Goal: Task Accomplishment & Management: Complete application form

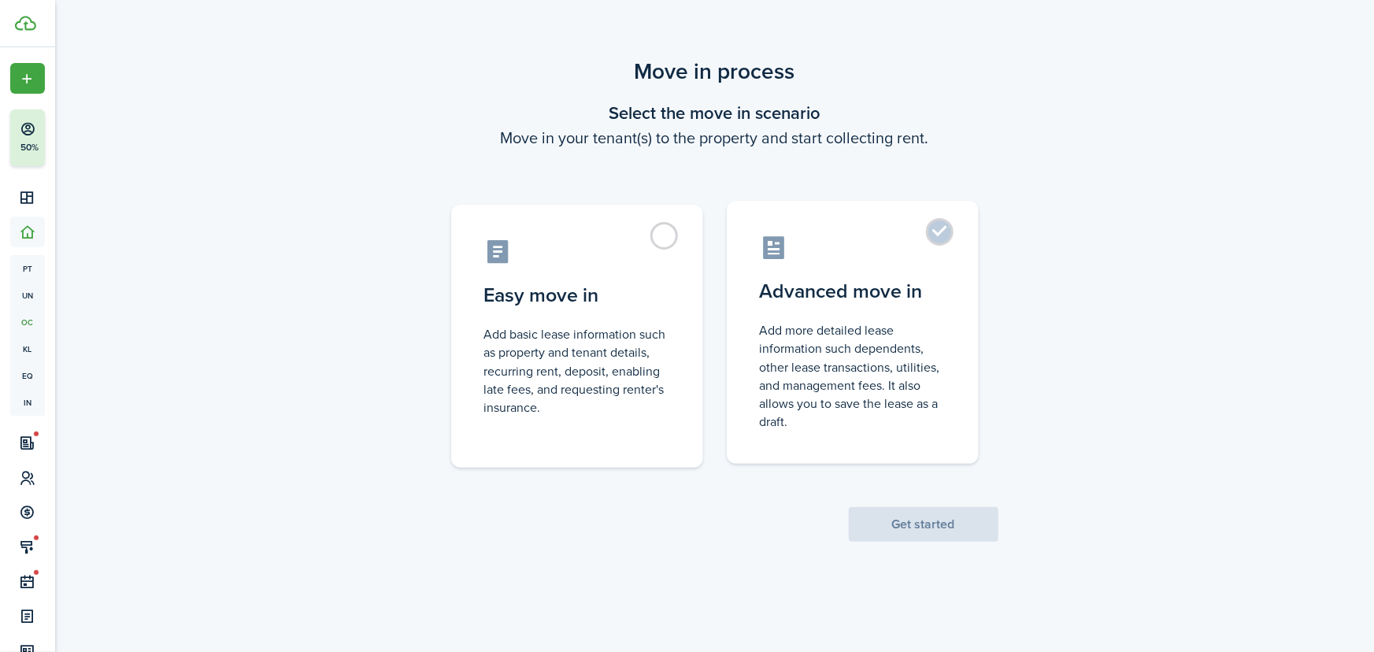
click at [937, 228] on label "Advanced move in Add more detailed lease information such dependents, other lea…" at bounding box center [853, 332] width 252 height 263
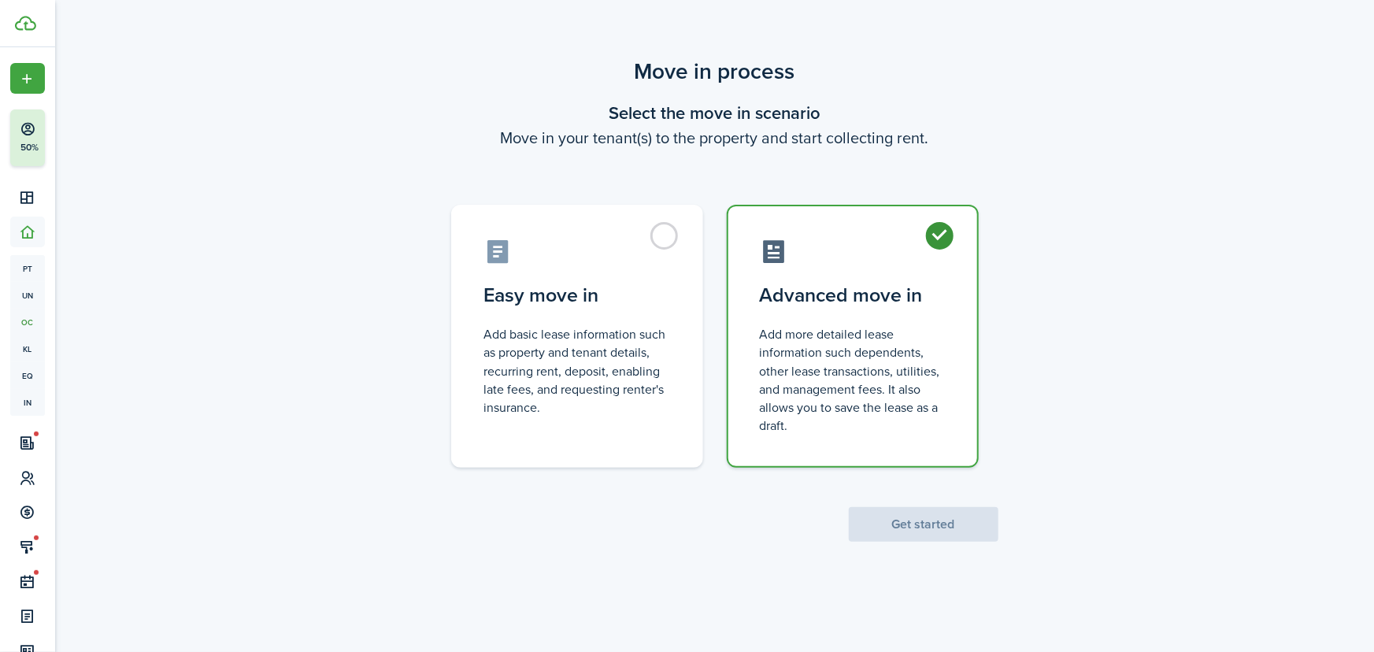
radio input "true"
click at [911, 524] on button "Get started" at bounding box center [924, 524] width 150 height 35
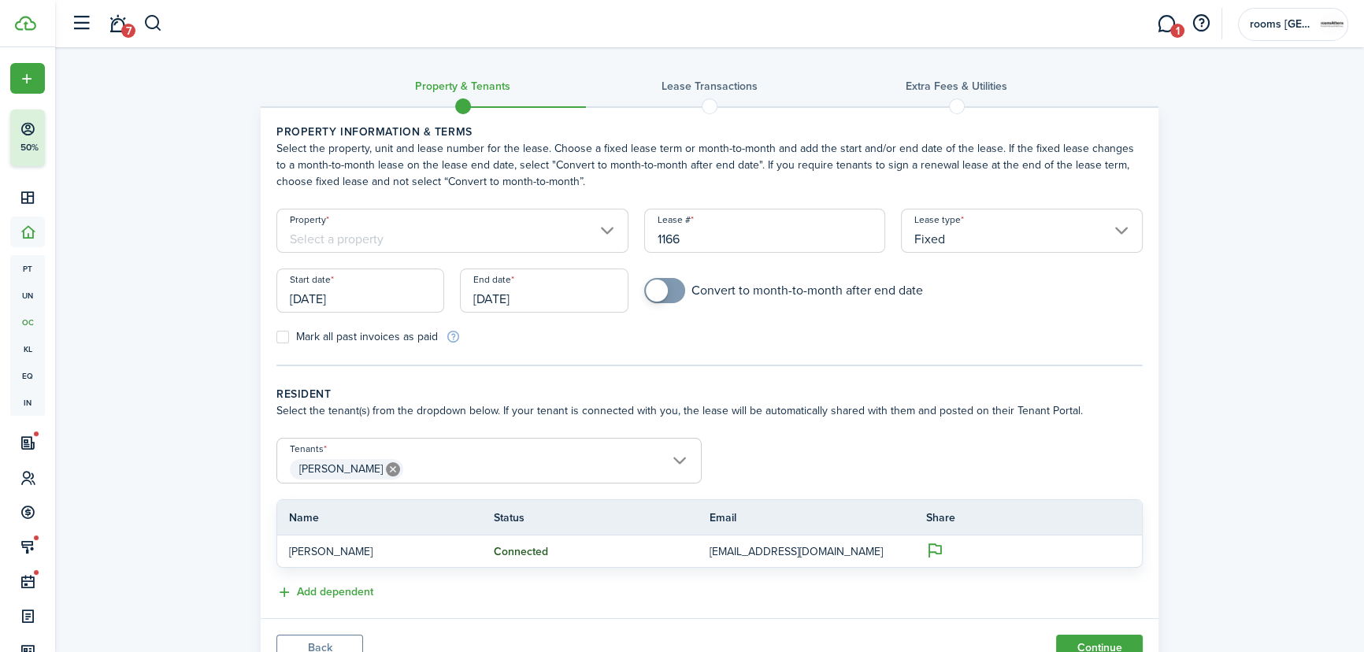
click at [375, 291] on input "[DATE]" at bounding box center [360, 291] width 168 height 44
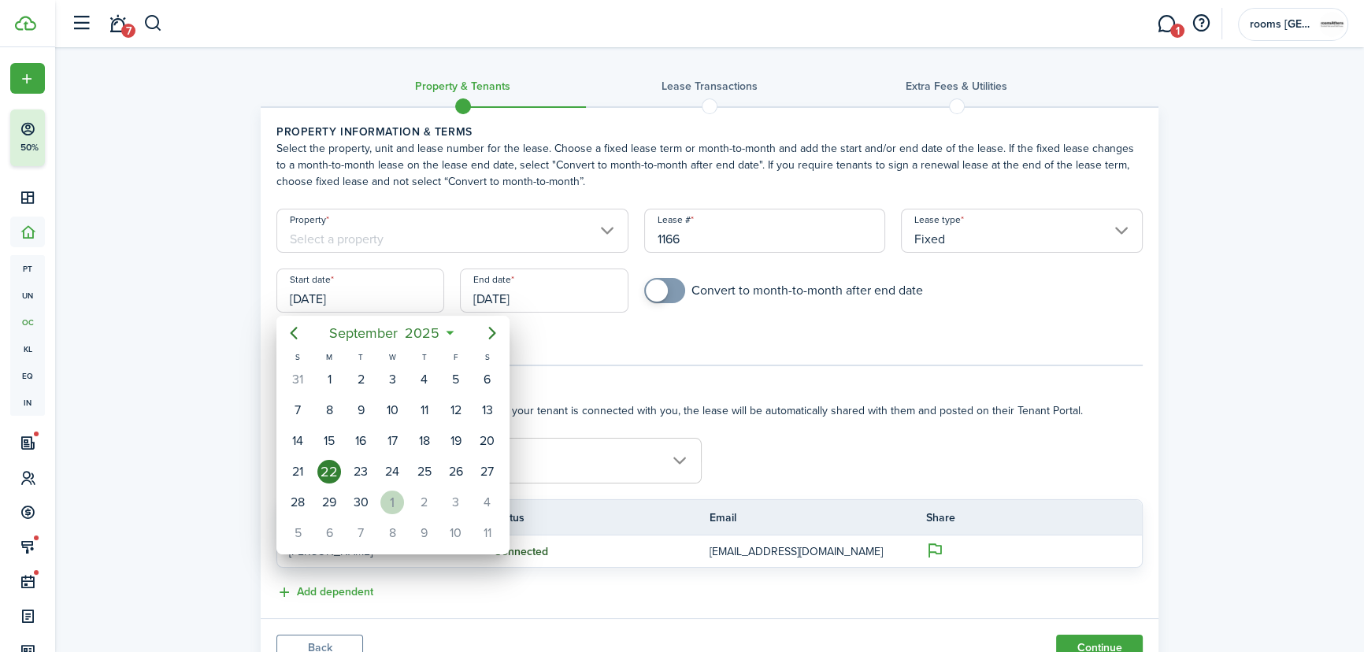
click at [391, 493] on div "1" at bounding box center [392, 503] width 24 height 24
type input "[DATE]"
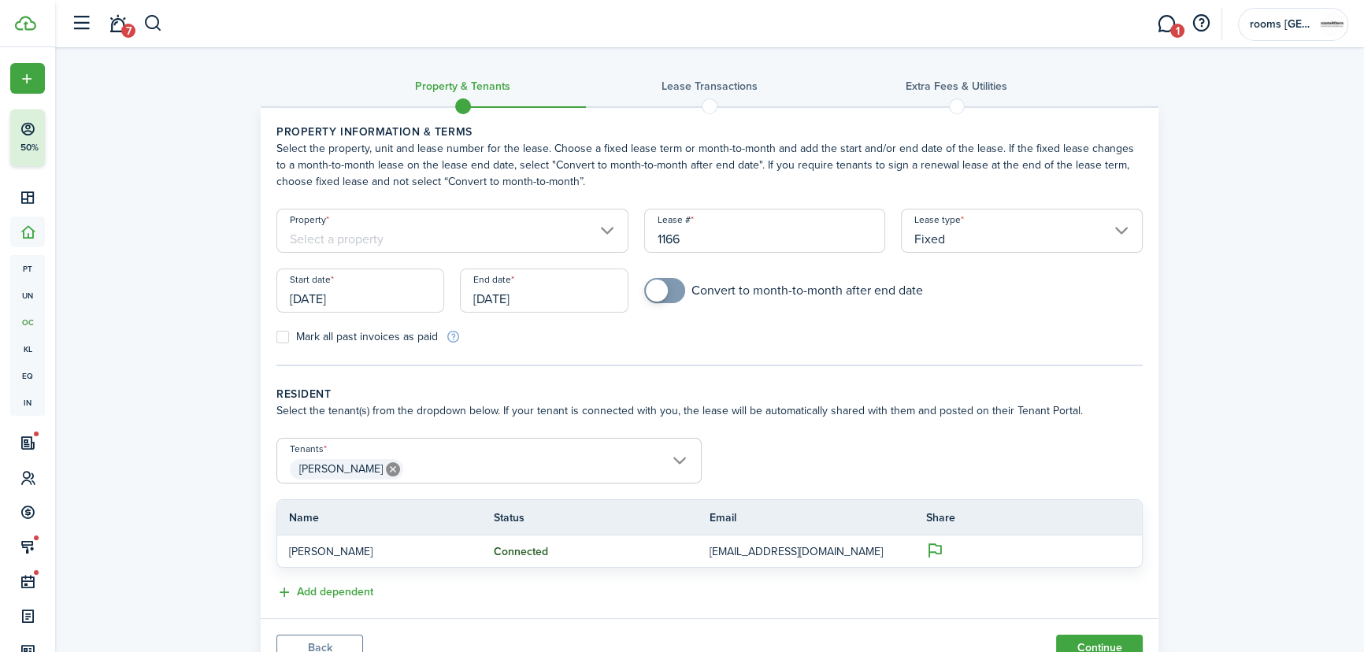
click at [551, 300] on input "[DATE]" at bounding box center [544, 291] width 168 height 44
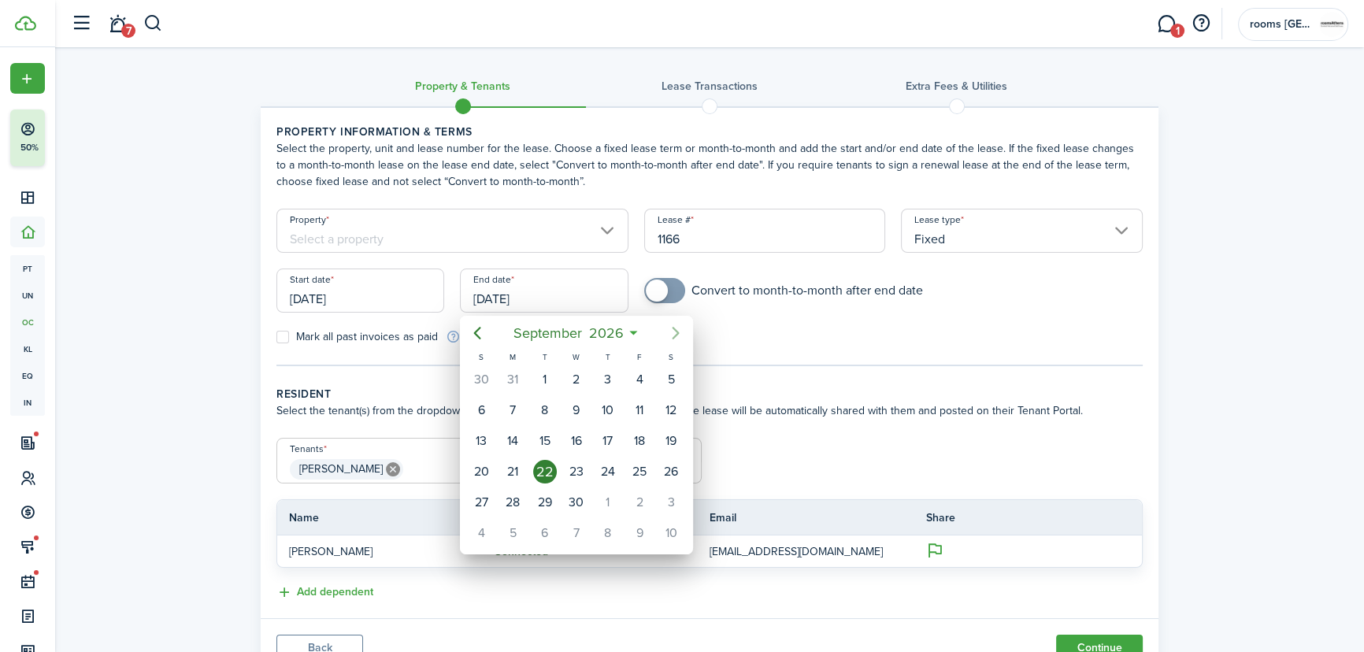
click at [673, 331] on icon "Next page" at bounding box center [675, 333] width 19 height 19
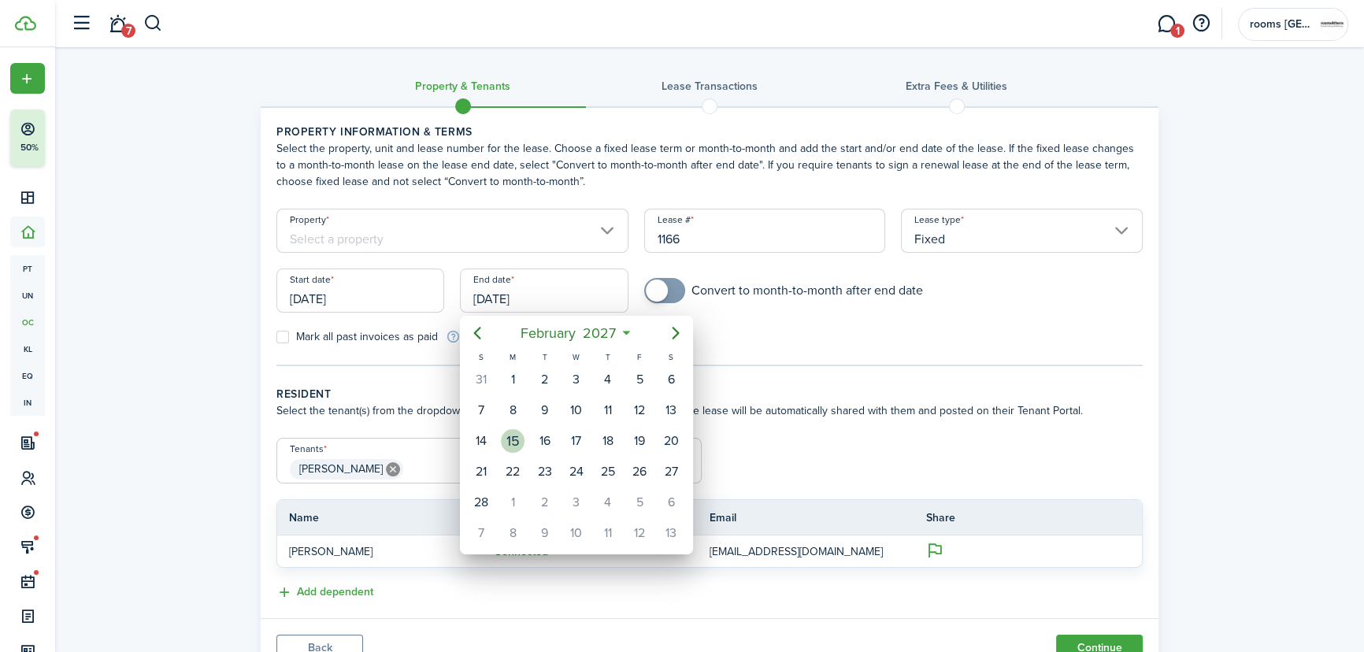
click at [514, 434] on div "15" at bounding box center [513, 441] width 24 height 24
type input "15/02/2027"
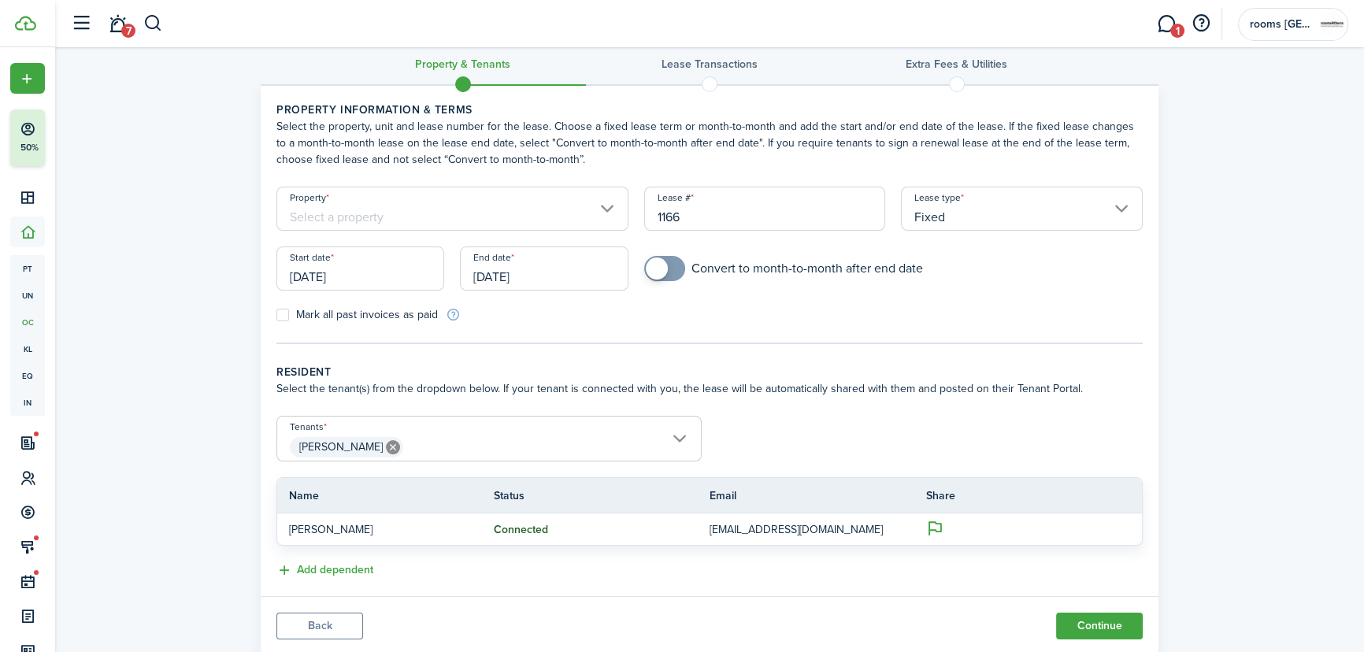
scroll to position [32, 0]
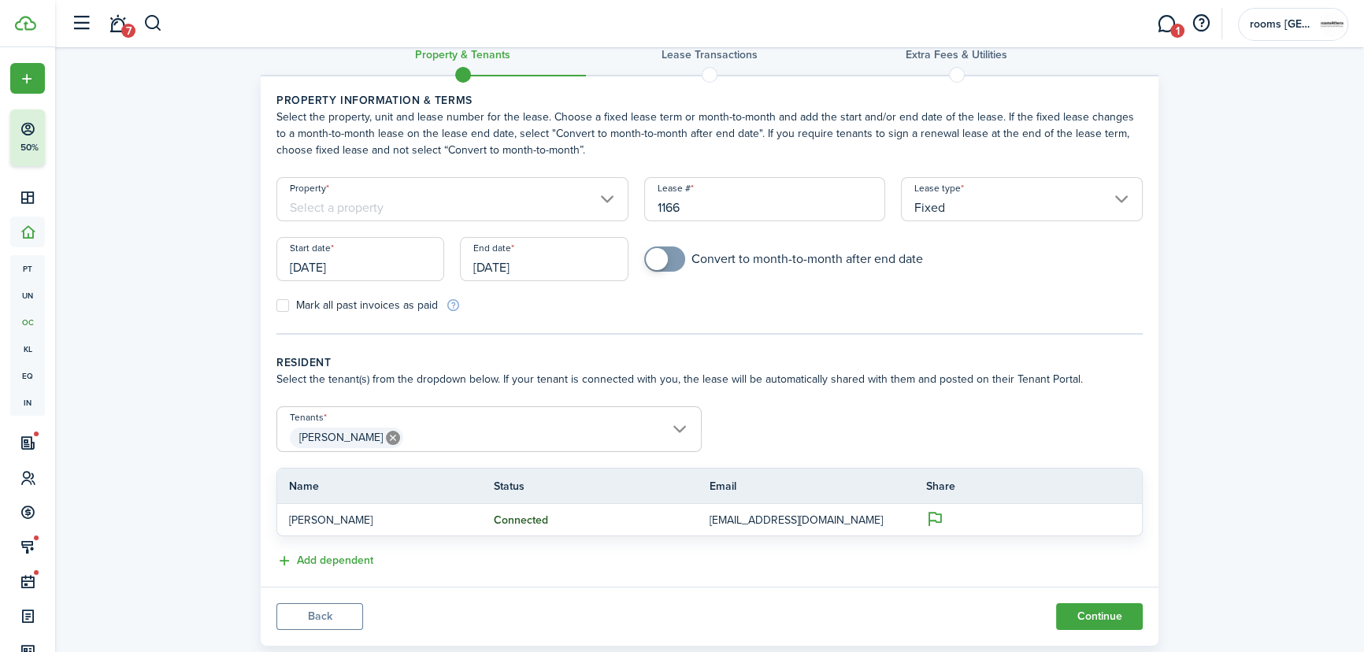
click at [594, 179] on input "Property" at bounding box center [452, 199] width 352 height 44
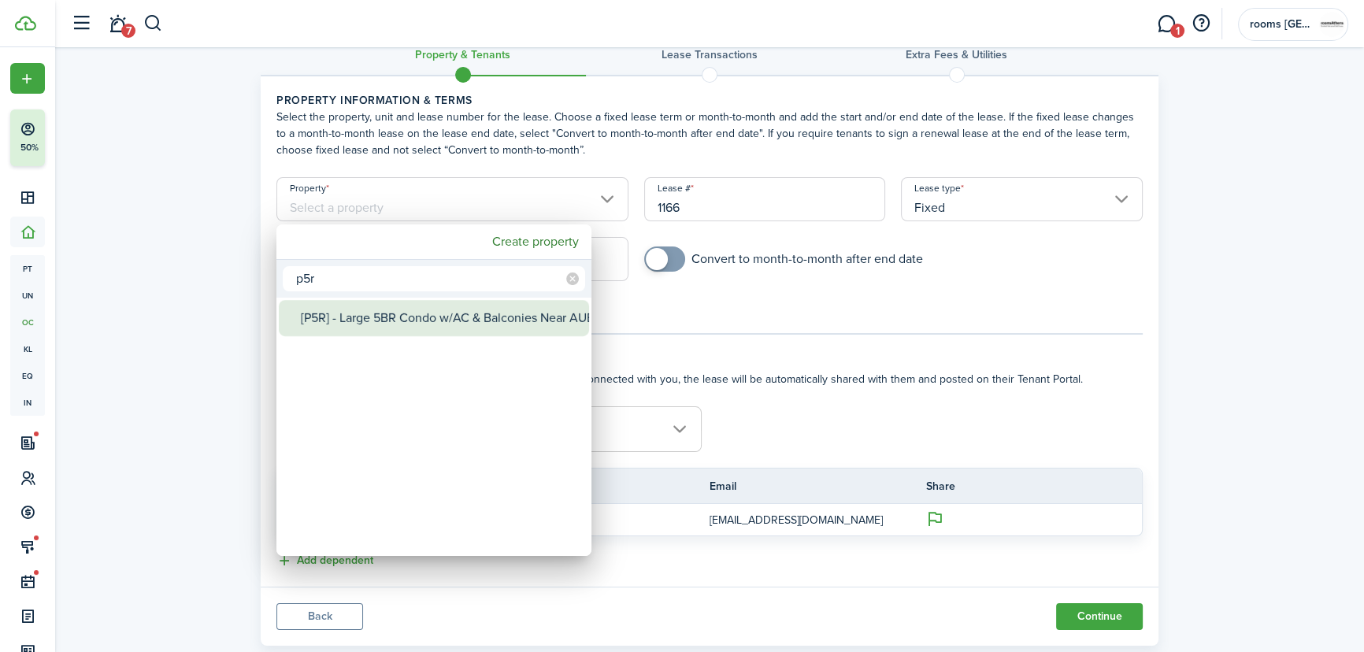
type input "p5r"
click at [449, 317] on div "[P5R] - Large 5BR Condo w/AC & Balconies Near AUEB - 7min Metro" at bounding box center [440, 318] width 279 height 36
type input "[P5R] - Large 5BR Condo w/AC & Balconies Near AUEB - 7min Metro"
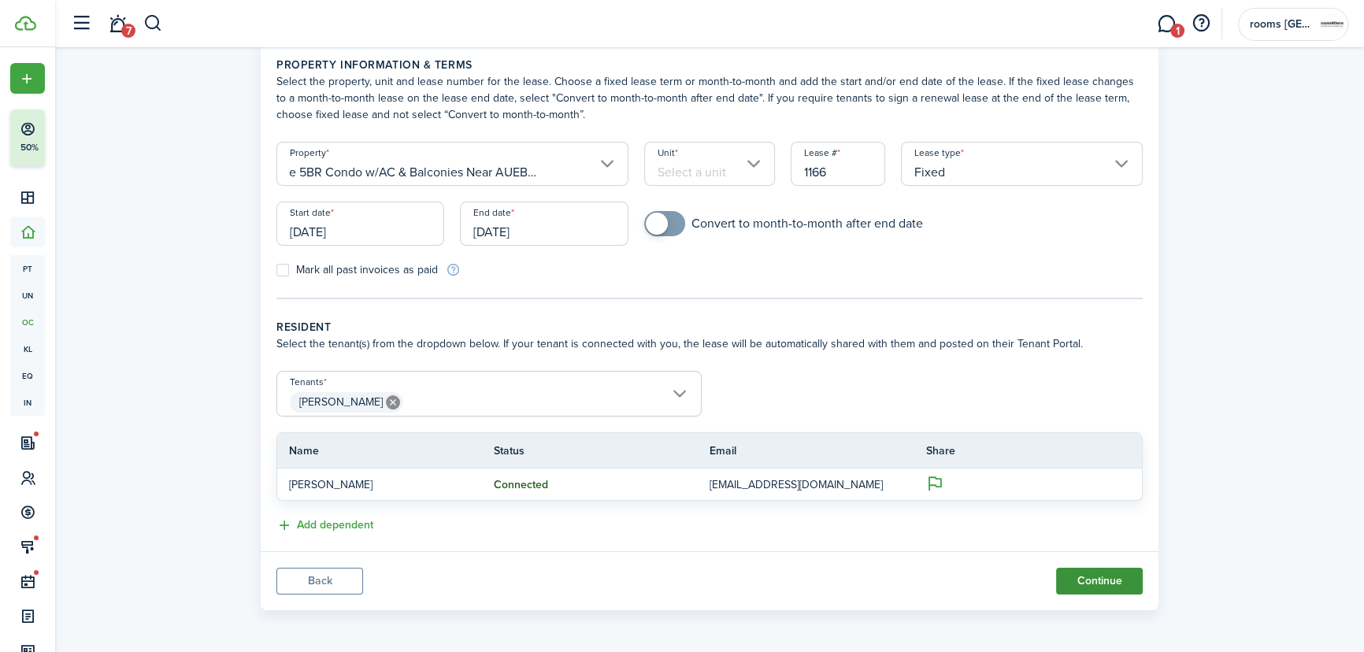
scroll to position [0, 0]
click at [1109, 585] on button "Continue" at bounding box center [1099, 581] width 87 height 27
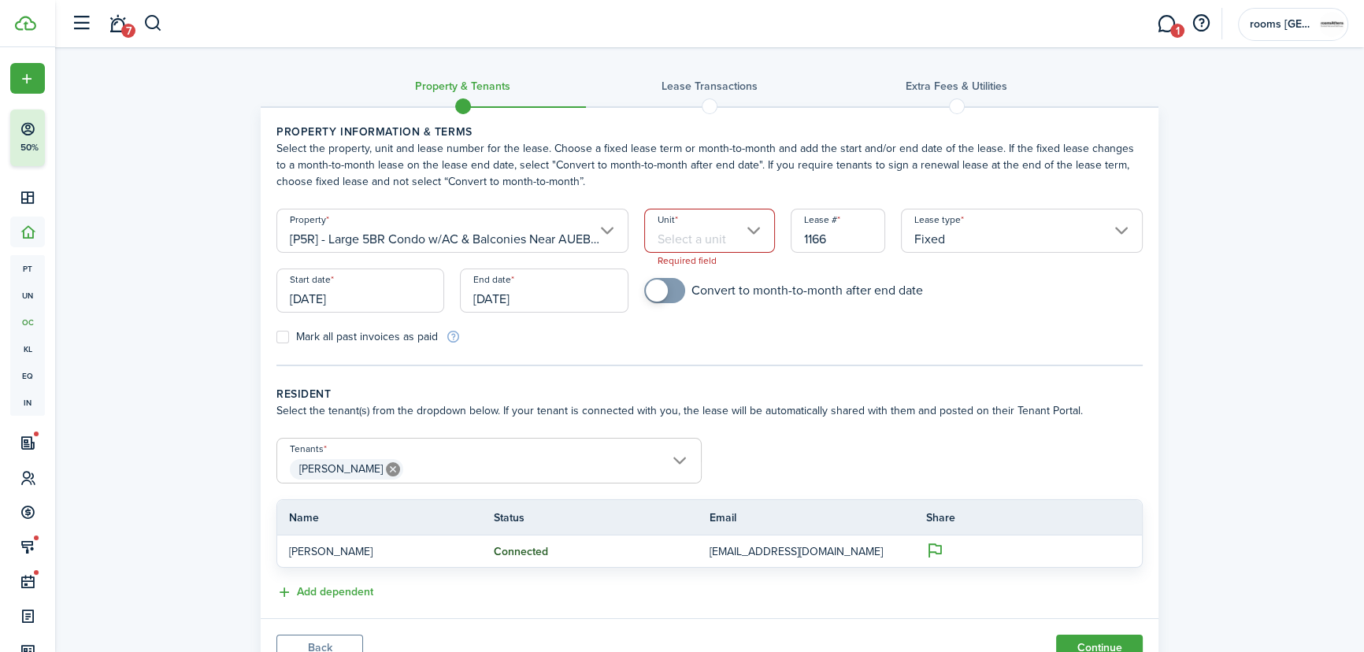
click at [692, 219] on input "Unit" at bounding box center [710, 231] width 132 height 44
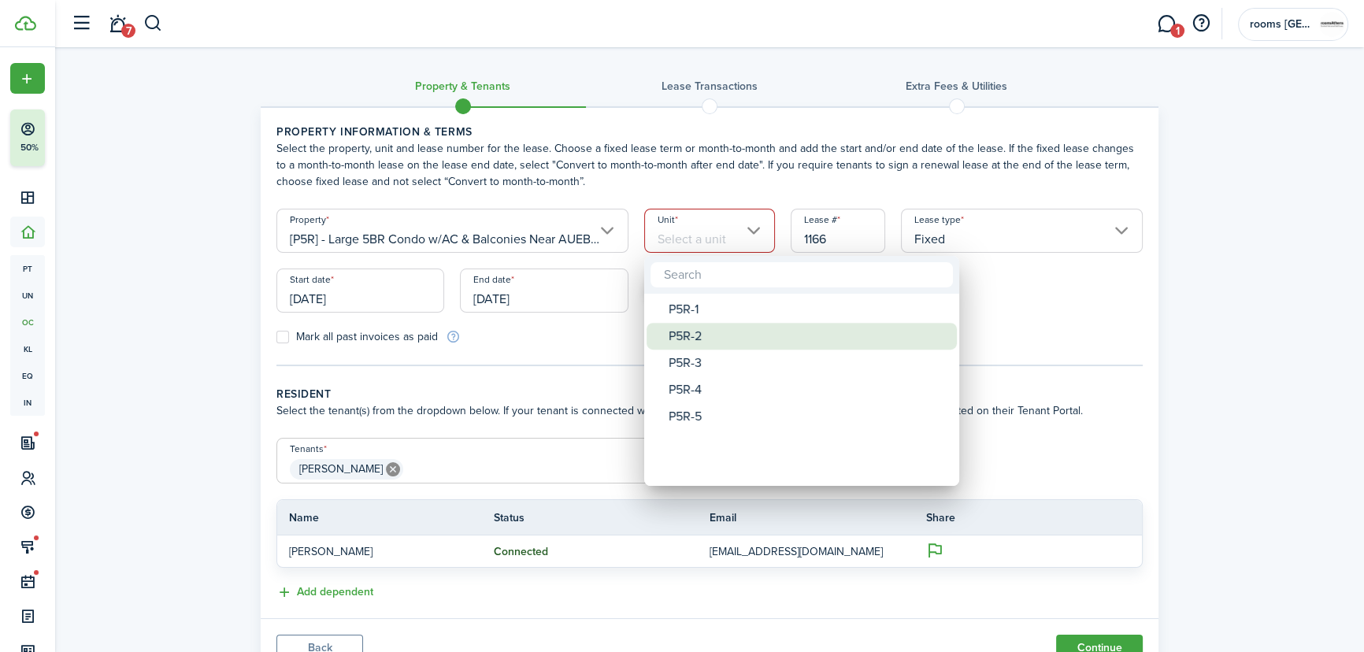
click at [693, 338] on div "P5R-2" at bounding box center [808, 336] width 279 height 27
type input "P5R-2"
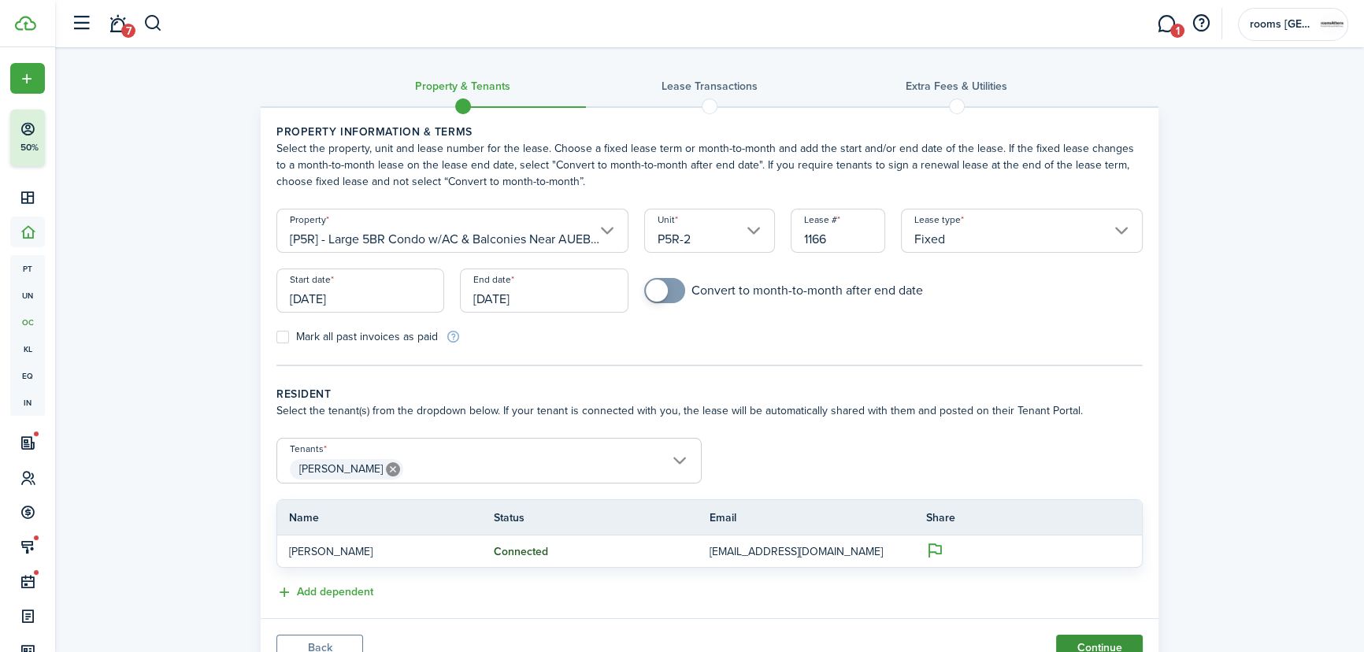
click at [1099, 644] on button "Continue" at bounding box center [1099, 648] width 87 height 27
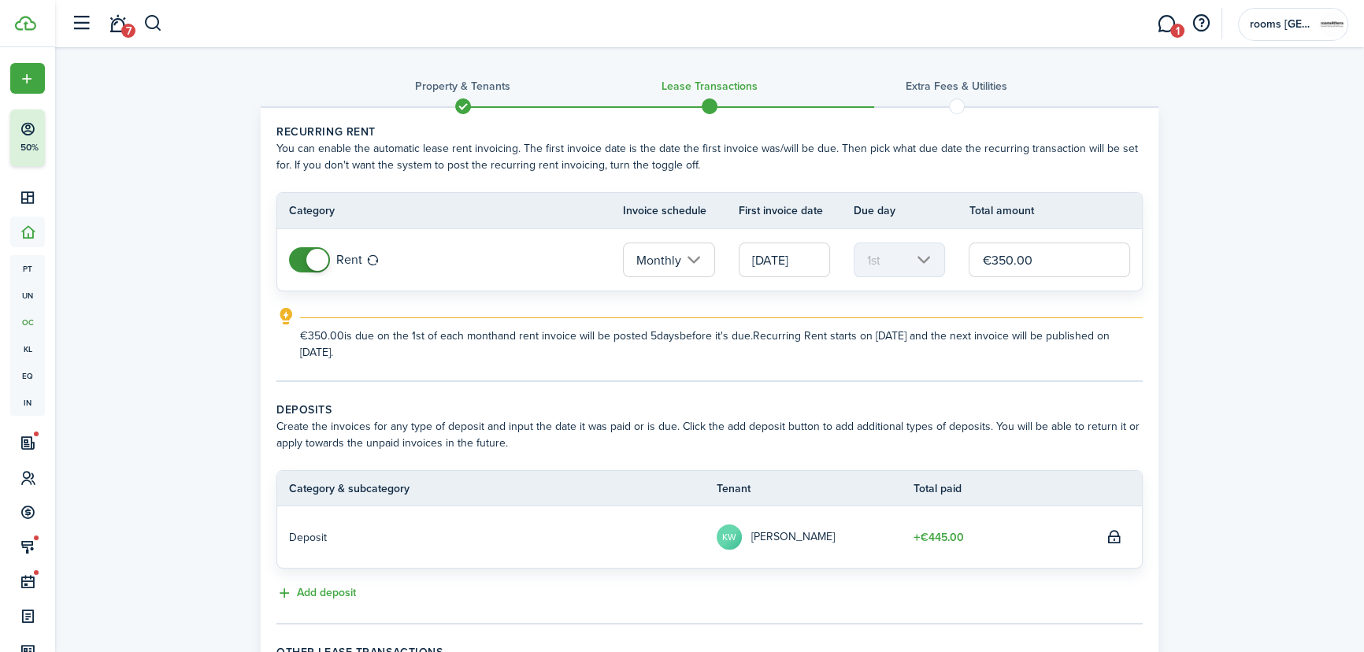
drag, startPoint x: 1033, startPoint y: 259, endPoint x: 1064, endPoint y: 185, distance: 80.5
click at [974, 254] on input "€350.00" at bounding box center [1049, 260] width 161 height 35
type input "€445.00"
click at [1328, 317] on div "Property & Tenants Lease Transactions Extra fees & Utilities Recurring rent You…" at bounding box center [709, 422] width 1309 height 751
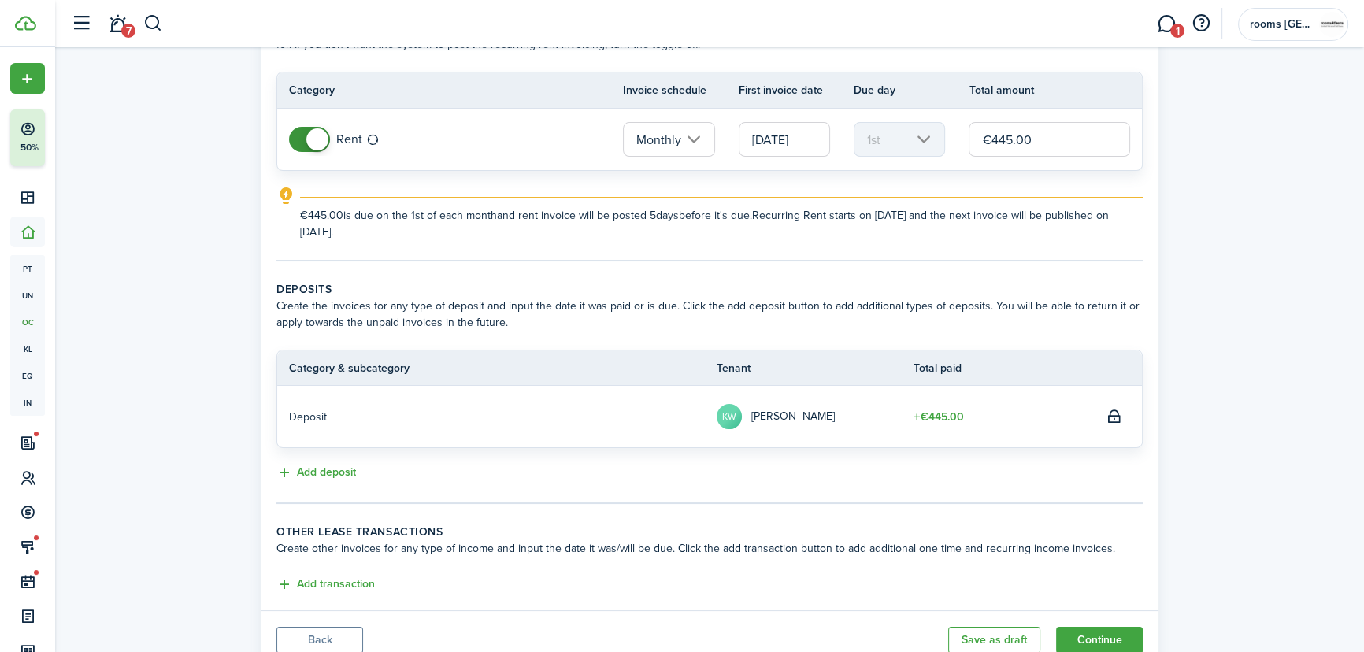
scroll to position [180, 0]
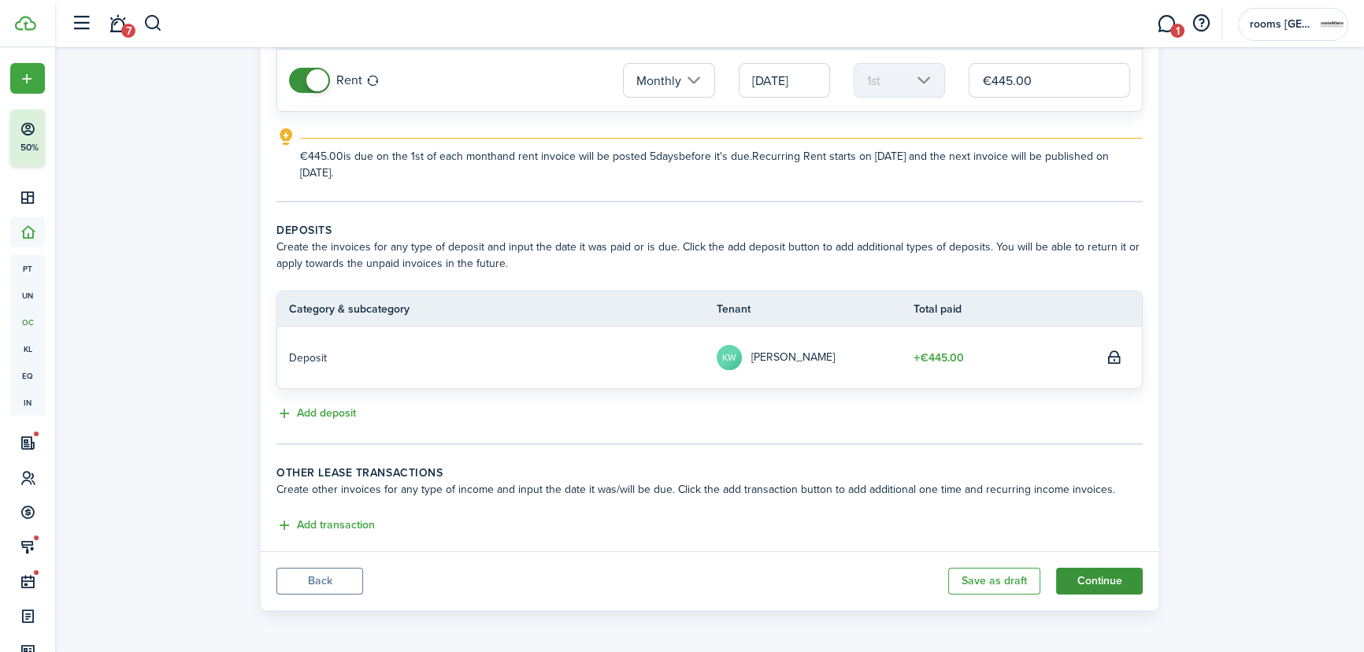
click at [1093, 583] on button "Continue" at bounding box center [1099, 581] width 87 height 27
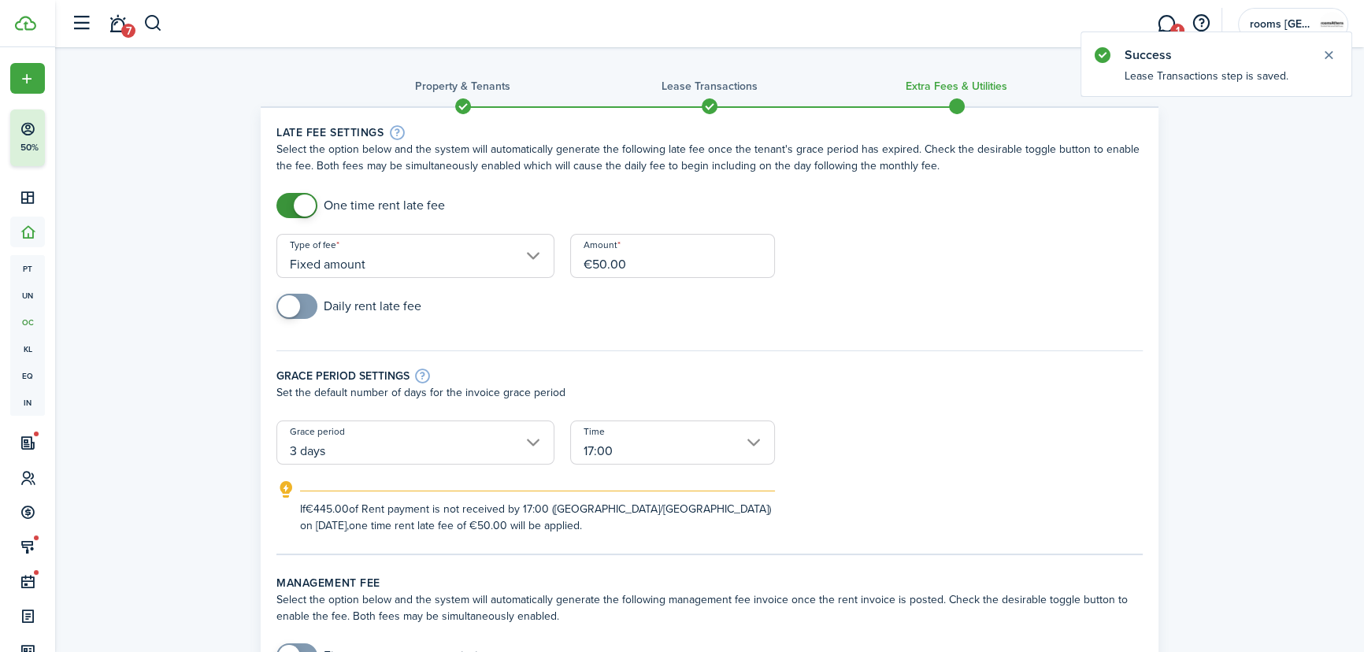
drag, startPoint x: 625, startPoint y: 265, endPoint x: 583, endPoint y: 256, distance: 43.4
click at [583, 256] on input "€50.00" at bounding box center [672, 256] width 205 height 44
click at [370, 451] on input "3 days" at bounding box center [415, 443] width 278 height 44
type input "€100.00"
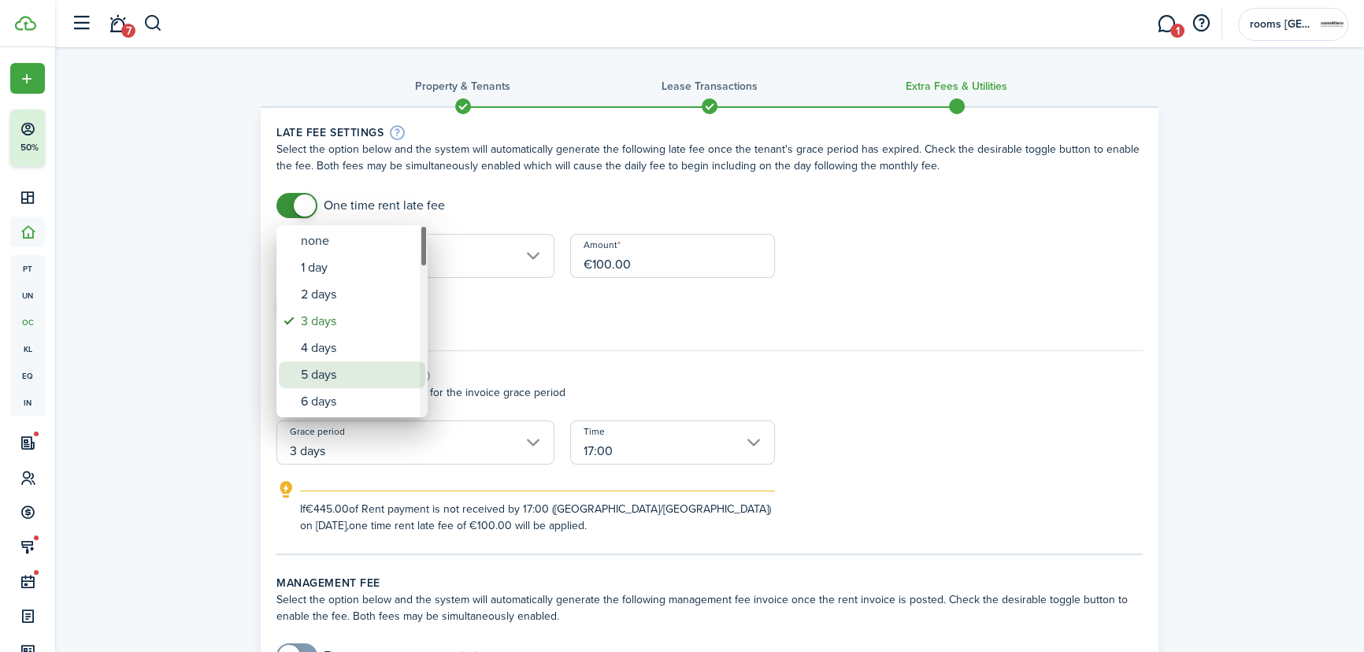
click at [343, 369] on div "5 days" at bounding box center [358, 375] width 115 height 27
type input "5 days"
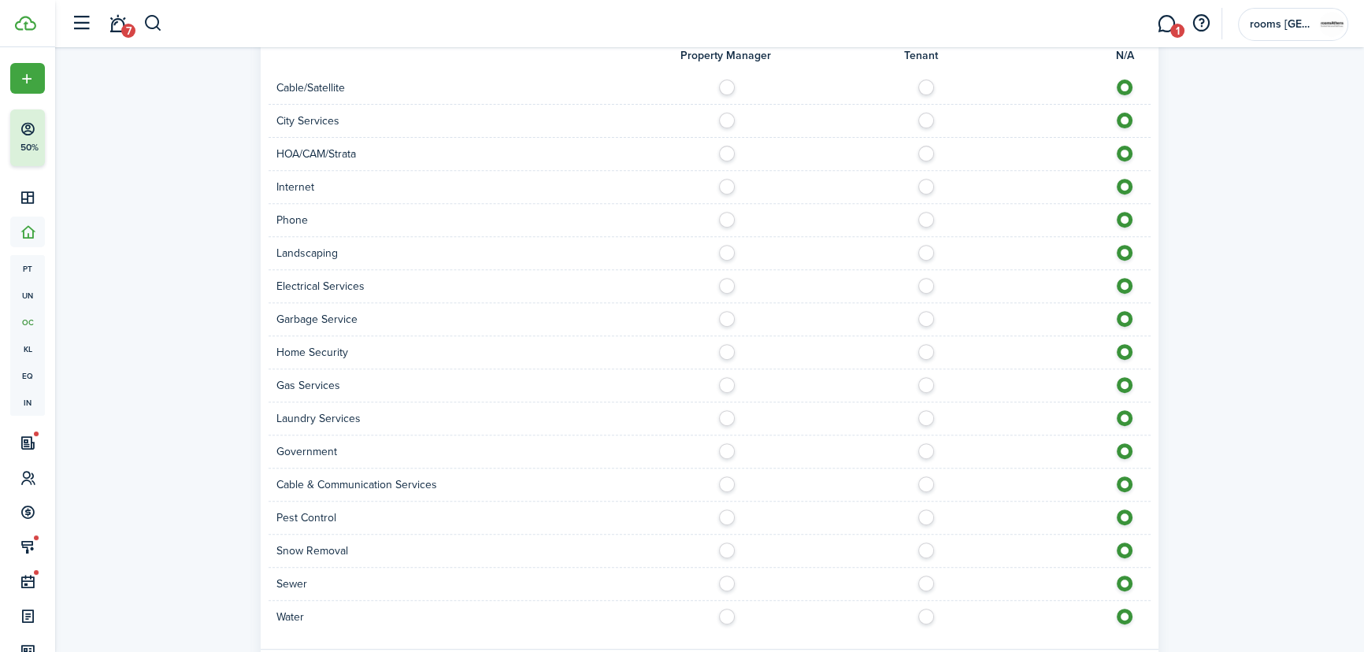
scroll to position [788, 0]
click at [732, 613] on label at bounding box center [732, 615] width 28 height 8
radio input "true"
click at [728, 585] on label at bounding box center [732, 582] width 28 height 8
radio input "true"
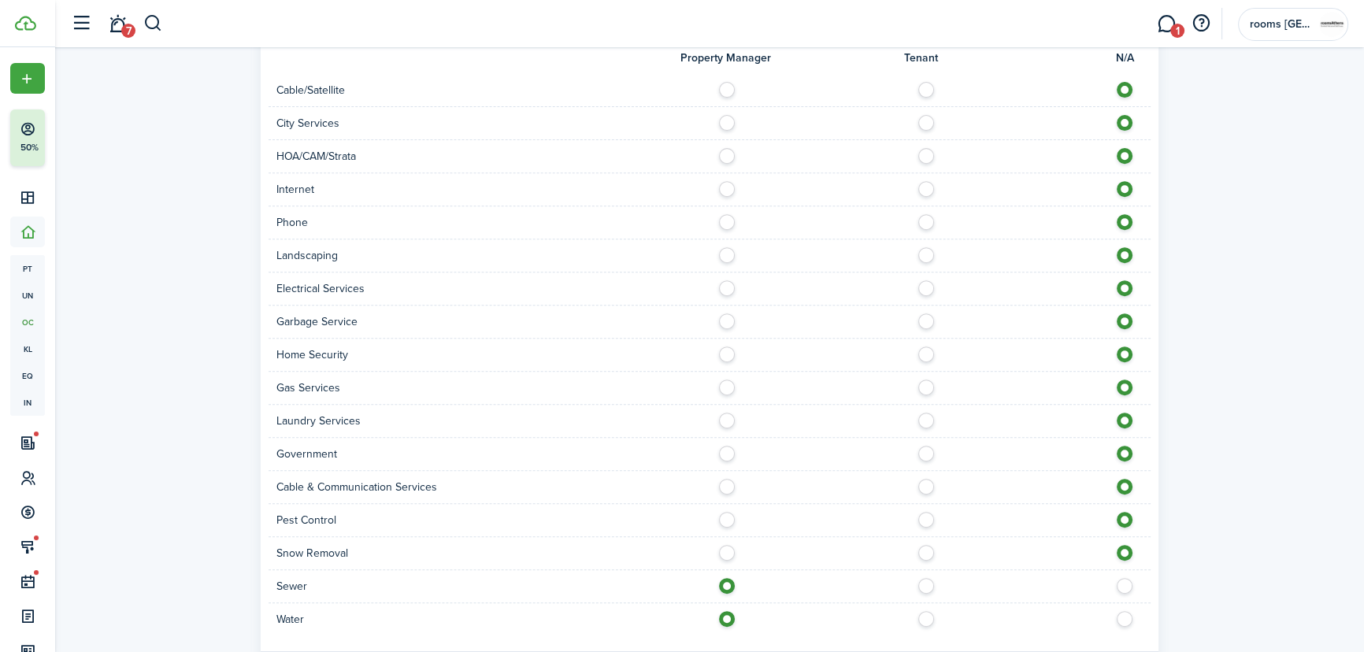
click at [731, 187] on label at bounding box center [732, 185] width 28 height 8
radio input "true"
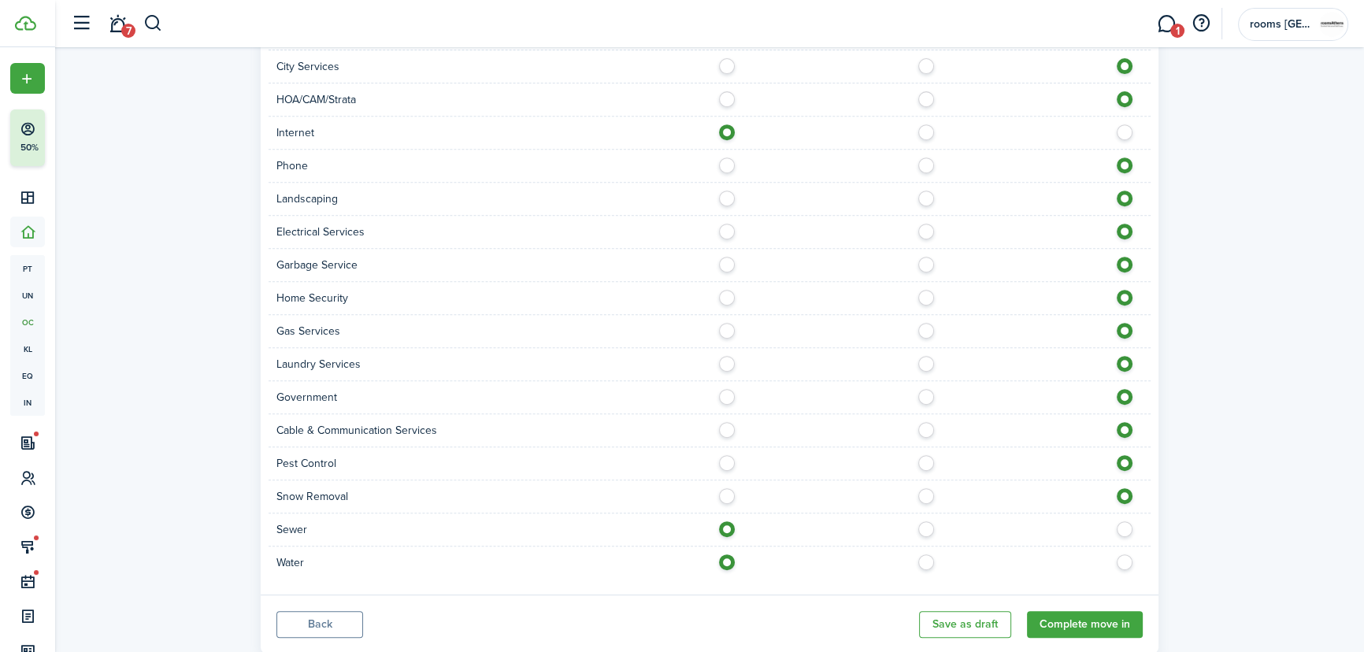
scroll to position [888, 0]
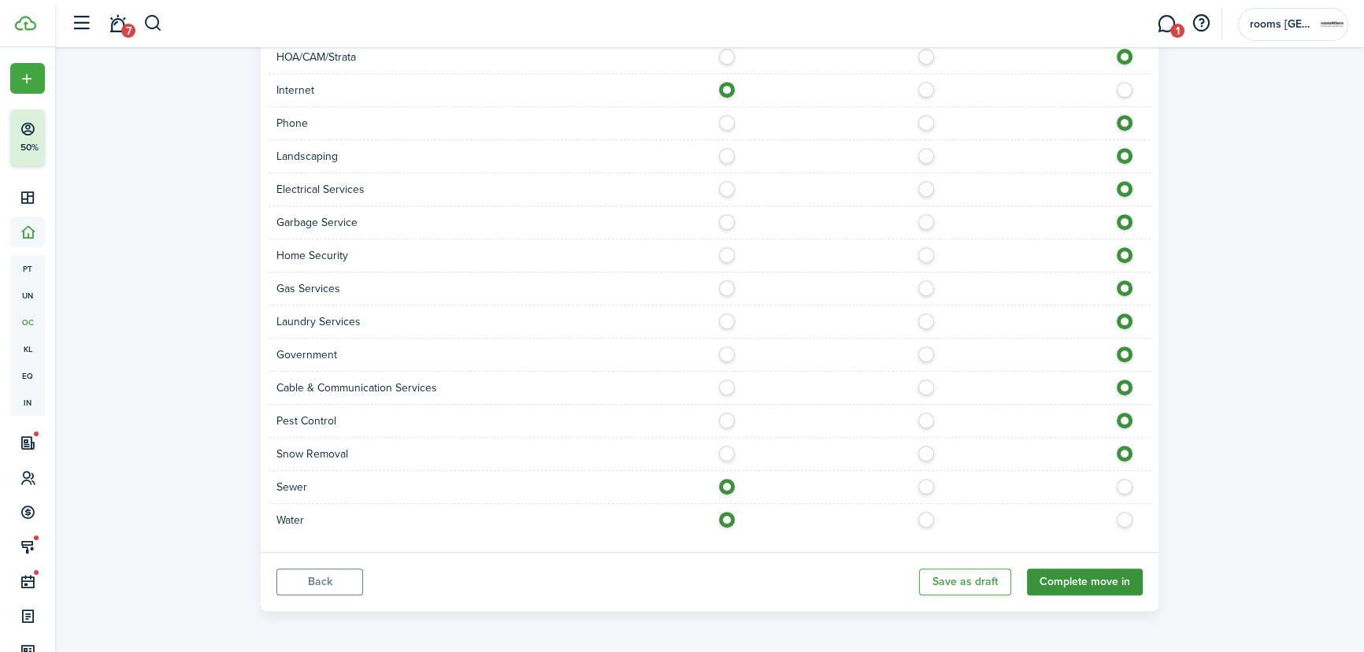
click at [1114, 581] on button "Complete move in" at bounding box center [1085, 582] width 116 height 27
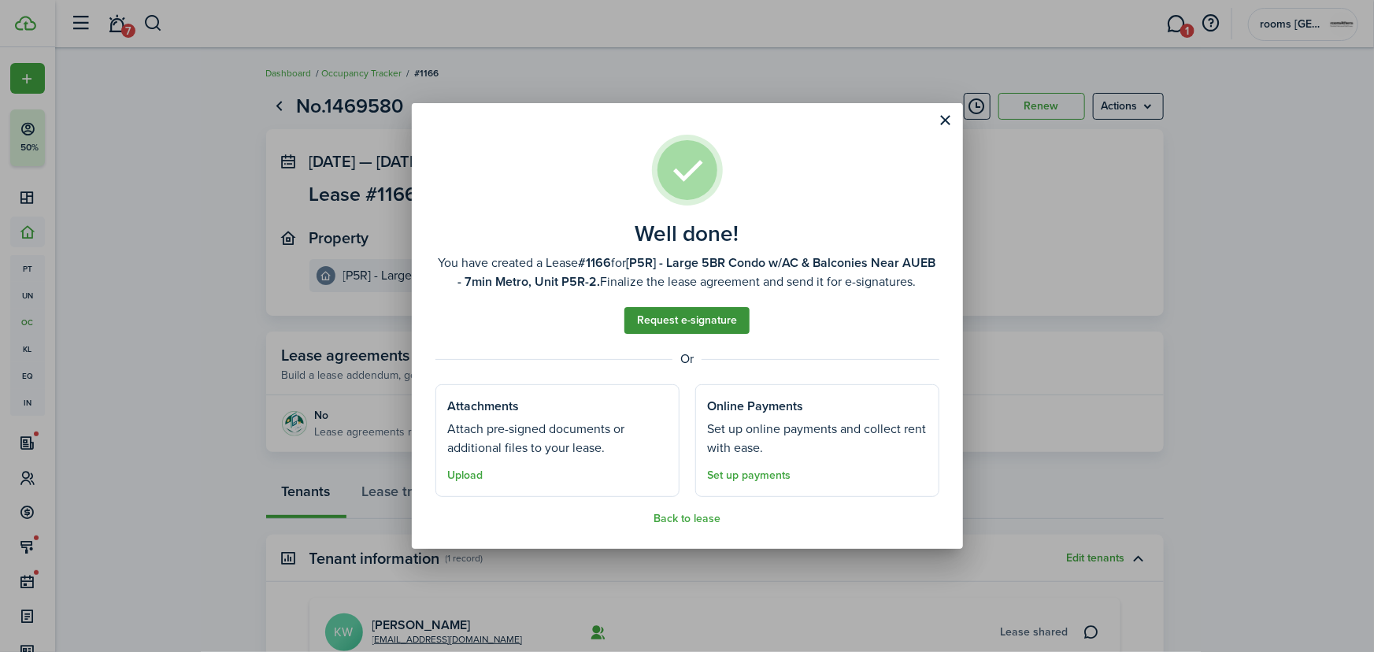
click at [692, 318] on link "Request e-signature" at bounding box center [687, 320] width 125 height 27
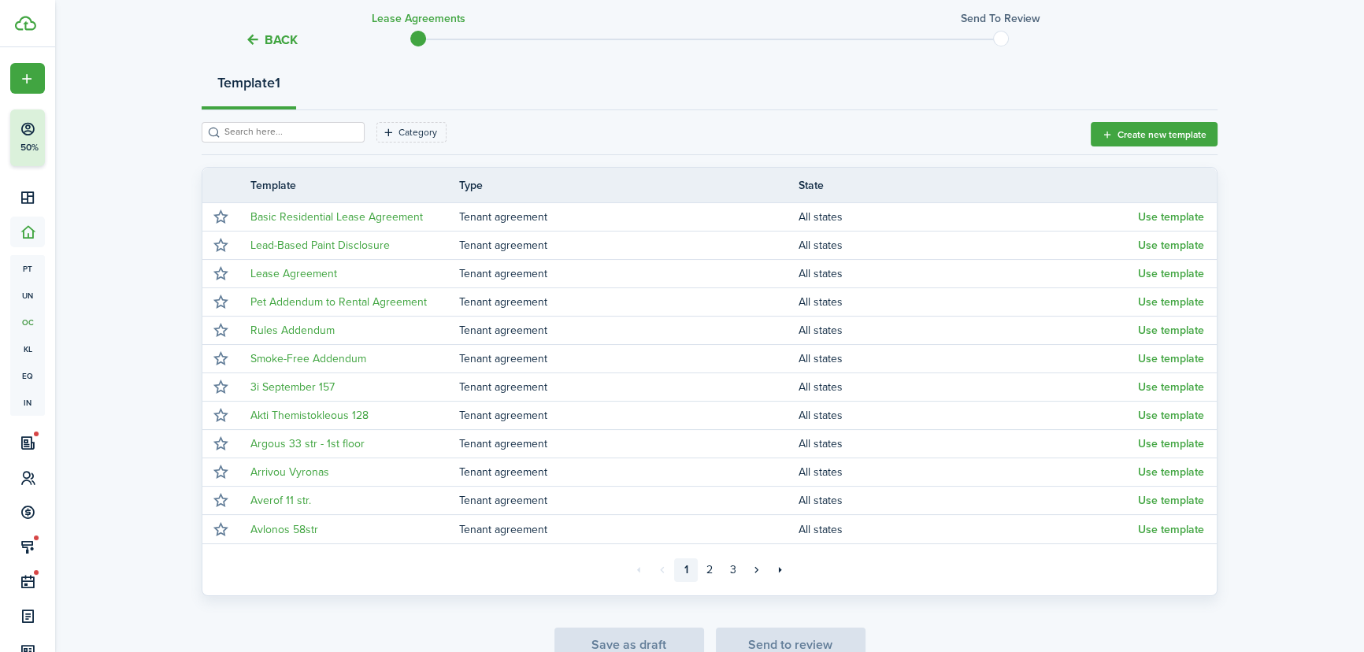
scroll to position [195, 0]
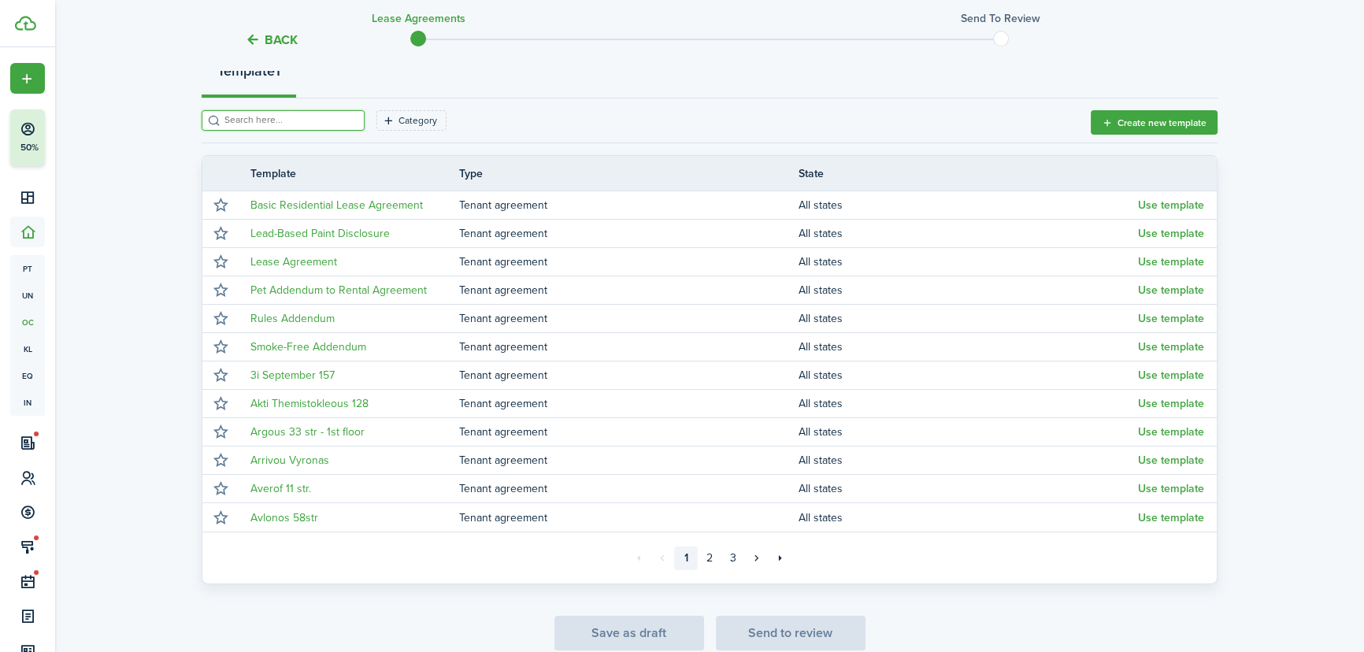
click at [327, 118] on input "search" at bounding box center [290, 120] width 139 height 15
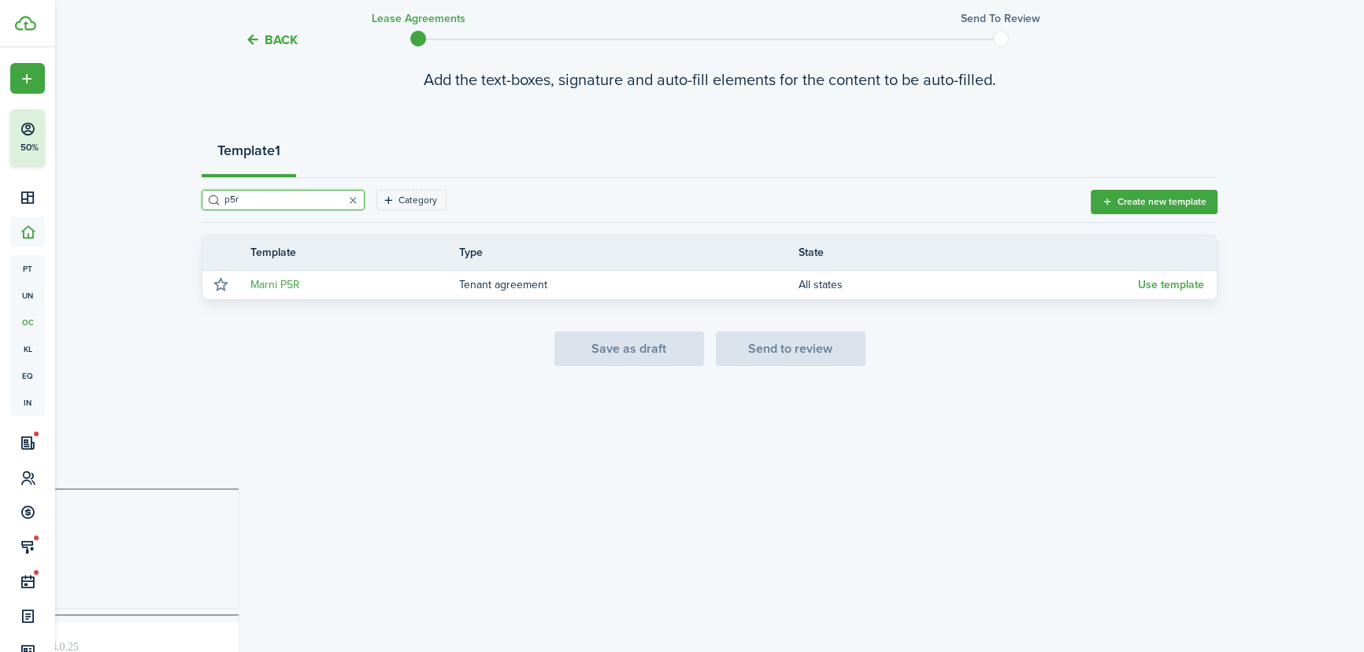
scroll to position [0, 0]
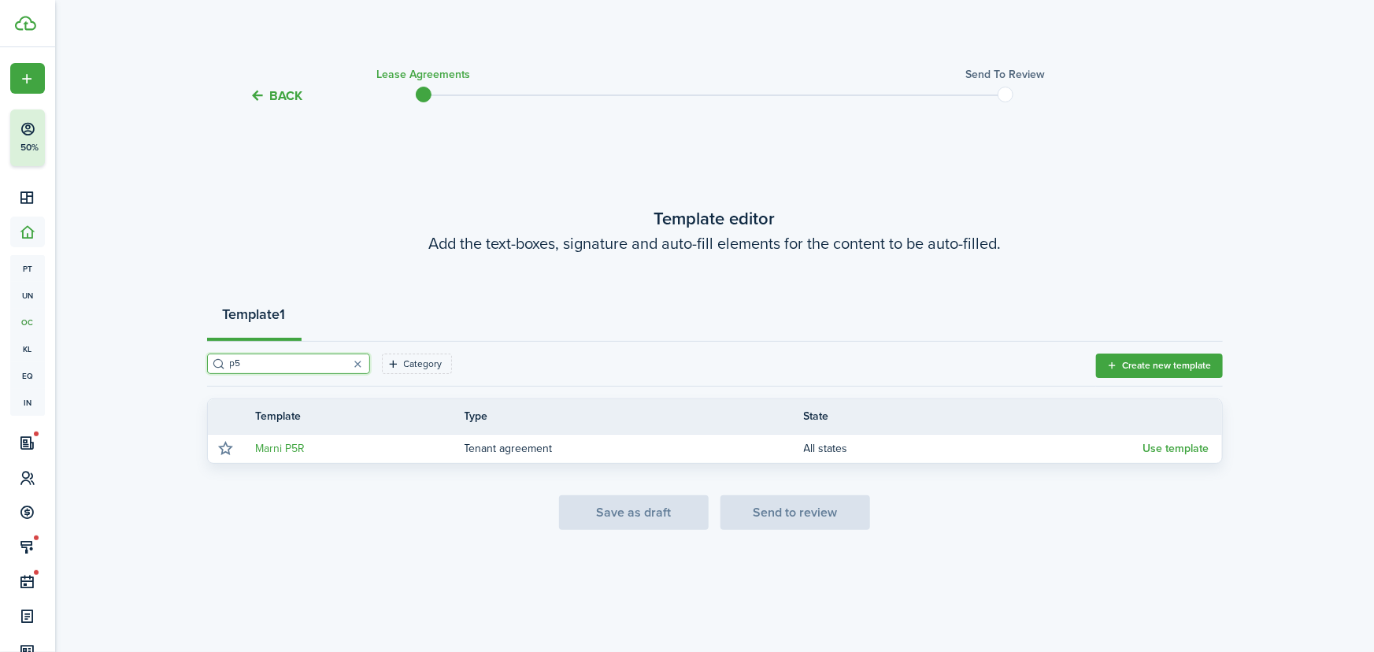
type input "p"
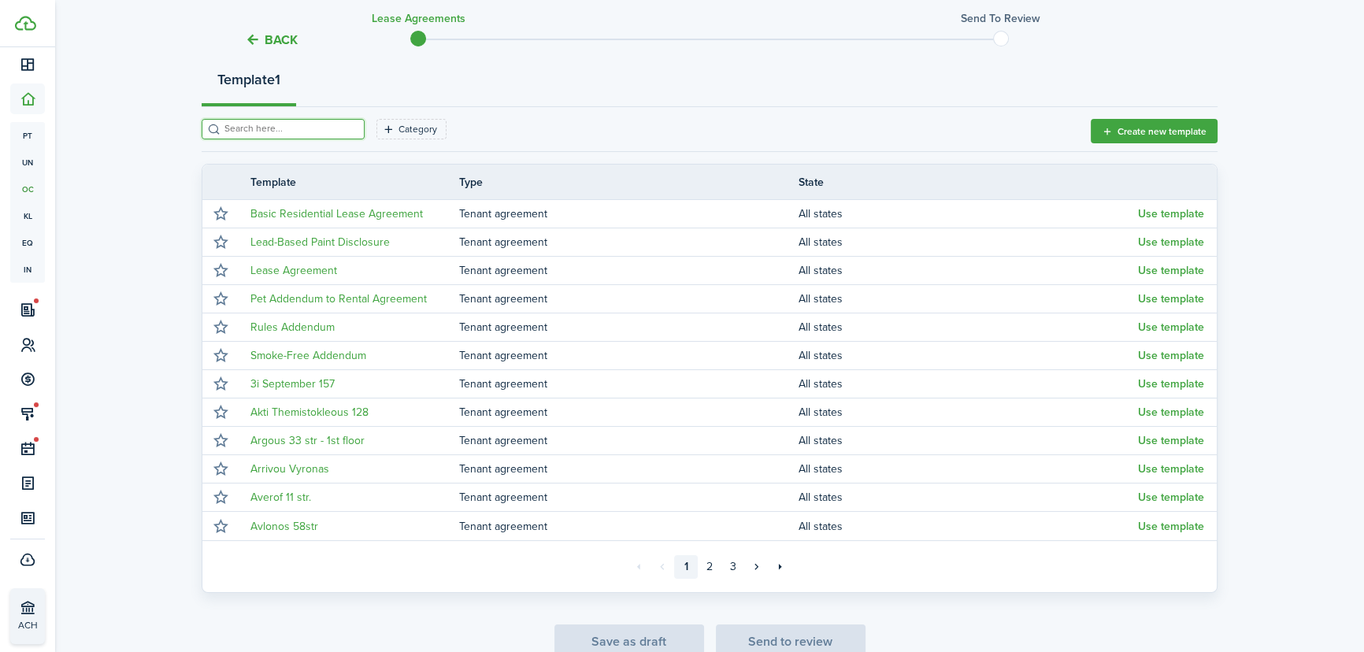
scroll to position [186, 0]
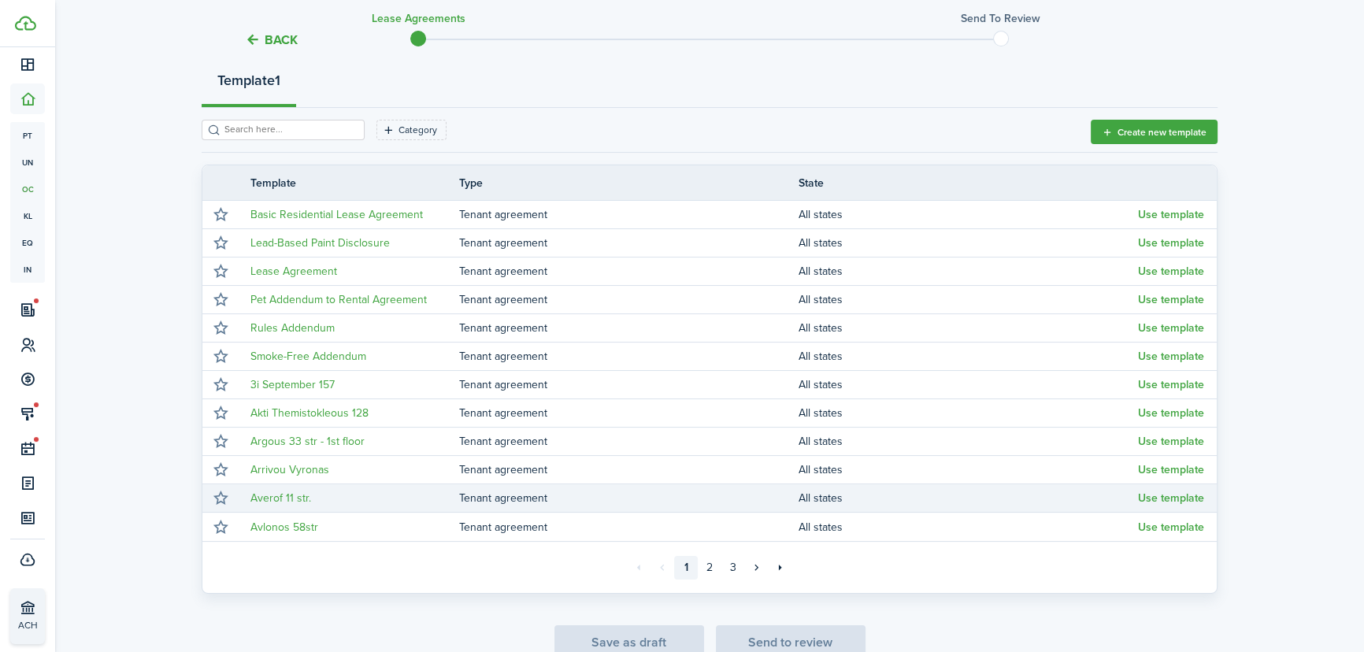
drag, startPoint x: 1159, startPoint y: 441, endPoint x: 1007, endPoint y: 496, distance: 162.5
click at [1007, 496] on td "All states" at bounding box center [968, 498] width 339 height 21
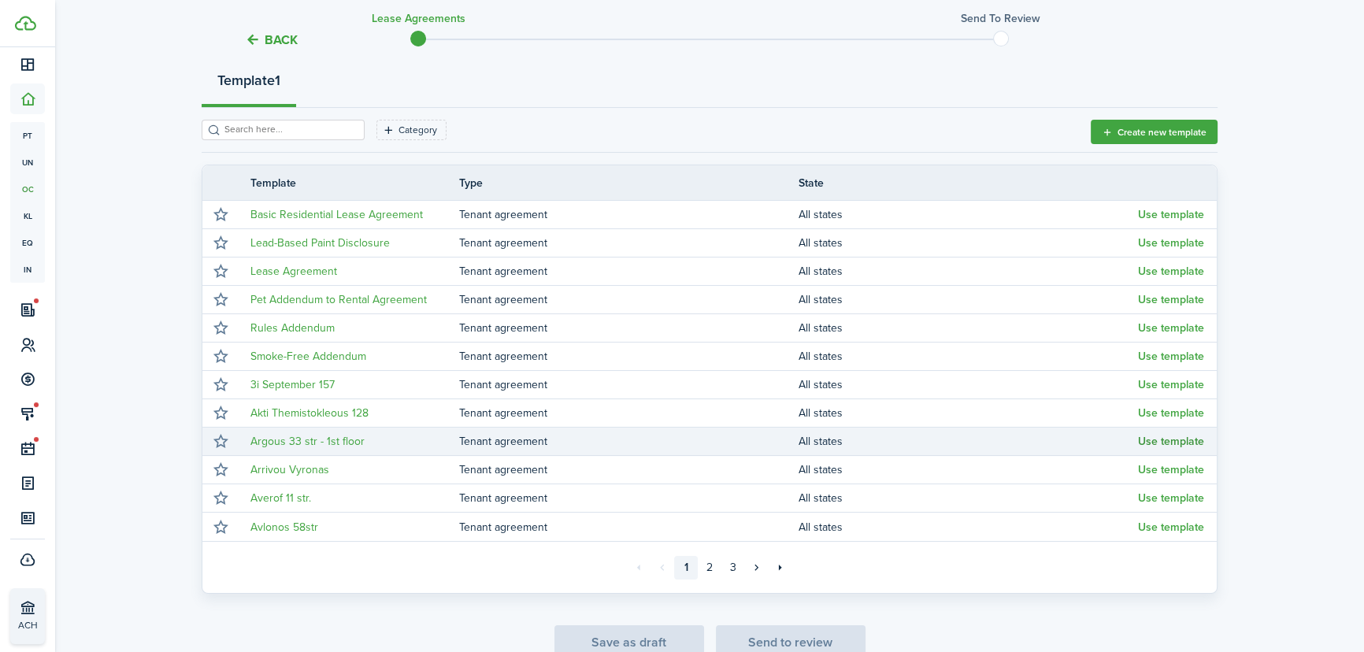
click at [1156, 436] on button "Use template" at bounding box center [1171, 442] width 66 height 13
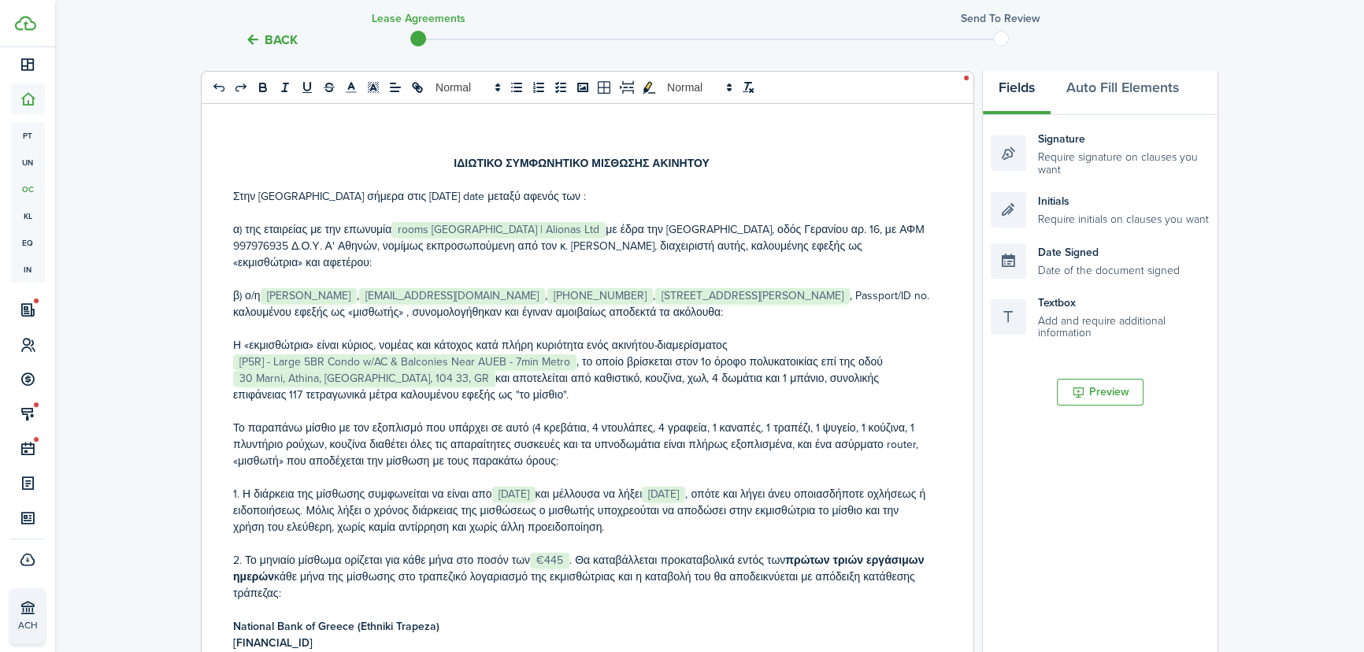
scroll to position [232, 0]
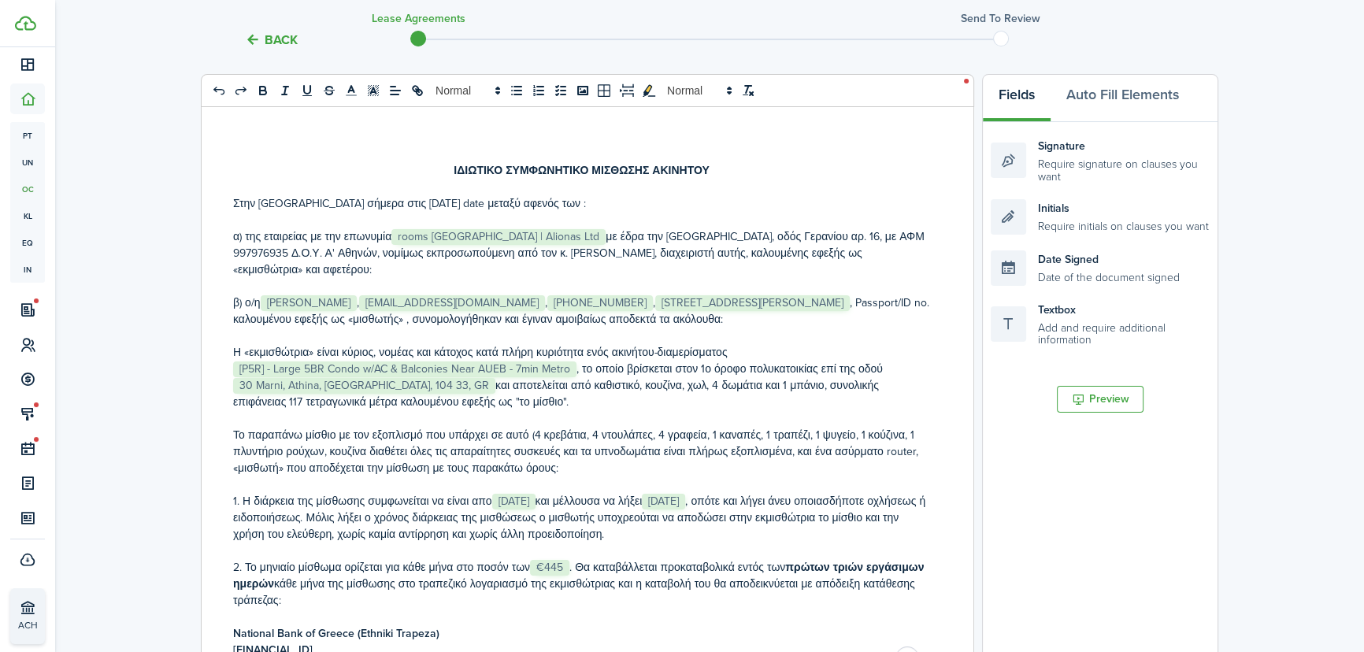
click at [337, 303] on p "β) ο/η ﻿ Konstantin Wendel ﻿, ﻿ k23wendel03@gmail.com ﻿, ﻿ +49 1575 5913198 ﻿, …" at bounding box center [581, 303] width 697 height 17
click at [577, 350] on p "Η «εκμισθώτρια» είναι κύριος, νομέας και κάτοχος κατά πλήρη κυριότητα ενός ακιν…" at bounding box center [581, 377] width 697 height 66
click at [700, 352] on p "Η «εκμισθώτρια» είναι κύριος, νομέας και κάτοχος κατά πλήρη κυριότητα ενός ακιν…" at bounding box center [581, 377] width 697 height 66
click at [581, 353] on p "Η «εκμισθώτρια» είναι κύριος, νομέας και κάτοχος κατά πλήρη κυριότητα ενός ακιν…" at bounding box center [581, 377] width 697 height 66
click at [1111, 97] on button "Auto Fill Elements" at bounding box center [1123, 98] width 144 height 47
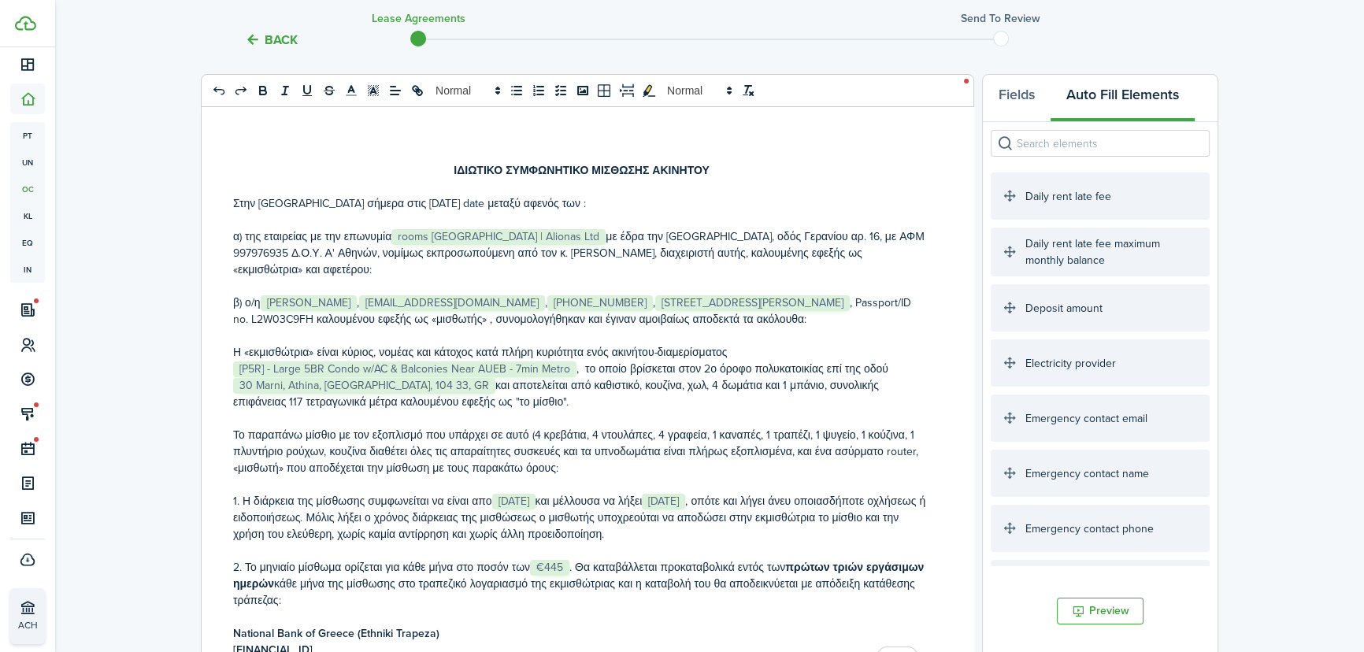
click at [1098, 142] on input "search" at bounding box center [1100, 143] width 219 height 27
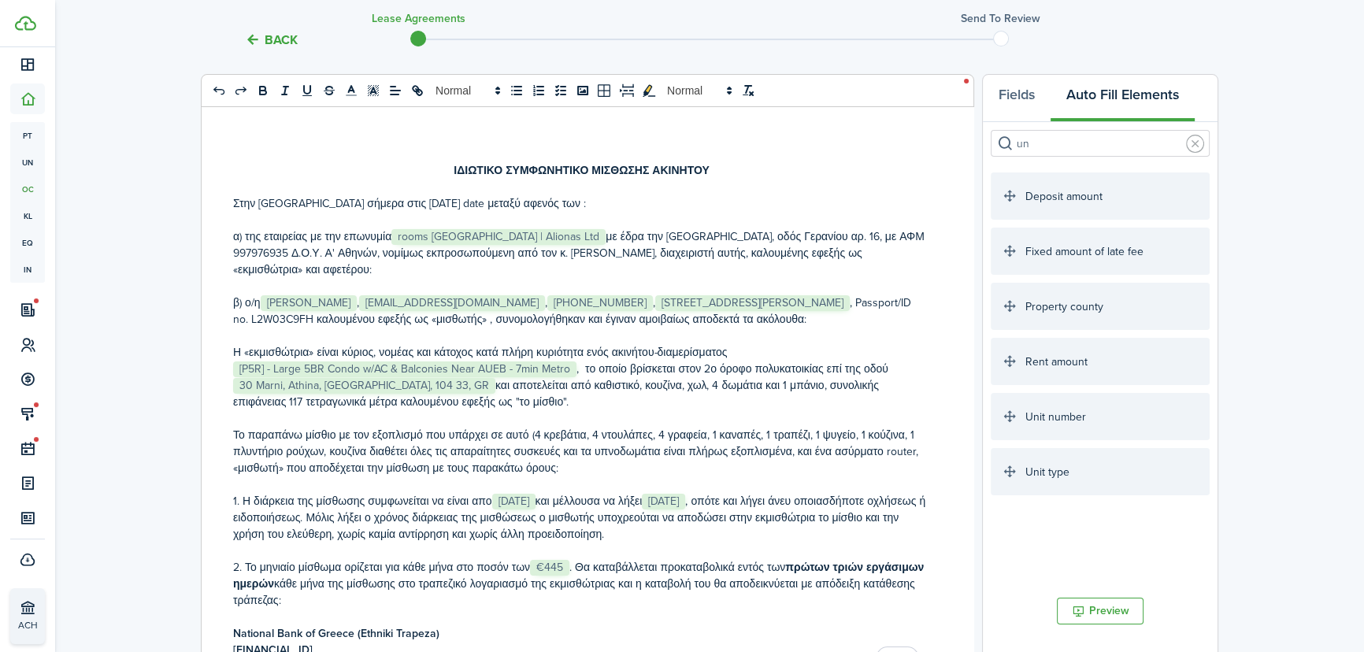
type input "un"
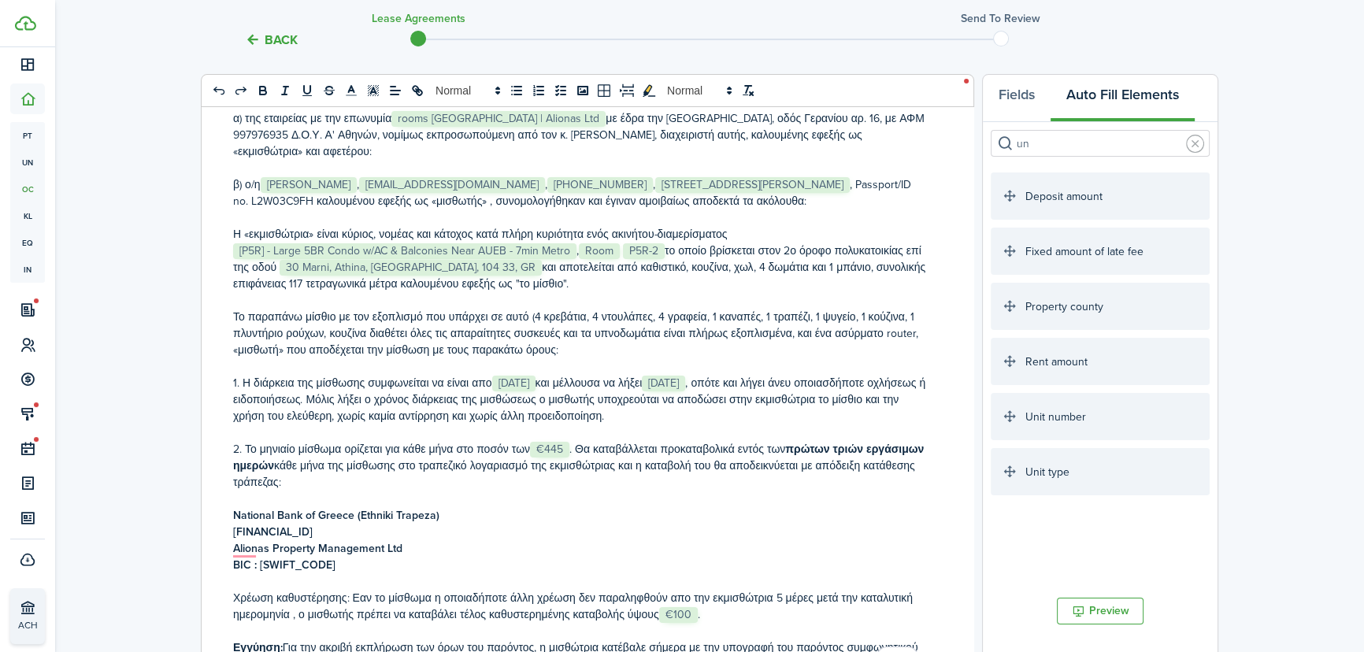
scroll to position [0, 0]
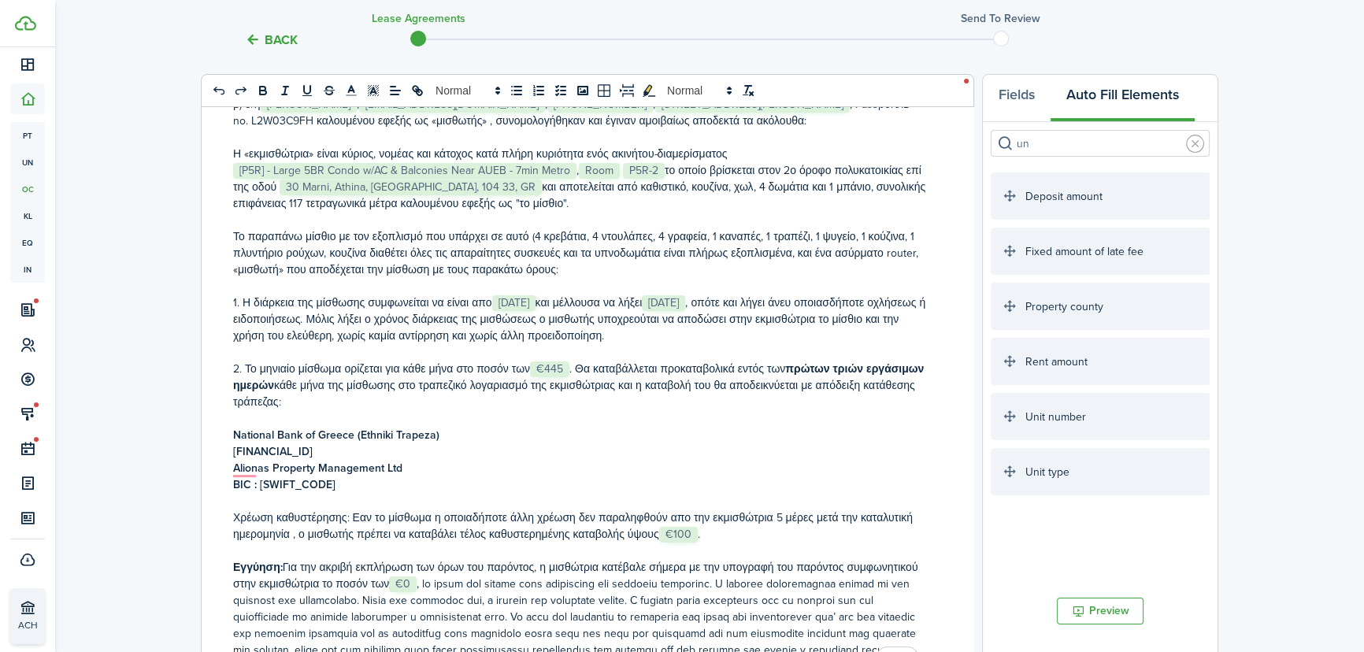
click at [260, 477] on strong "BIC : [SWIFT_CODE]" at bounding box center [284, 485] width 102 height 17
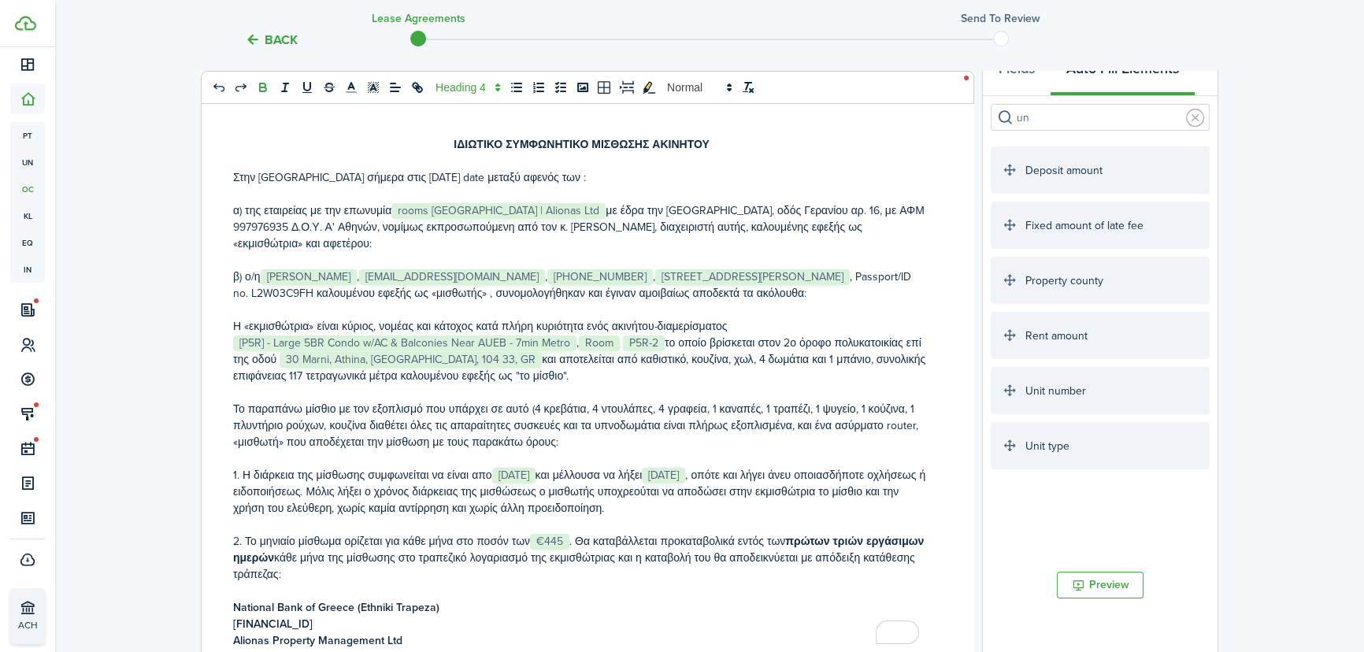
scroll to position [232, 0]
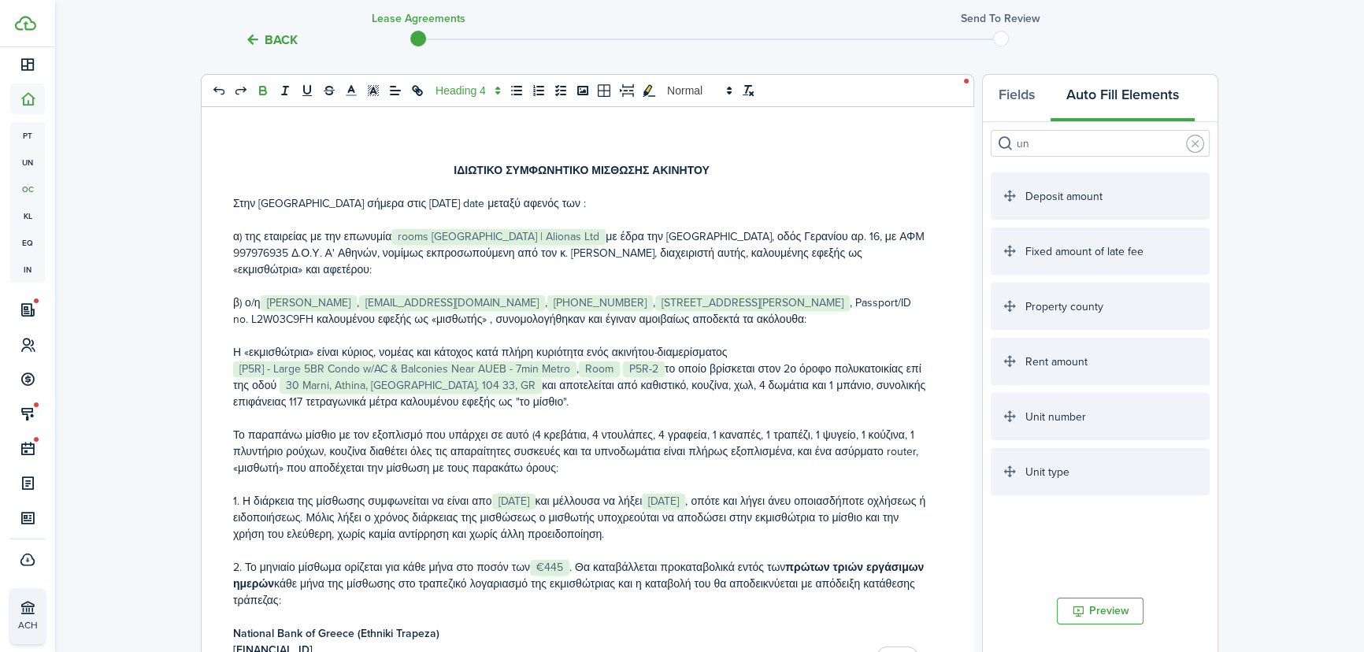
click at [230, 354] on div "ΙΔΙΩΤΙΚΟ ΣΥΜΦΩΝΗΤΙΚΟ ΜΙΣΘΩΣΗΣ ΑΚΙΝΗΤΟΥ Στην Αθήνα σήμερα στις Today's date μετα…" at bounding box center [582, 416] width 760 height 618
click at [695, 369] on p "Η «εκμισθώτρια» είναι κύριος, νομέας και κάτοχος κατά πλήρη κυριότητα ενός ακιν…" at bounding box center [581, 377] width 697 height 66
click at [763, 365] on p "Η «εκμισθώτρια» είναι κύριος, νομέας και κάτοχος κατά πλήρη κυριότητα ενός ακιν…" at bounding box center [581, 377] width 697 height 66
click at [800, 369] on p "Η «εκμισθώτρια» είναι κύριος, νομέας και κάτοχος κατά πλήρη κυριότητα ενός ακιν…" at bounding box center [581, 377] width 697 height 66
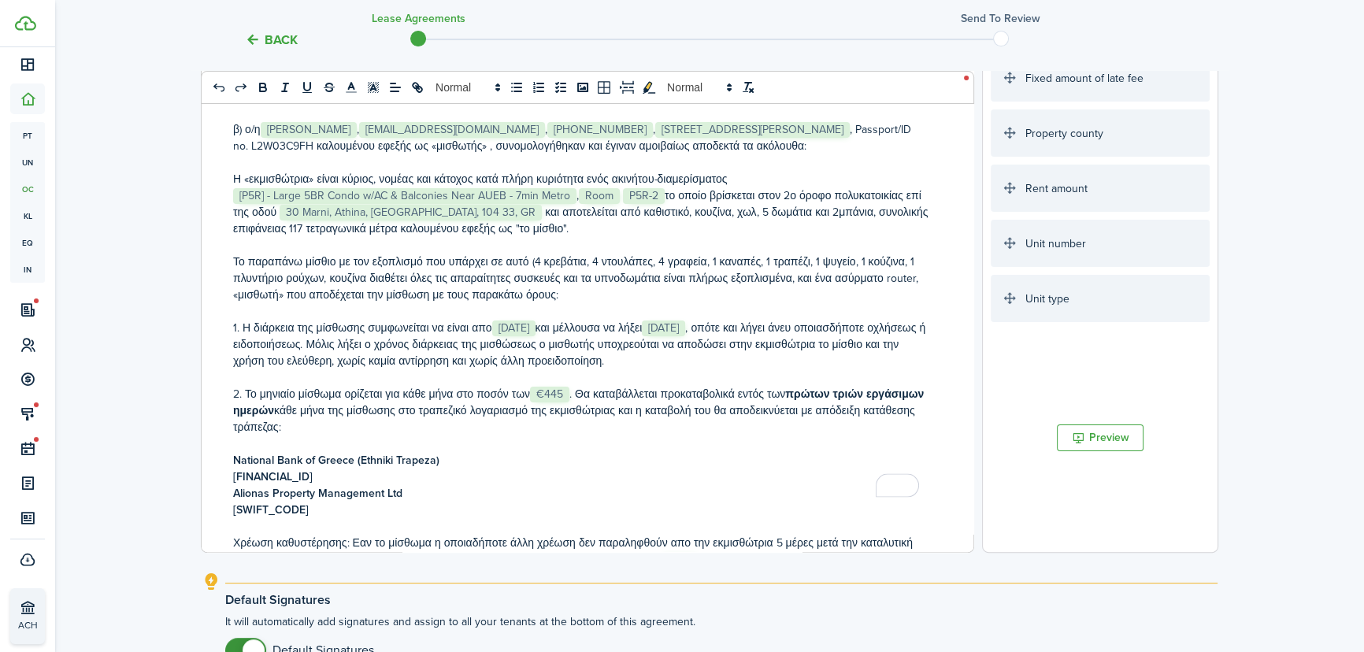
scroll to position [408, 0]
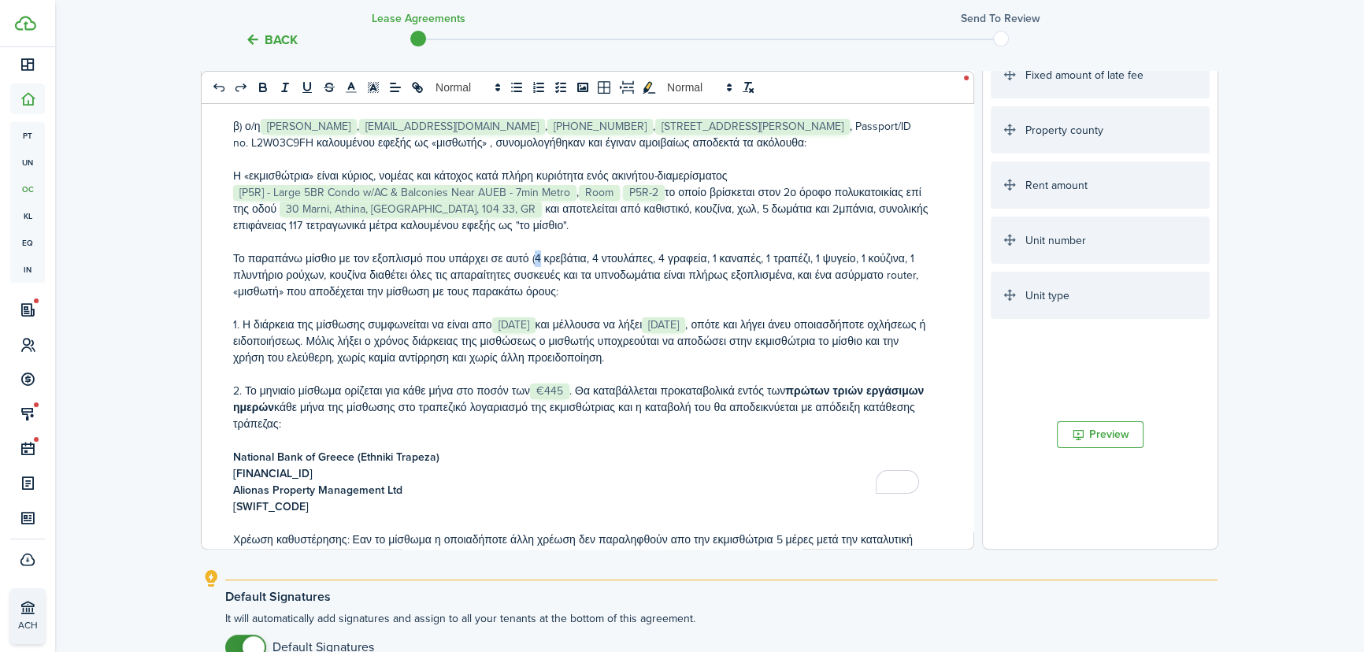
click at [532, 250] on p "Το παραπάνω μίσθιο με τον εξοπλισμό που υπάρχει σε αυτό (4 κρεβάτια, 4 ντουλάπε…" at bounding box center [581, 275] width 697 height 50
click at [656, 250] on p "Το παραπάνω μίσθιο με τον εξοπλισμό που υπάρχει σε αυτό (5 κρεβάτια, 4 ντουλάπε…" at bounding box center [581, 275] width 697 height 50
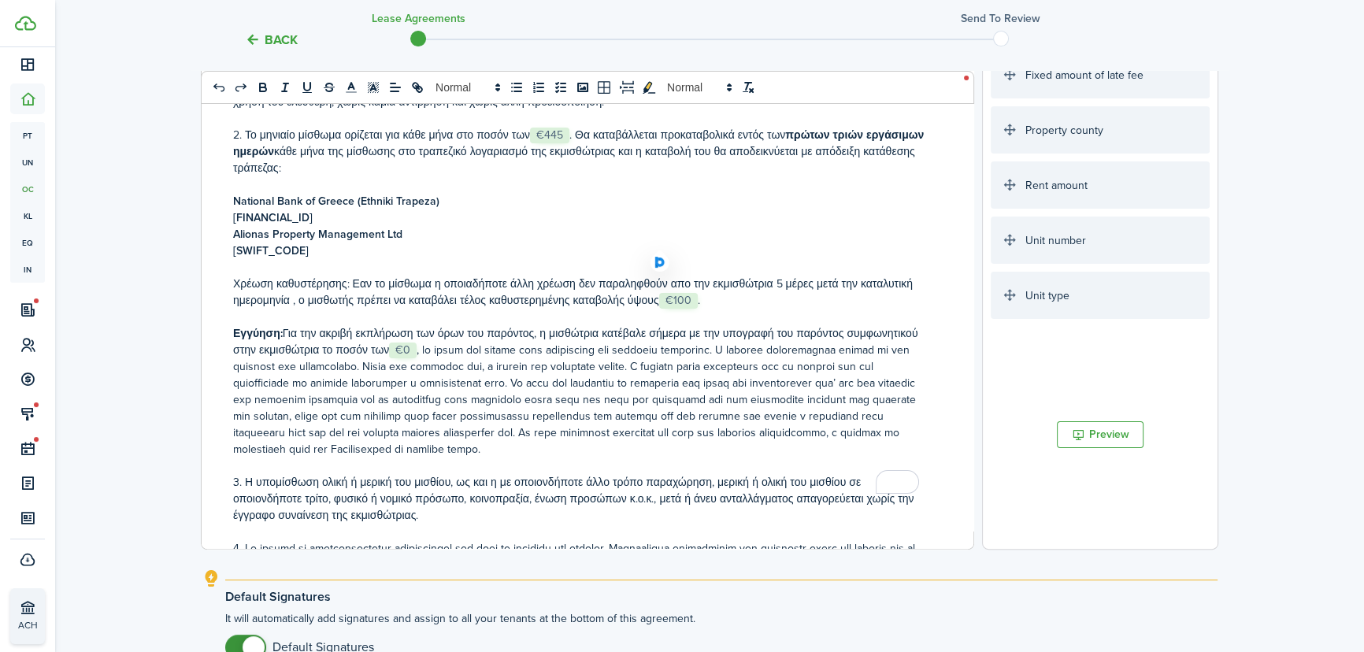
scroll to position [286, 0]
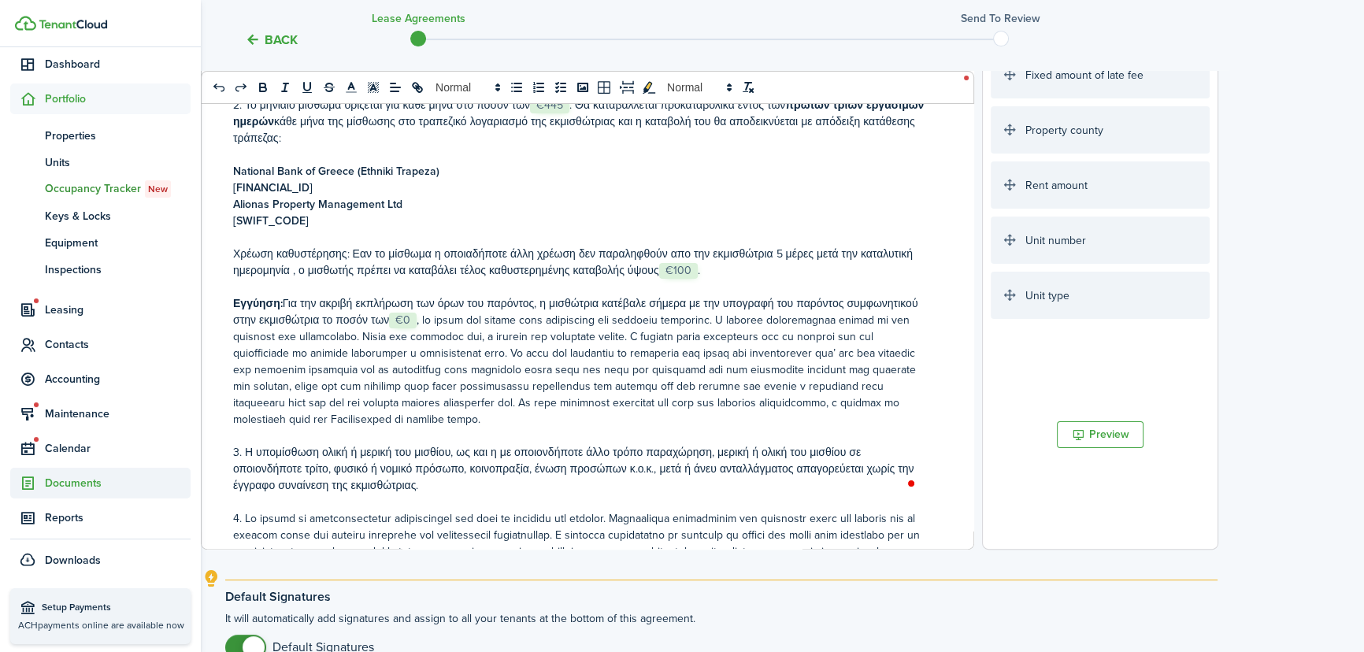
click at [54, 480] on span "Documents" at bounding box center [118, 483] width 146 height 17
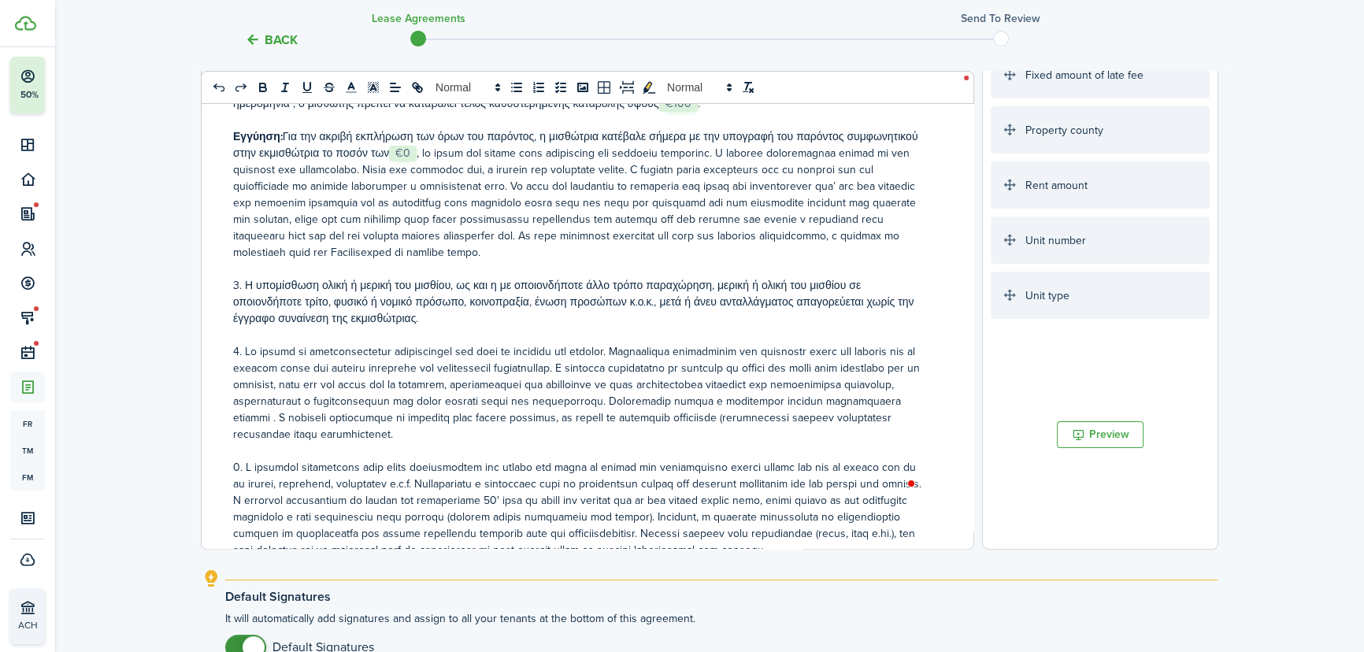
scroll to position [520, 0]
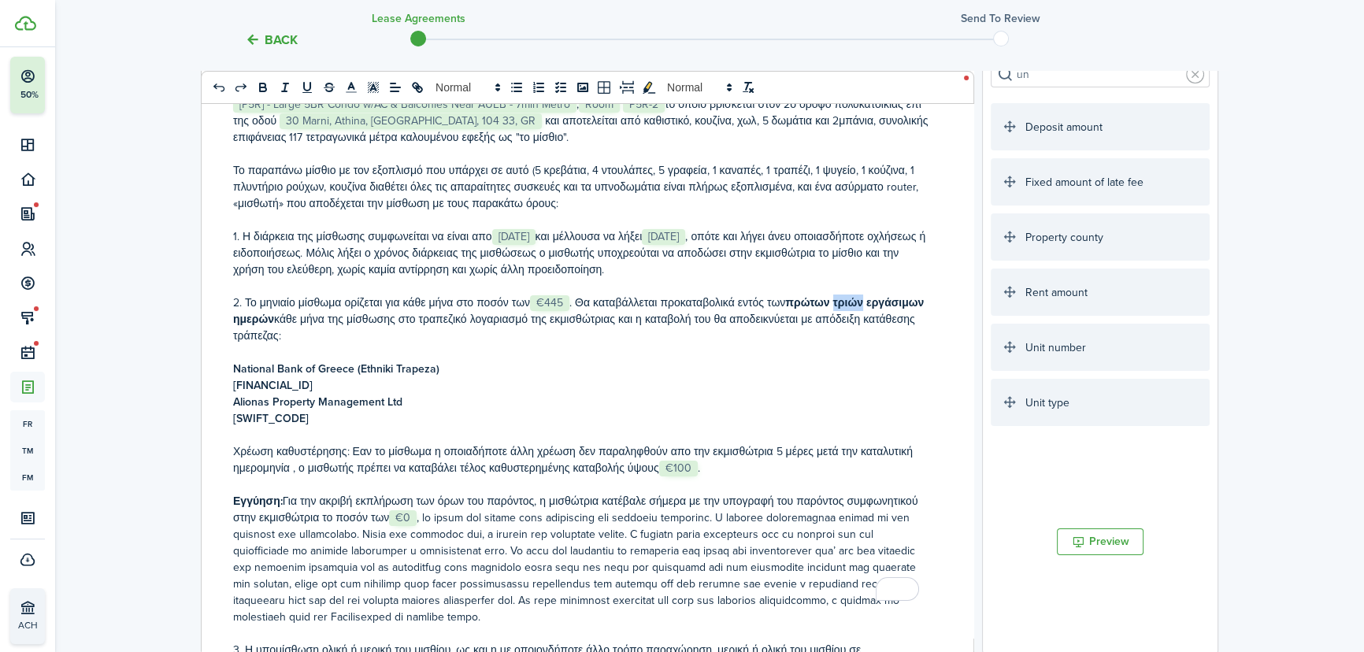
drag, startPoint x: 863, startPoint y: 287, endPoint x: 834, endPoint y: 280, distance: 29.2
click at [834, 295] on strong "πρώτων τριών εργάσιμων ημερών" at bounding box center [578, 311] width 691 height 33
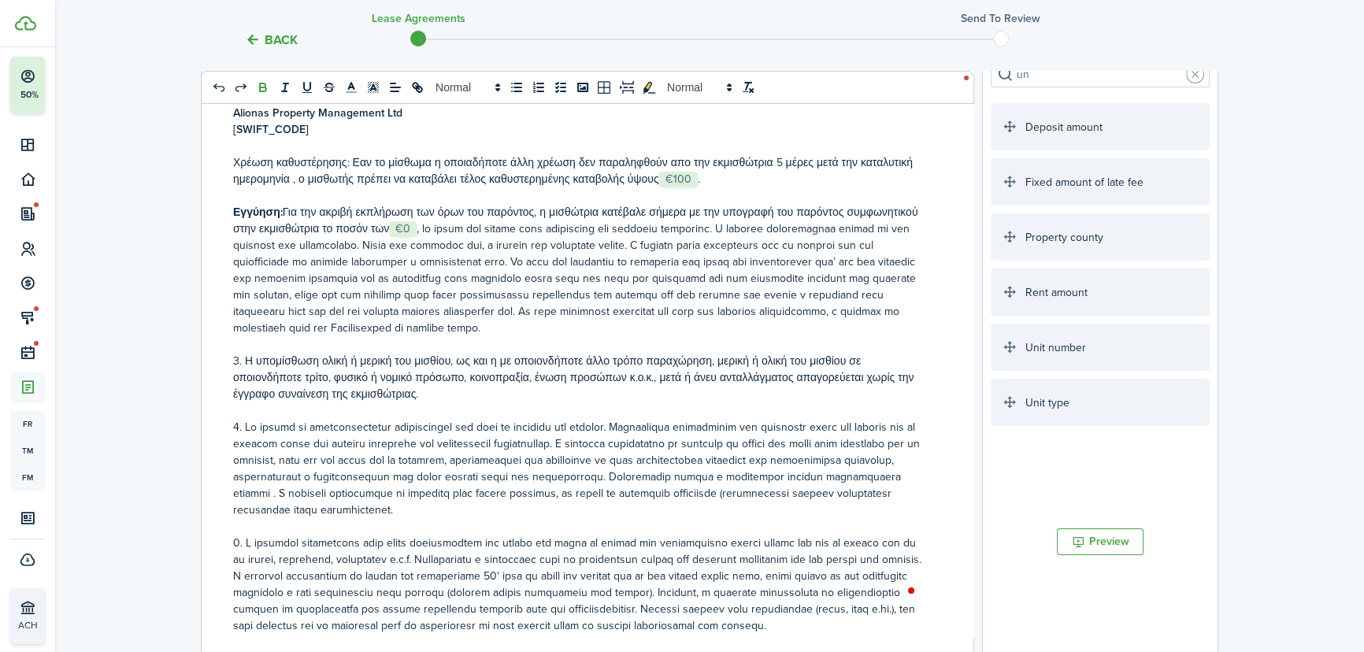
click at [418, 206] on p "Εγγύηση: Για την ακριβή εκπλήρωση των όρων του παρόντος, η μισθώτρια κατέβαλε σ…" at bounding box center [581, 270] width 697 height 132
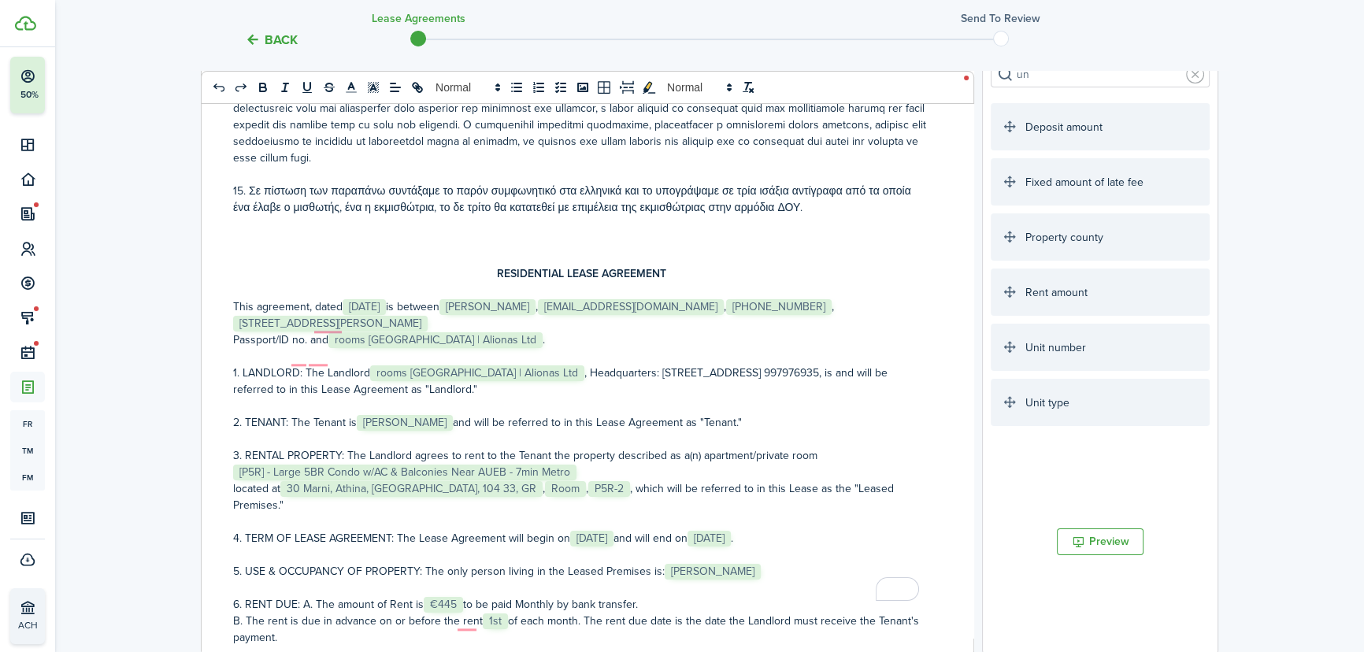
click at [508, 332] on p "This agreement, dated ﻿ Sep 22, 2025 ﻿is between ﻿ Konstantin Wendel ﻿,﻿ k23wen…" at bounding box center [581, 315] width 697 height 33
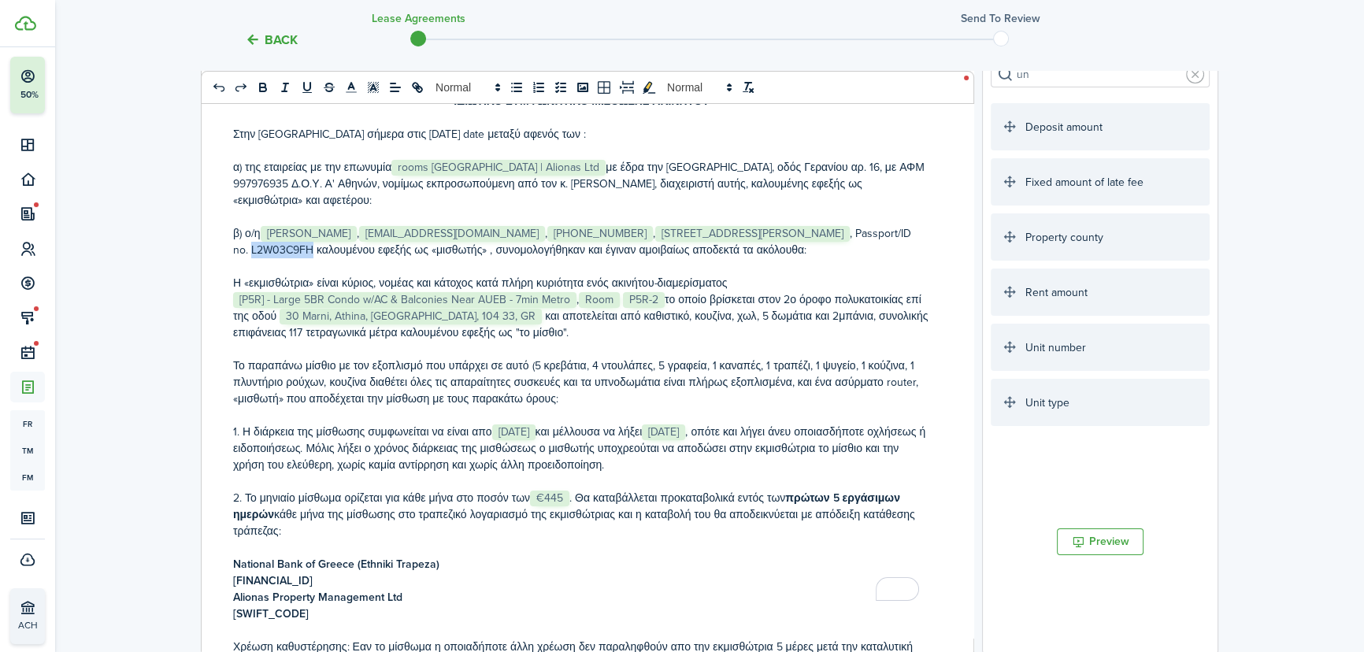
drag, startPoint x: 371, startPoint y: 228, endPoint x: 309, endPoint y: 228, distance: 62.2
click at [309, 228] on p "β) ο/η ﻿﻿ Konstantin Wendel ﻿﻿, ﻿﻿ k23wendel03@gmail.com ﻿﻿, ﻿﻿ +49 1575 591319…" at bounding box center [581, 241] width 697 height 33
copy p "L2W03C9FH"
click at [262, 225] on p "β) ο/η ﻿﻿ Konstantin Wendel ﻿﻿, ﻿﻿ k23wendel03@gmail.com ﻿﻿, ﻿﻿ +49 1575 591319…" at bounding box center [581, 241] width 697 height 33
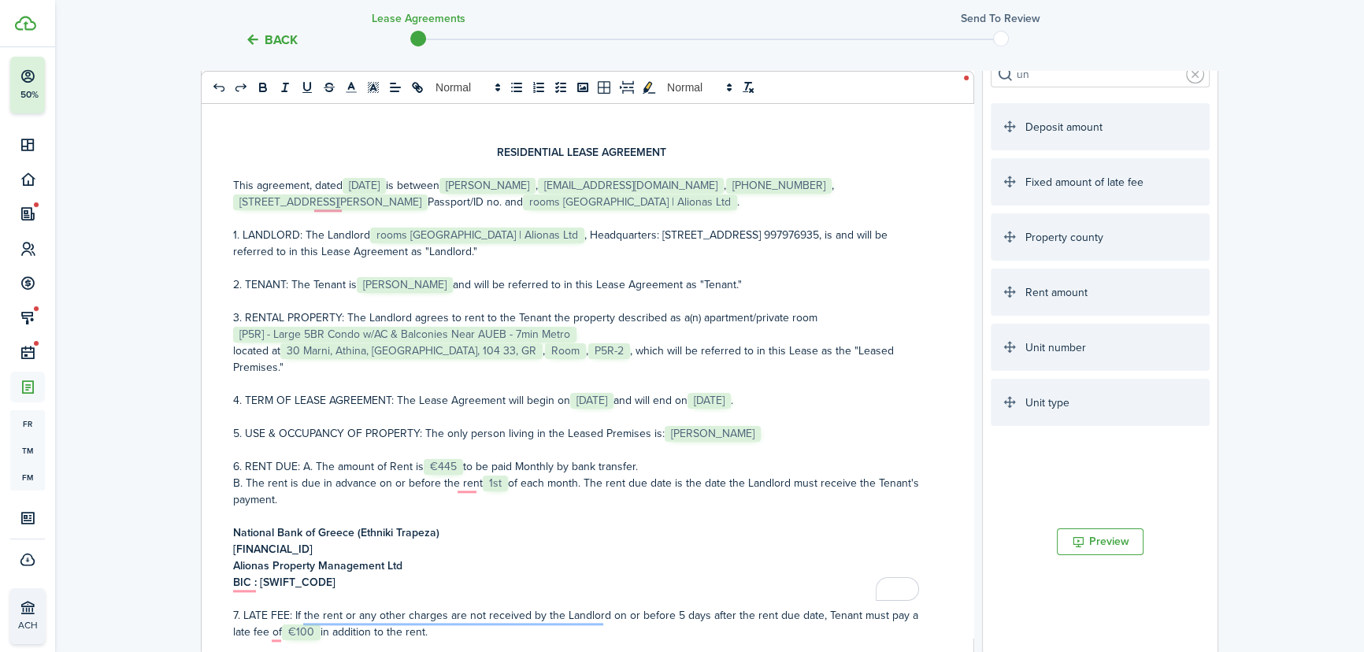
click at [562, 210] on p "This agreement, dated ﻿﻿ Sep 22, 2025 ﻿﻿is between ﻿﻿ Konstantin Wendel ﻿﻿,﻿﻿ k…" at bounding box center [581, 193] width 697 height 33
click at [564, 210] on p "This agreement, dated ﻿﻿ Sep 22, 2025 ﻿﻿is between ﻿﻿ Konstantin Wendel ﻿﻿,﻿﻿ k…" at bounding box center [581, 193] width 697 height 33
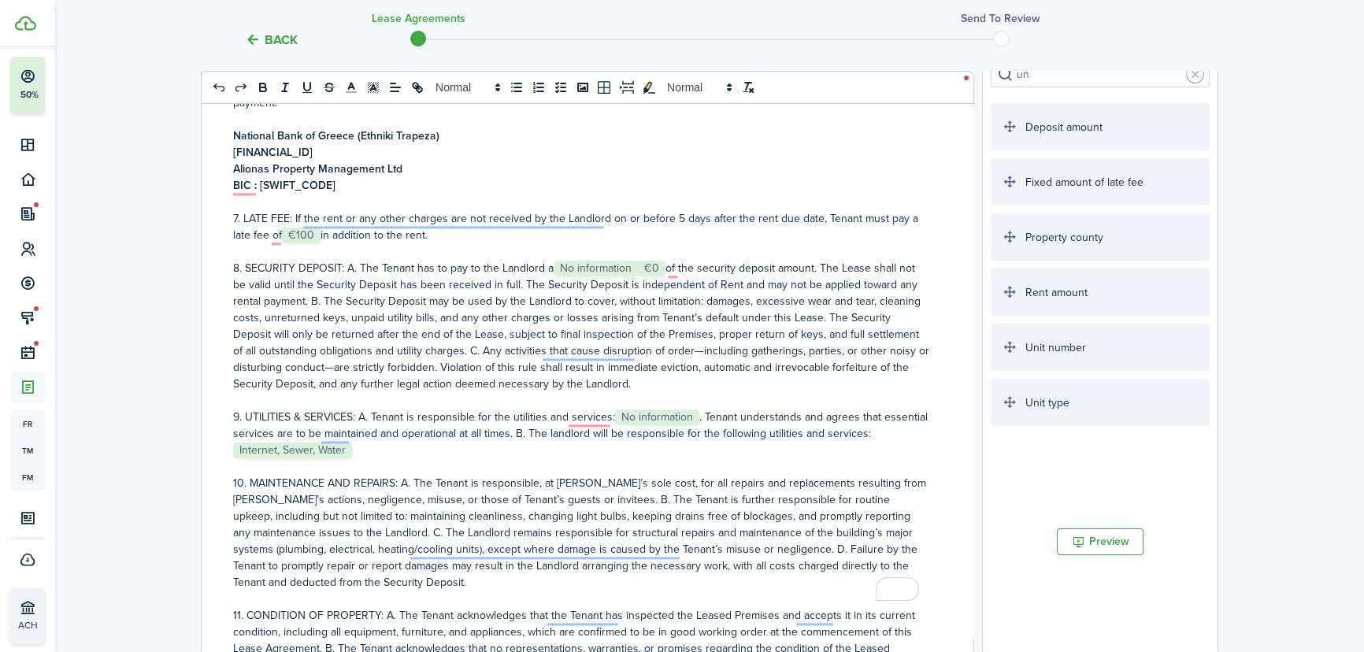
click at [666, 266] on p "8. SECURITY DEPOSIT: A. The Tenant has to pay to the Landlord a ﻿ No informatio…" at bounding box center [581, 326] width 697 height 132
click at [949, 447] on div "ΙΔΙΩΤΙΚΟ ΣΥΜΦΩΝΗΤΙΚΟ ΜΙΣΘΩΣΗΣ ΑΚΙΝΗΤΟΥ Στην Αθήνα σήμερα στις Today's date μετα…" at bounding box center [582, 347] width 760 height 618
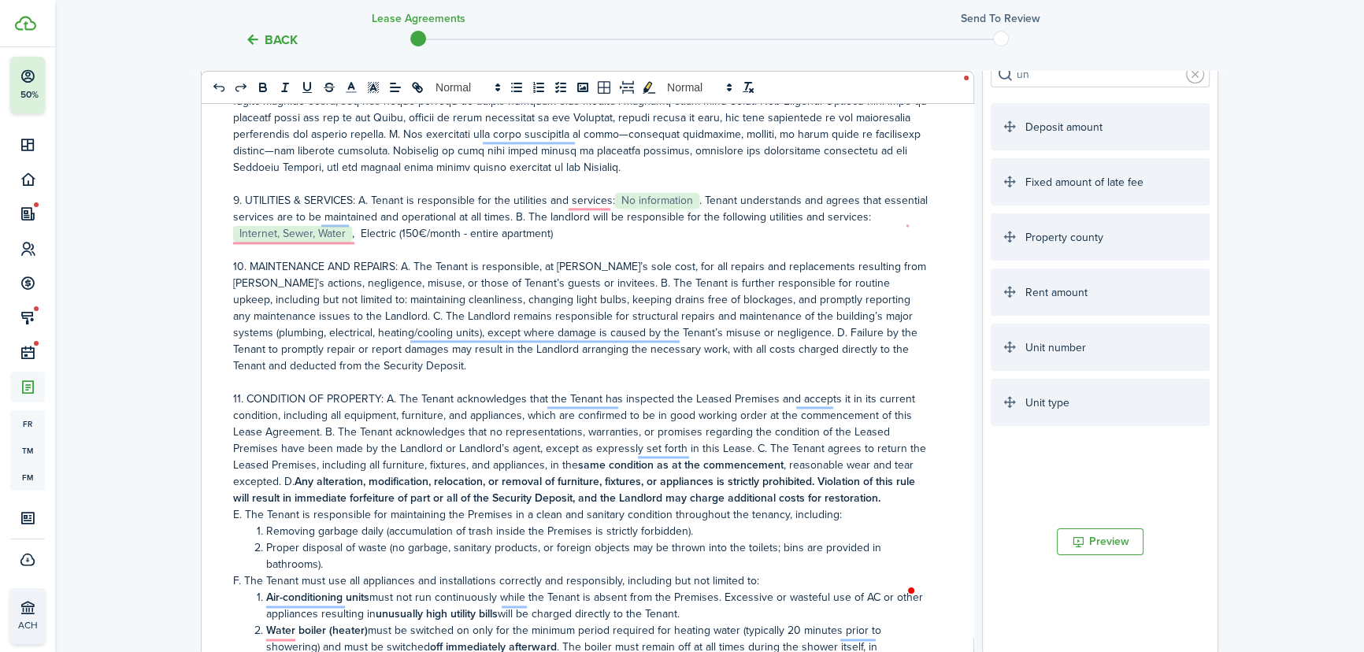
click at [410, 236] on p "9. UTILITIES & SERVICES: A. Tenant is responsible for the utilities and service…" at bounding box center [581, 217] width 697 height 50
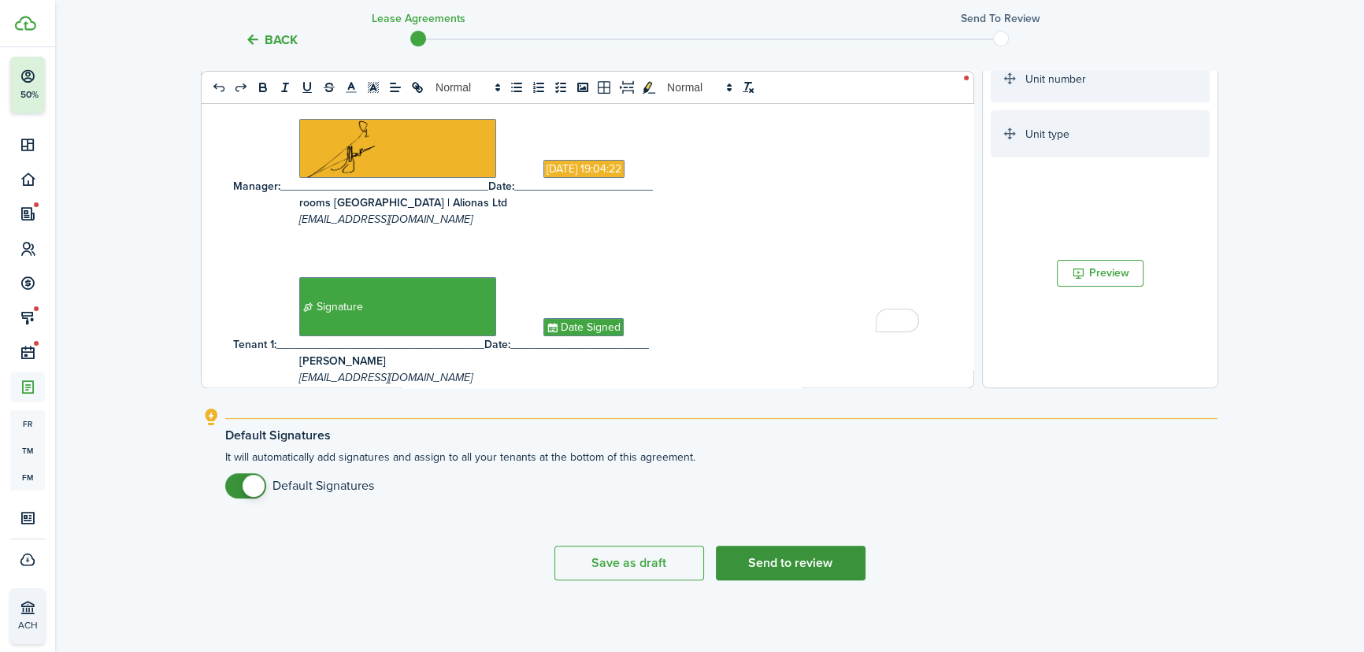
click at [848, 578] on button "Send to review" at bounding box center [791, 563] width 150 height 35
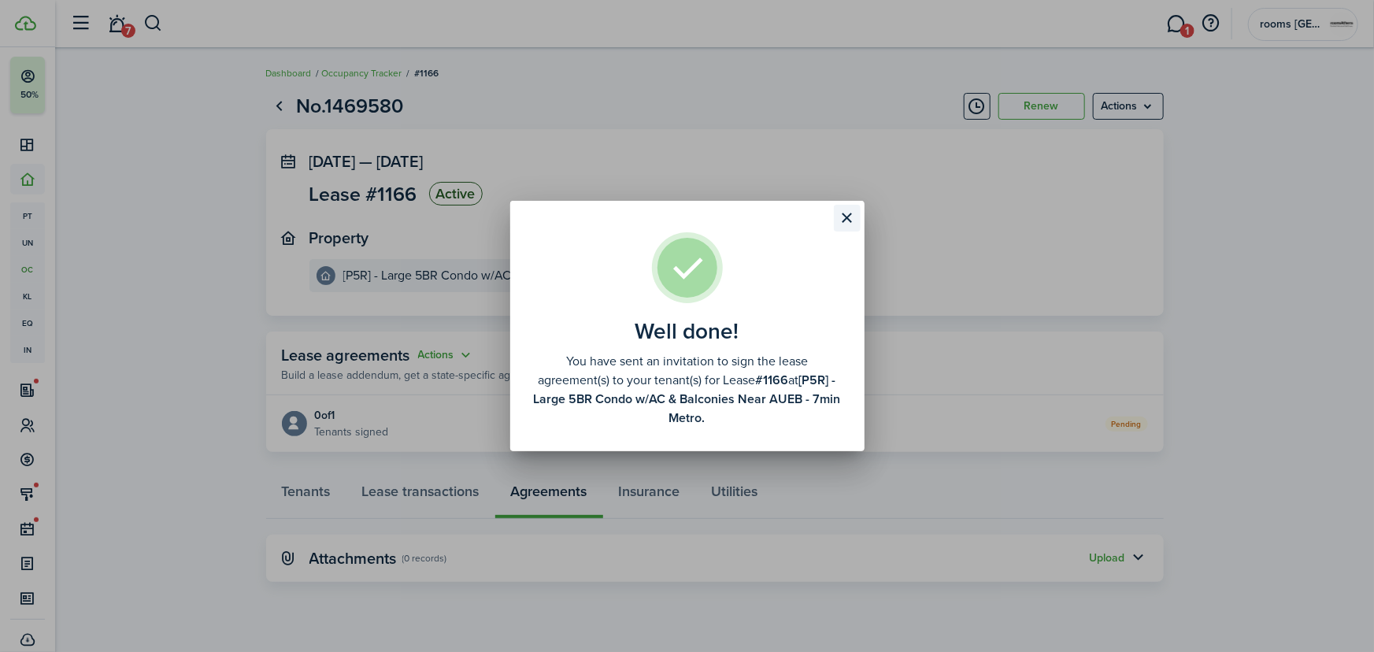
click at [847, 216] on button "Close modal" at bounding box center [847, 218] width 27 height 27
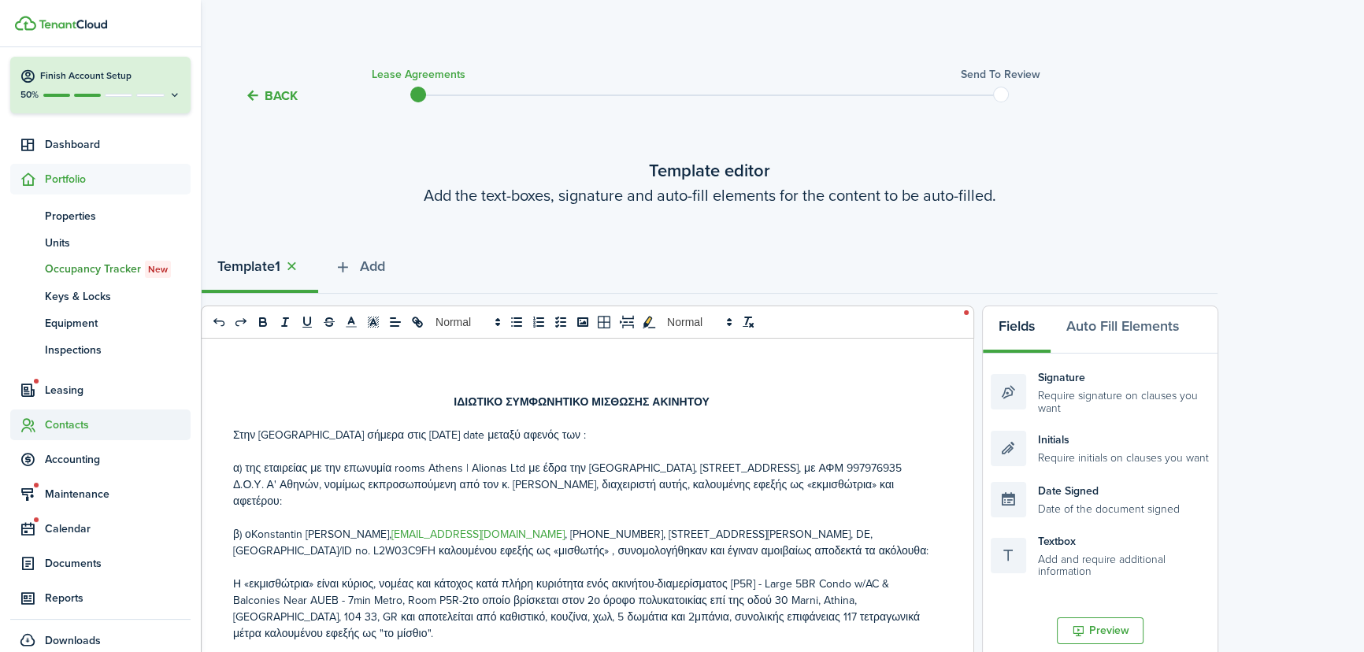
click at [63, 423] on span "Contacts" at bounding box center [118, 425] width 146 height 17
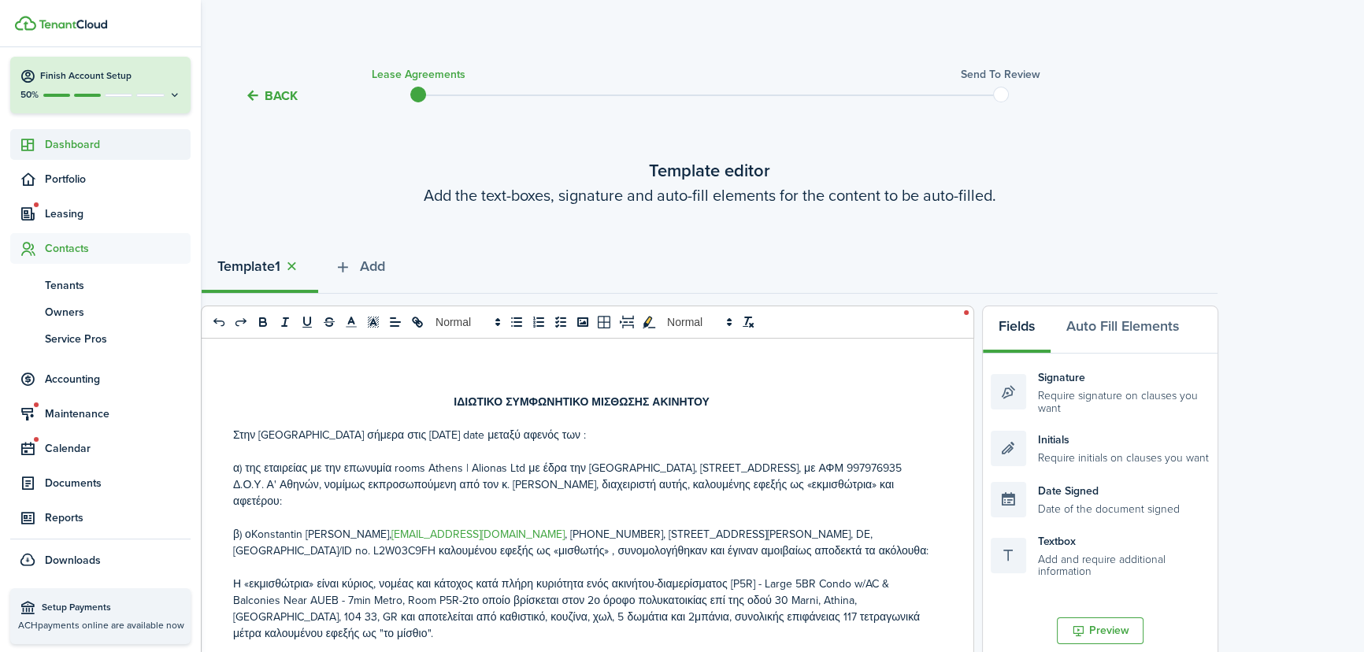
click at [58, 139] on span "Dashboard" at bounding box center [118, 144] width 146 height 17
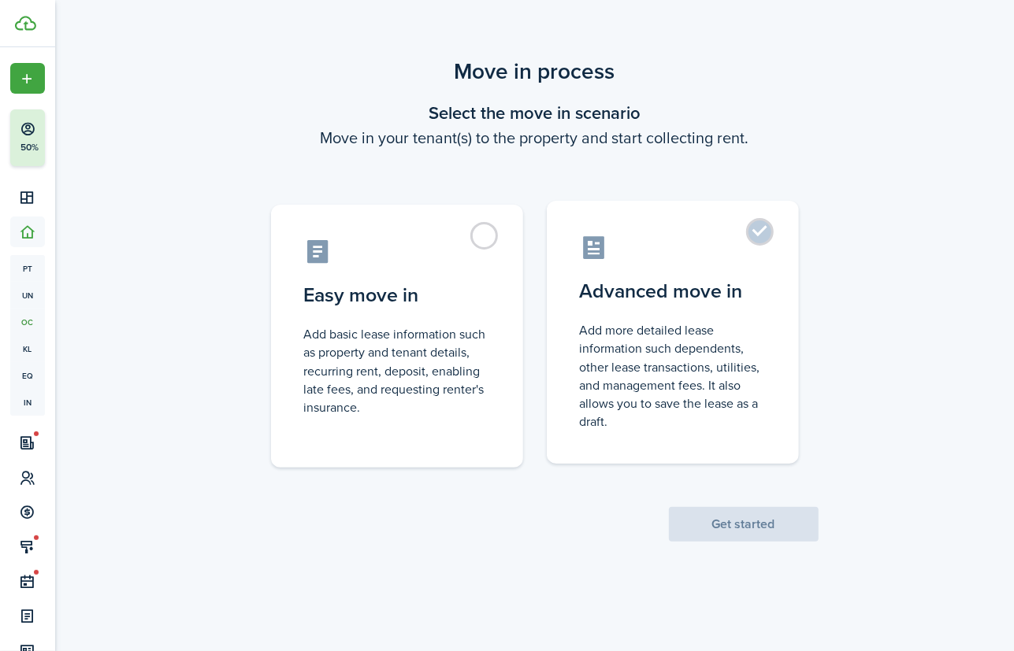
click at [755, 236] on label "Advanced move in Add more detailed lease information such dependents, other lea…" at bounding box center [673, 332] width 252 height 263
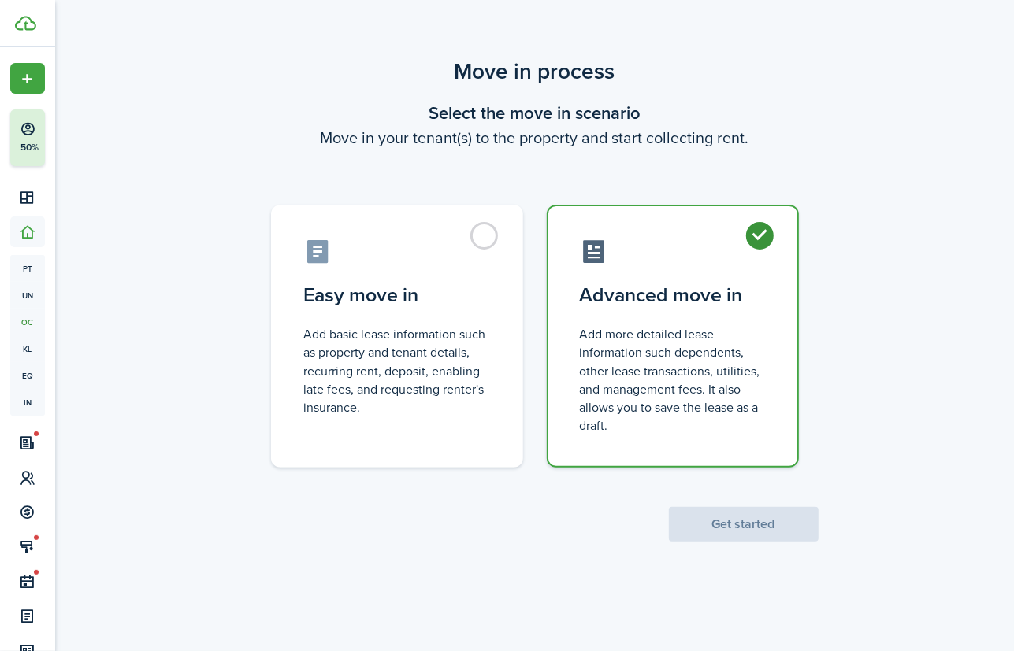
radio input "true"
click at [746, 521] on button "Get started" at bounding box center [744, 524] width 150 height 35
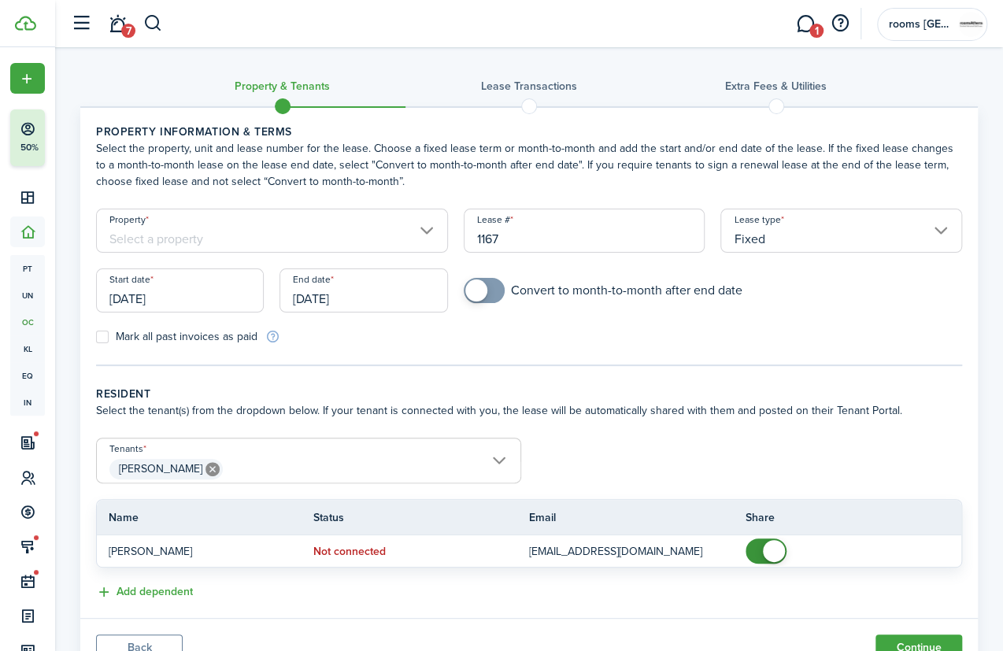
click at [382, 236] on input "Property" at bounding box center [272, 231] width 352 height 44
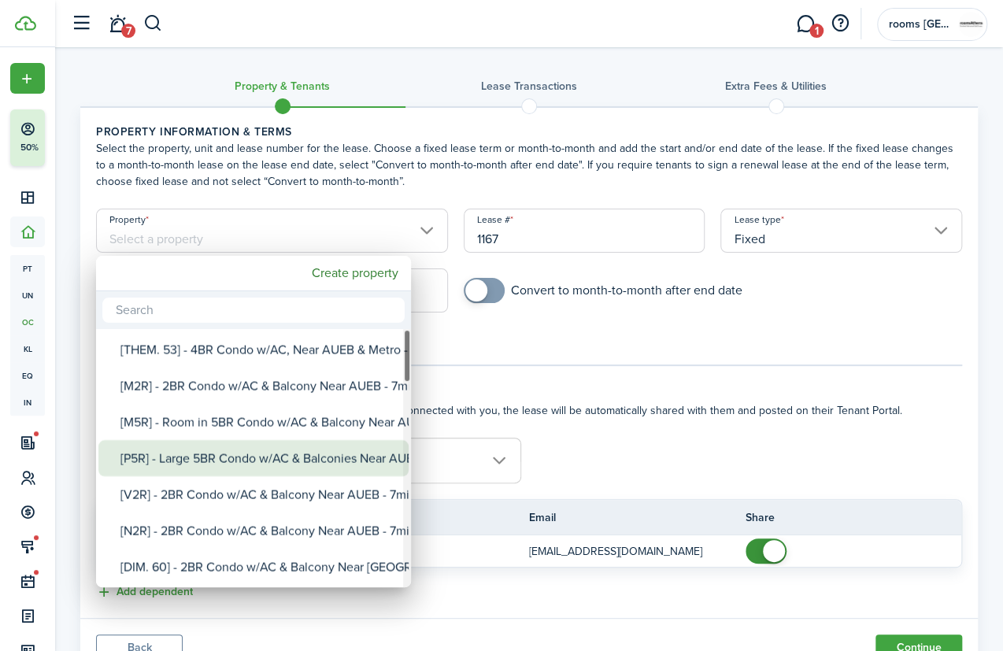
click at [269, 452] on div "[P5R] - Large 5BR Condo w/AC & Balconies Near AUEB - 7min Metro" at bounding box center [260, 458] width 279 height 36
type input "[P5R] - Large 5BR Condo w/AC & Balconies Near AUEB - 7min Metro"
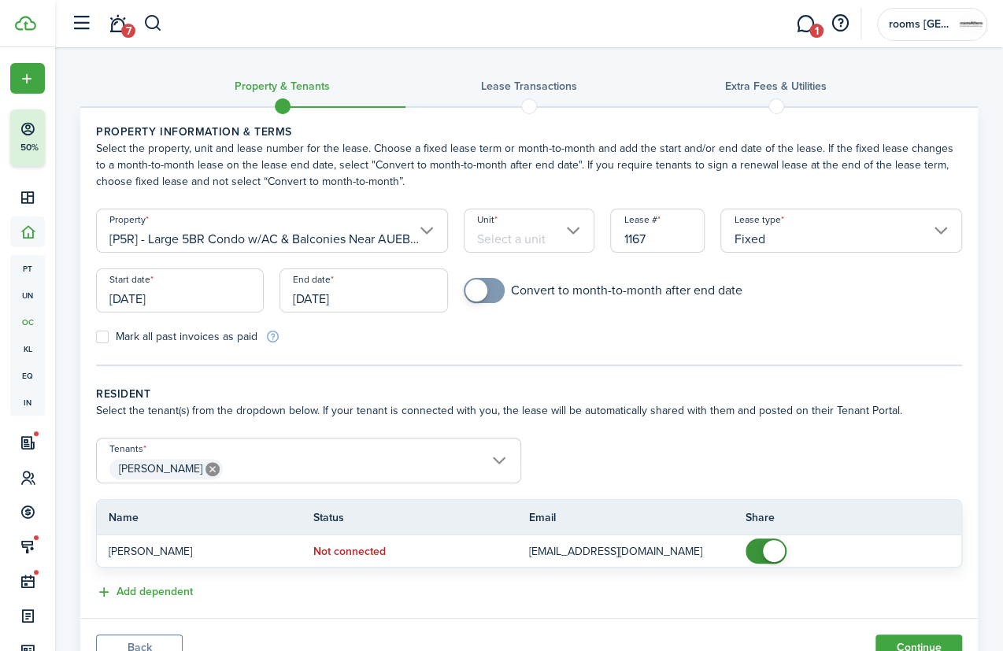
scroll to position [0, 65]
click at [498, 239] on input "Unit" at bounding box center [530, 231] width 132 height 44
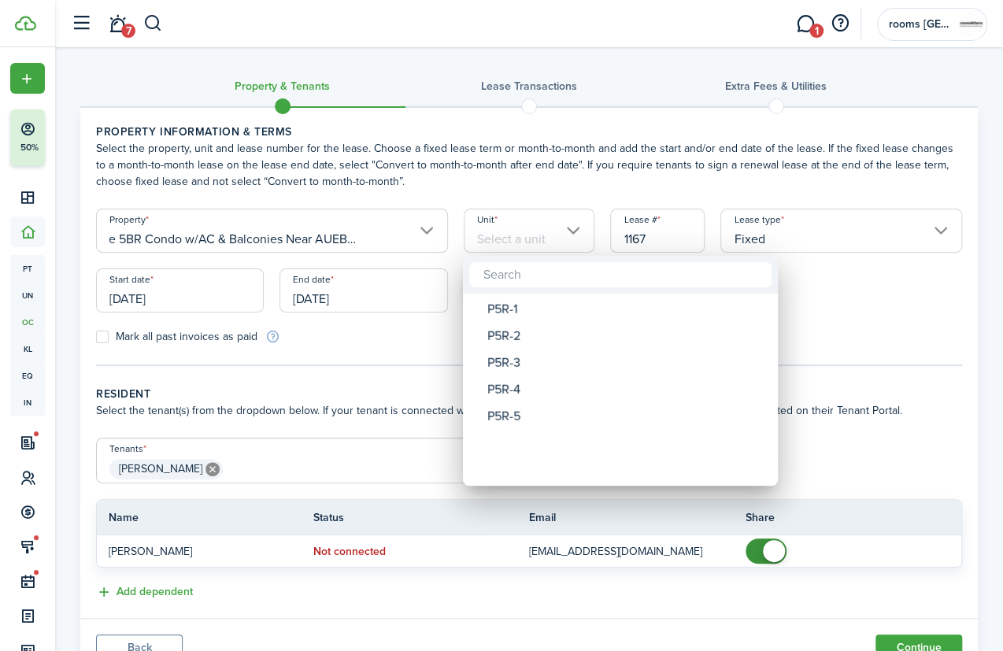
scroll to position [0, 0]
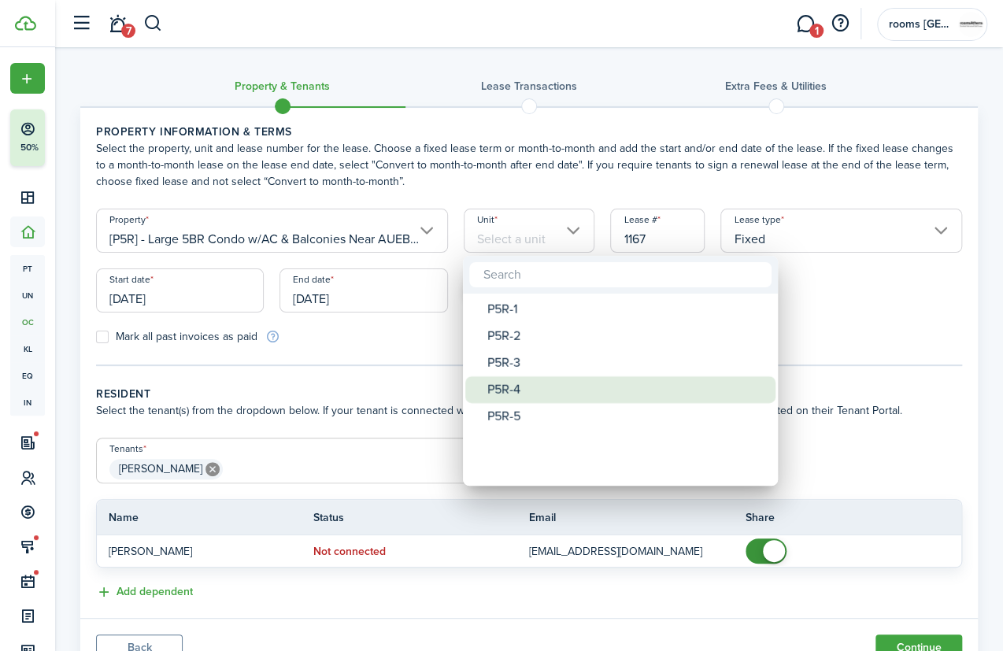
click at [513, 384] on div "P5R-4" at bounding box center [627, 390] width 279 height 27
type input "P5R-4"
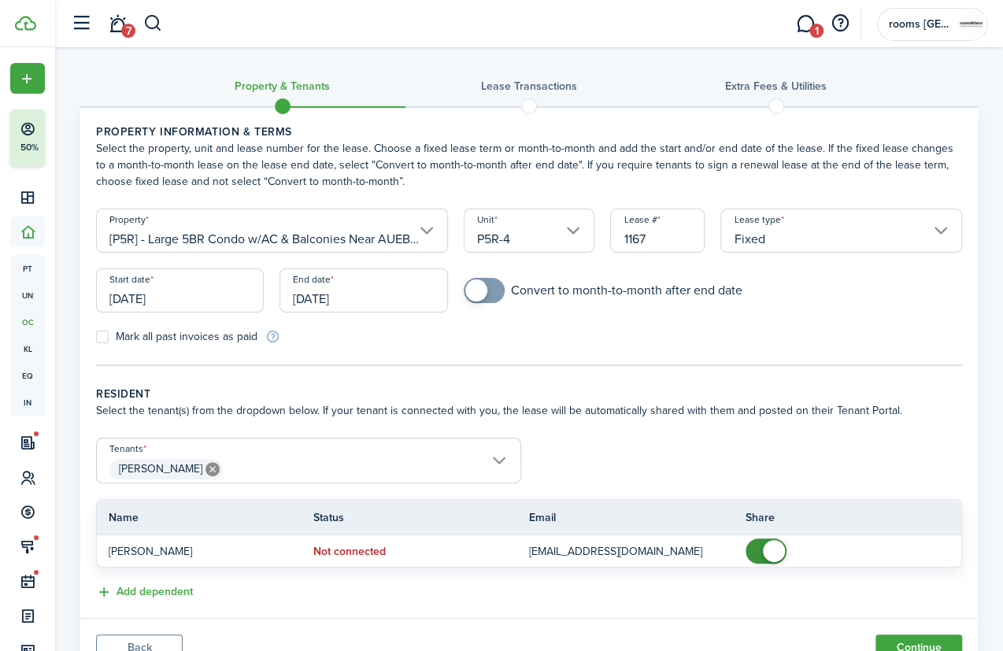
click at [230, 298] on input "[DATE]" at bounding box center [180, 291] width 168 height 44
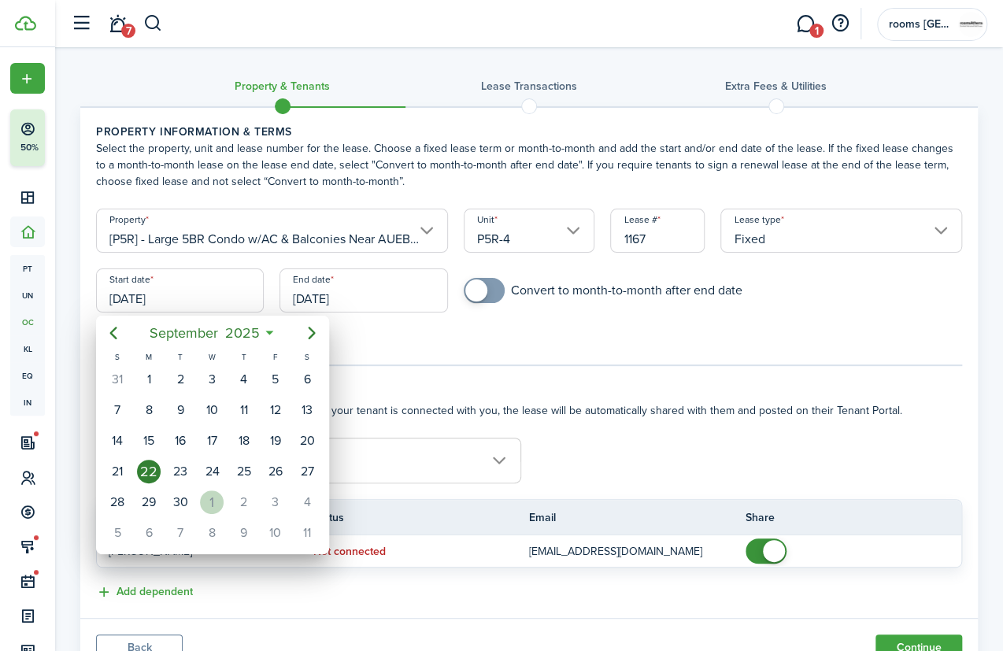
click at [215, 498] on div "1" at bounding box center [212, 503] width 24 height 24
type input "[DATE]"
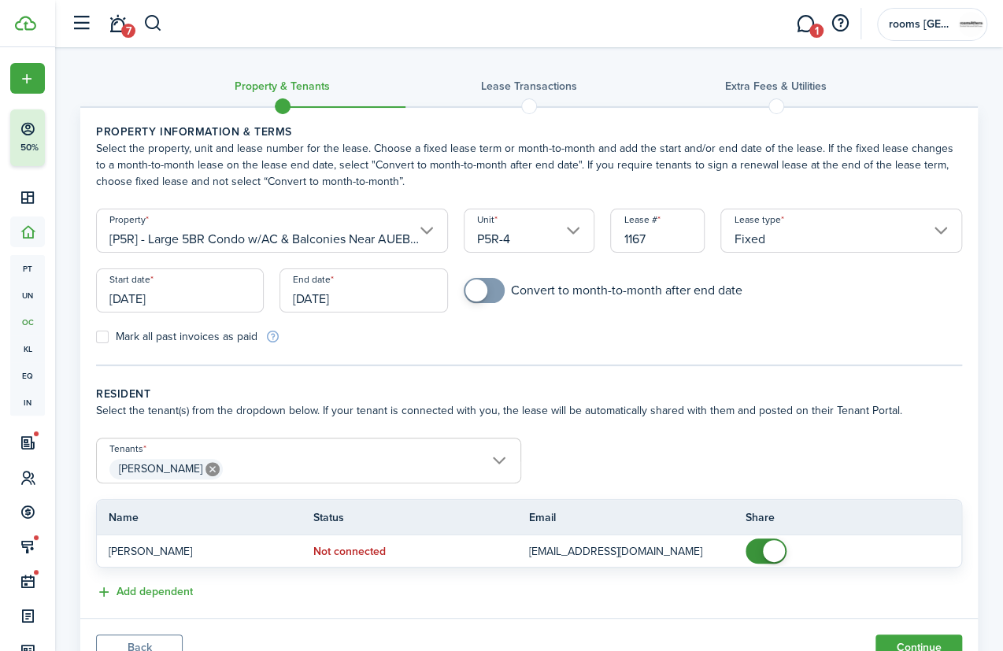
click at [360, 293] on input "[DATE]" at bounding box center [364, 291] width 168 height 44
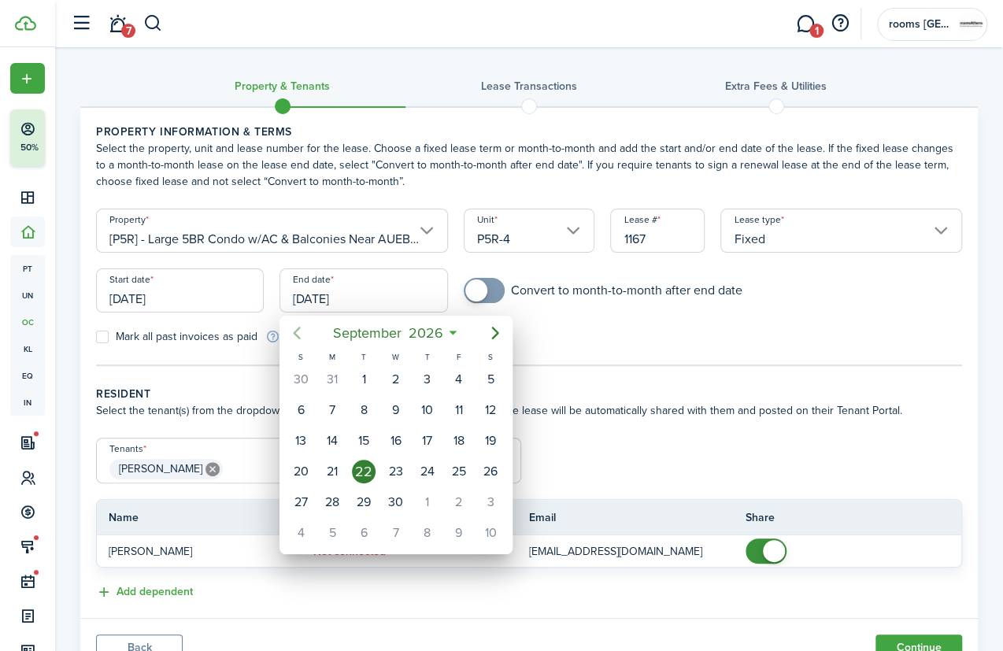
click at [299, 339] on icon "Previous page" at bounding box center [297, 333] width 19 height 19
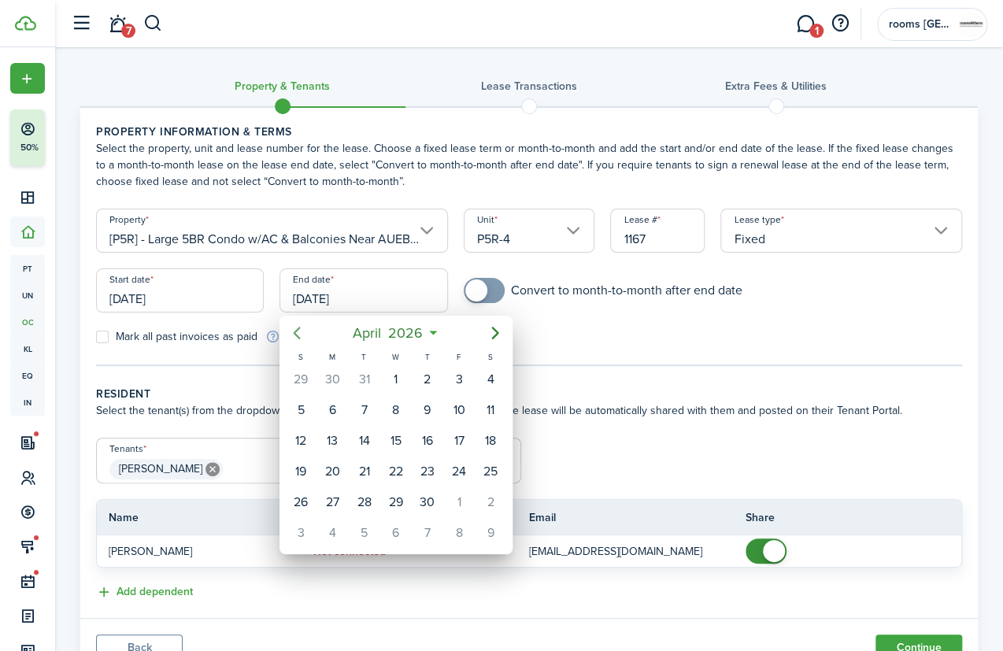
click at [299, 339] on icon "Previous page" at bounding box center [297, 333] width 19 height 19
click at [300, 435] on div "15" at bounding box center [301, 441] width 24 height 24
type input "[DATE]"
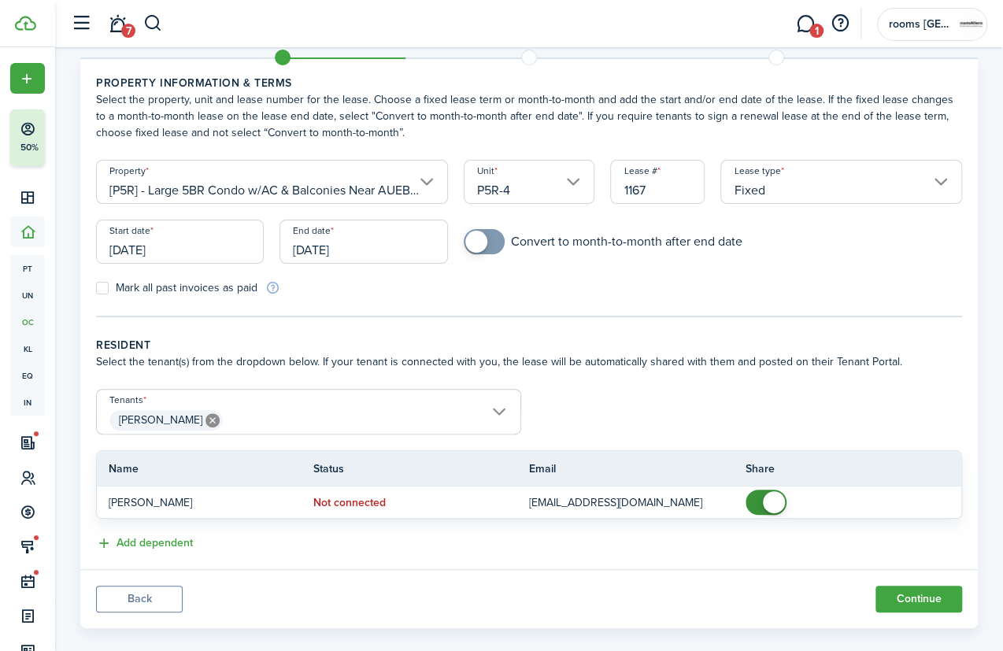
scroll to position [68, 0]
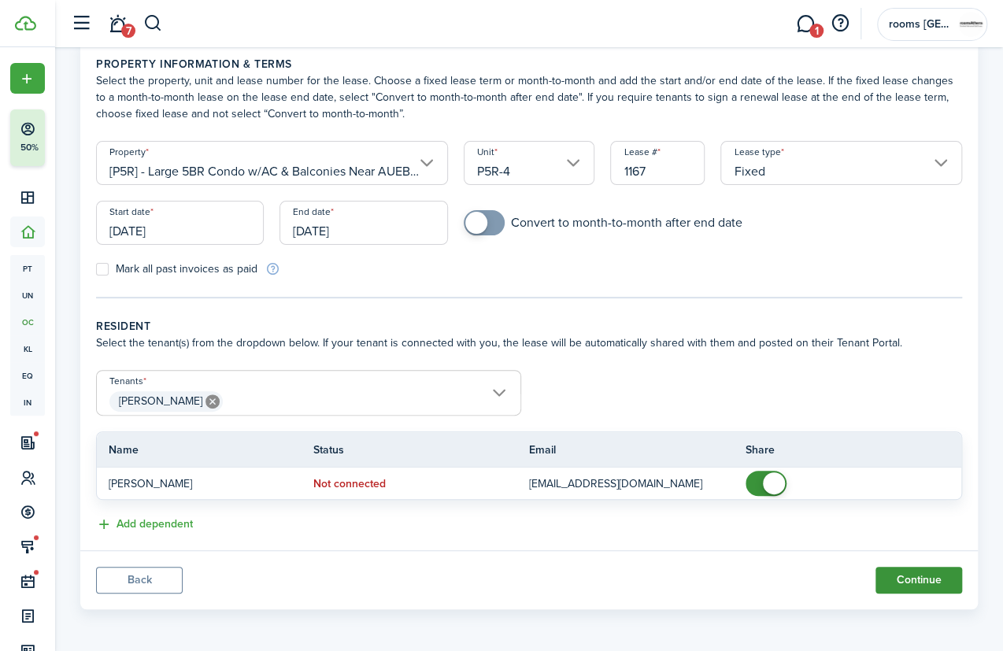
click at [934, 577] on button "Continue" at bounding box center [919, 580] width 87 height 27
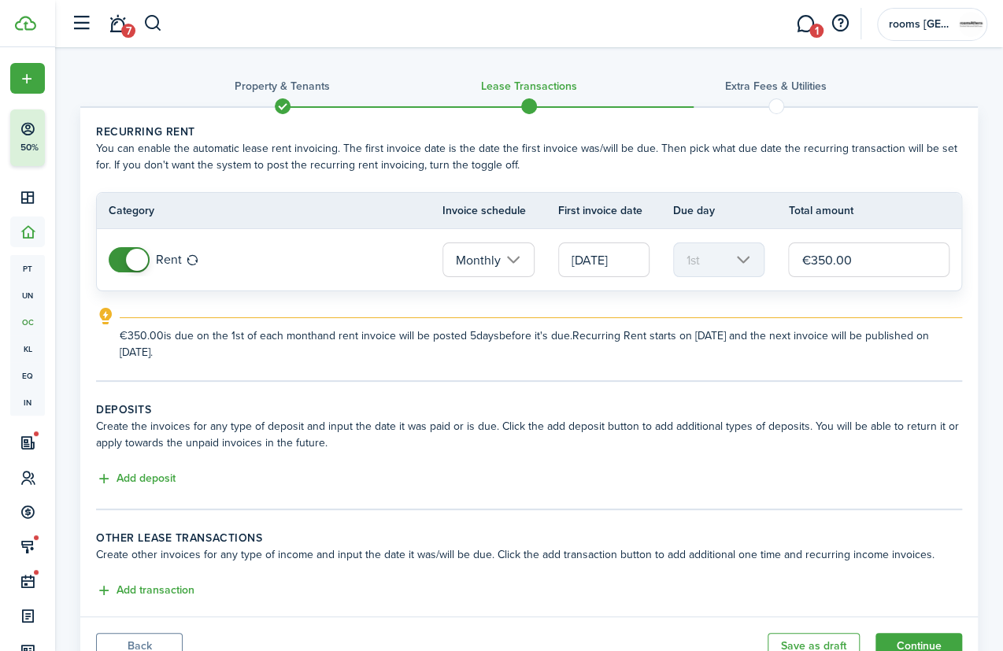
drag, startPoint x: 851, startPoint y: 257, endPoint x: 769, endPoint y: 257, distance: 81.9
click at [770, 257] on tr "Rent Monthly [DATE] 1st €350.00" at bounding box center [529, 259] width 865 height 61
type input "€427.00"
click at [138, 480] on button "Add deposit" at bounding box center [136, 479] width 80 height 18
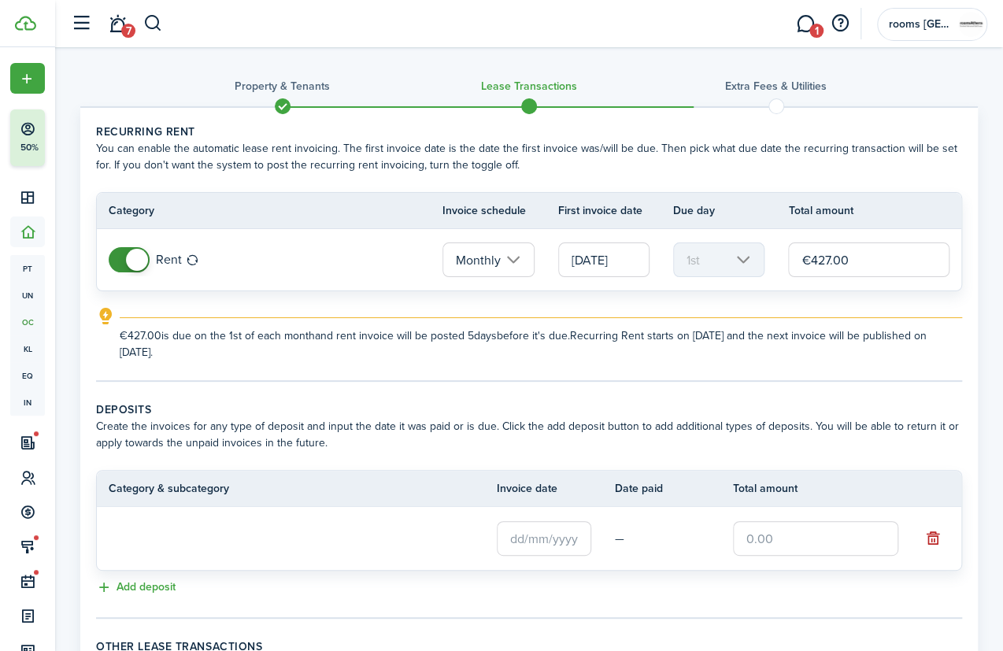
click at [764, 538] on input "text" at bounding box center [815, 538] width 165 height 35
click at [571, 538] on input "text" at bounding box center [544, 538] width 95 height 35
type input "€440.00"
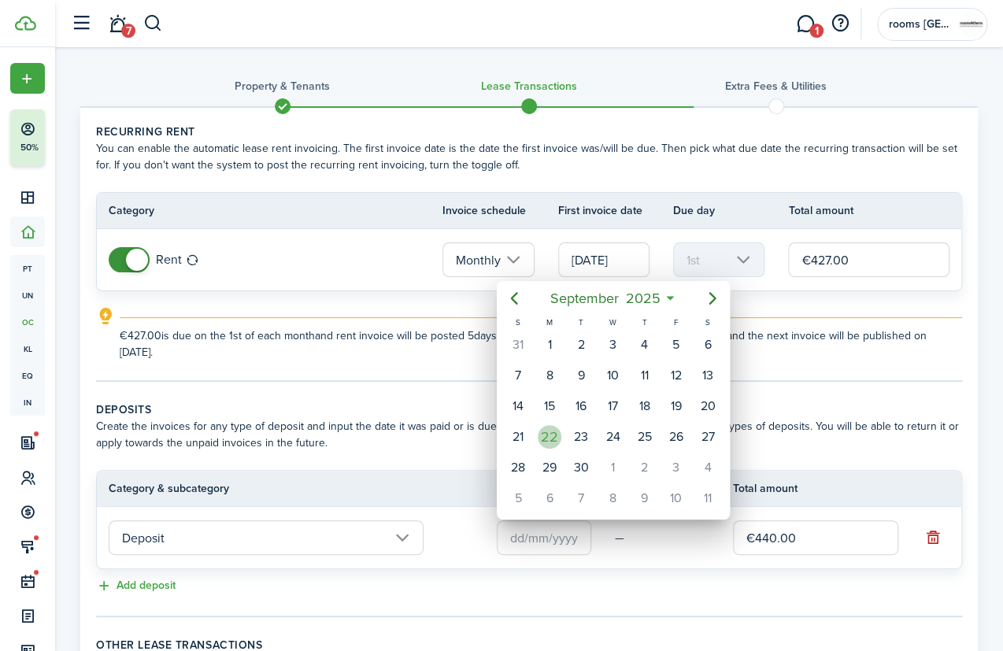
click at [556, 430] on div "22" at bounding box center [550, 437] width 24 height 24
type input "[DATE]"
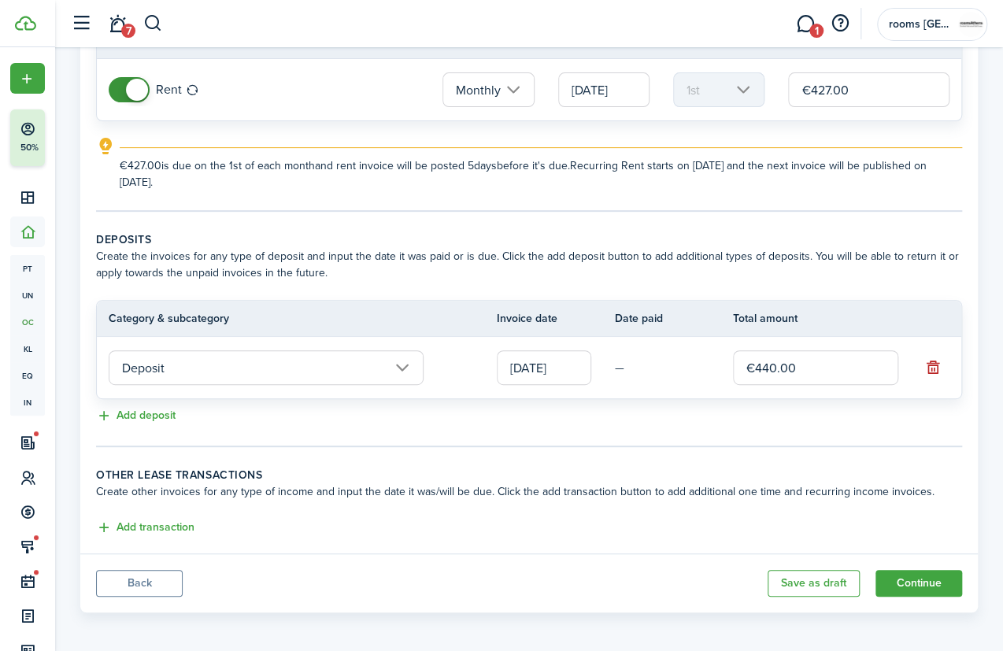
scroll to position [171, 0]
click at [940, 586] on button "Continue" at bounding box center [919, 582] width 87 height 27
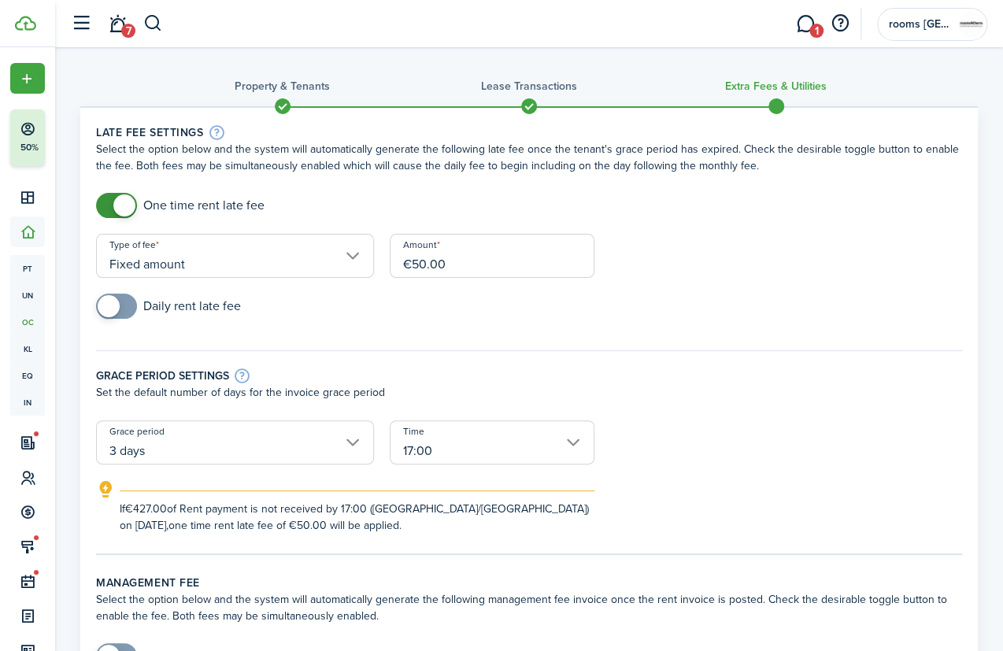
drag, startPoint x: 477, startPoint y: 252, endPoint x: 392, endPoint y: 252, distance: 85.1
click at [392, 252] on input "€50.00" at bounding box center [492, 256] width 205 height 44
click at [358, 444] on input "3 days" at bounding box center [235, 443] width 278 height 44
type input "€100.00"
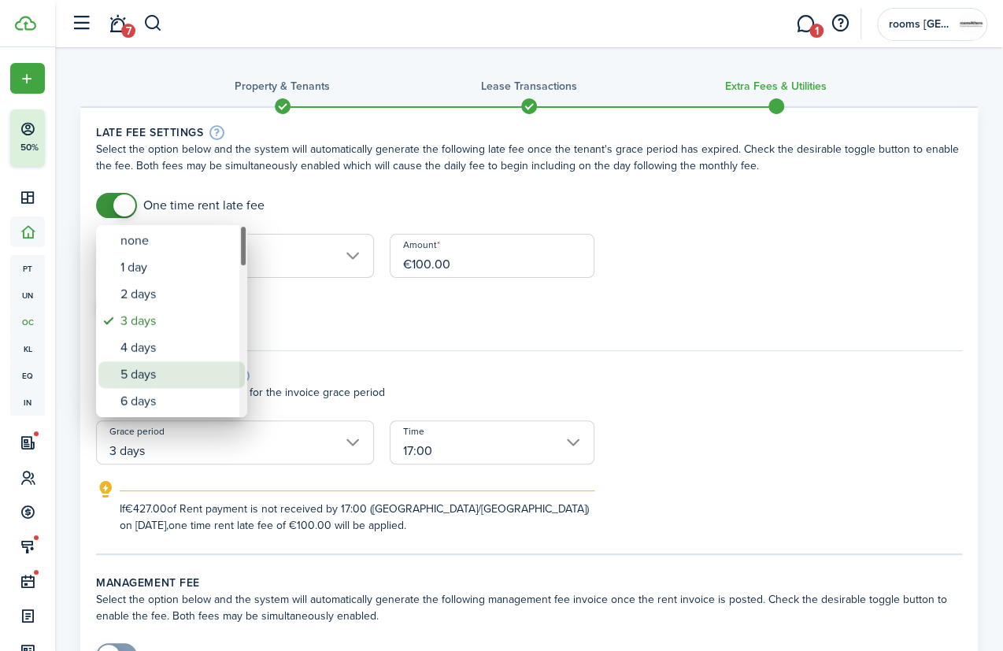
click at [198, 365] on div "5 days" at bounding box center [178, 375] width 115 height 27
type input "5 days"
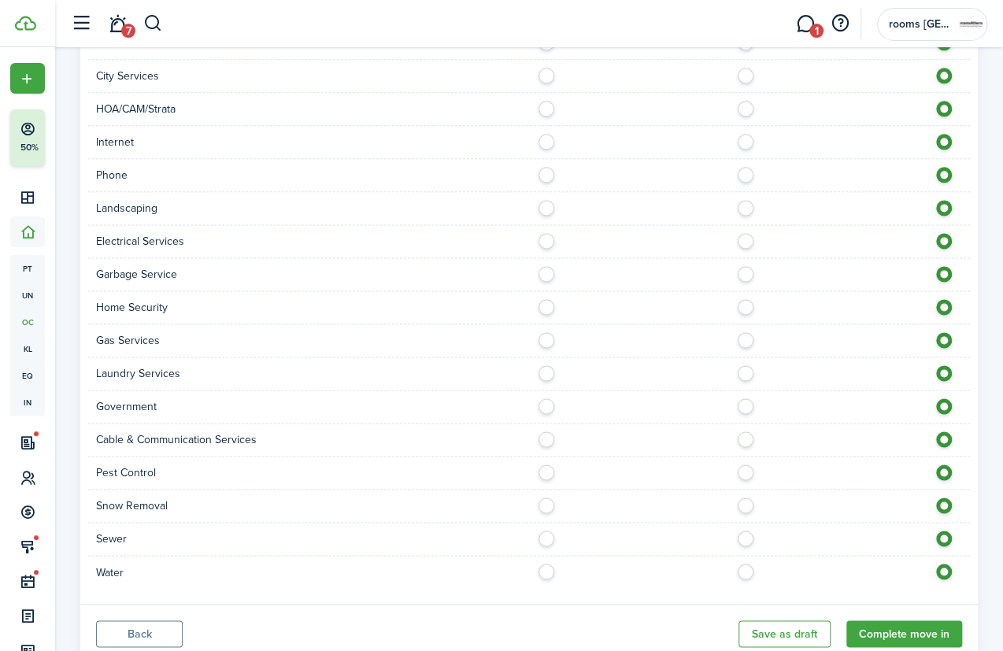
scroll to position [799, 0]
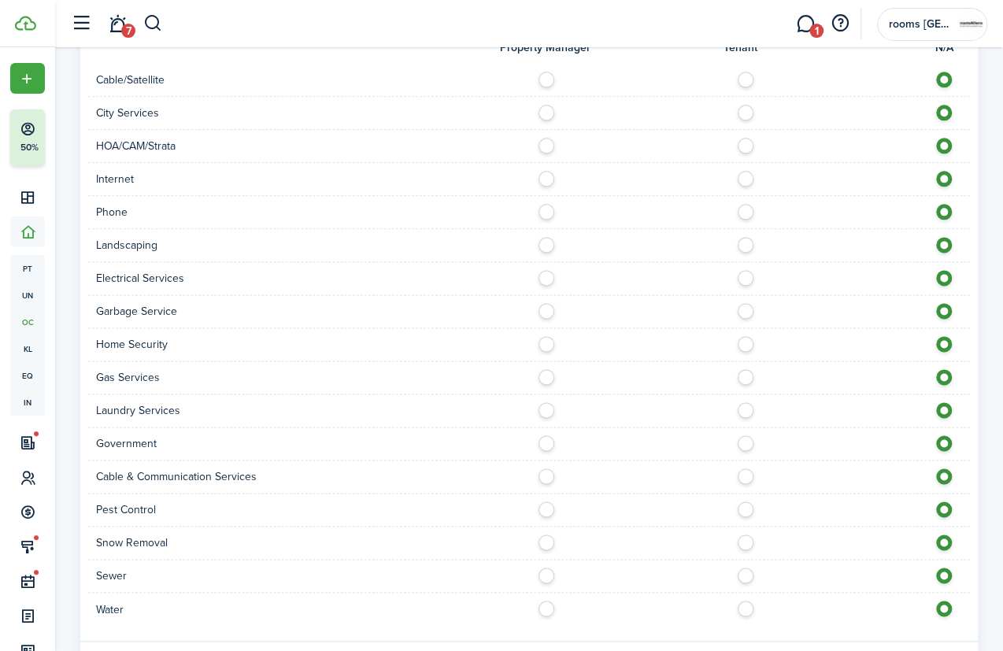
click at [549, 609] on label at bounding box center [551, 605] width 28 height 8
radio input "true"
click at [547, 574] on label at bounding box center [551, 572] width 28 height 8
radio input "true"
click at [543, 176] on label at bounding box center [551, 175] width 28 height 8
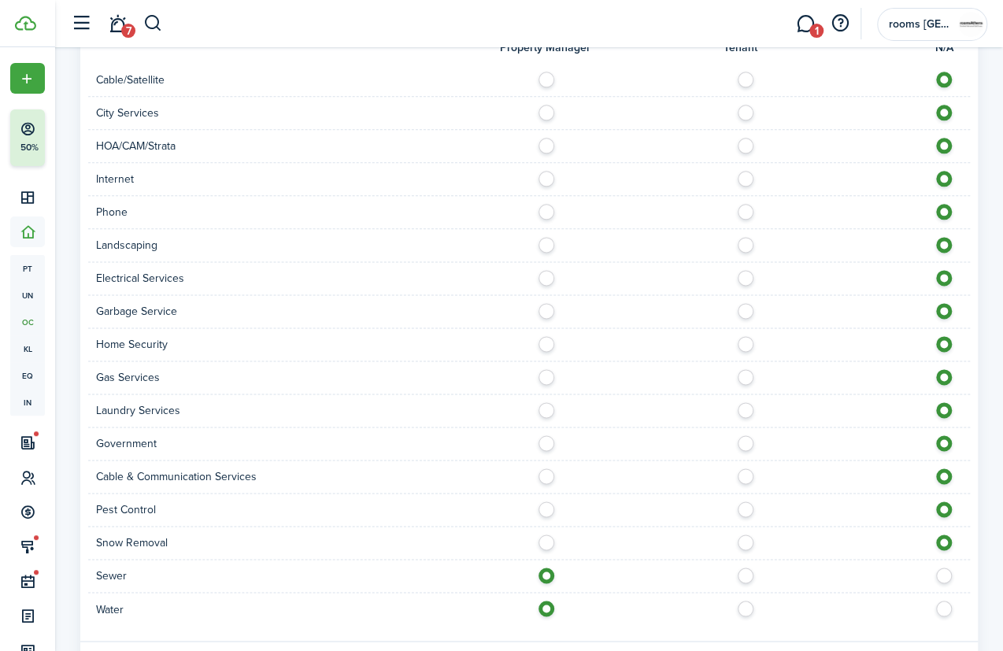
radio input "true"
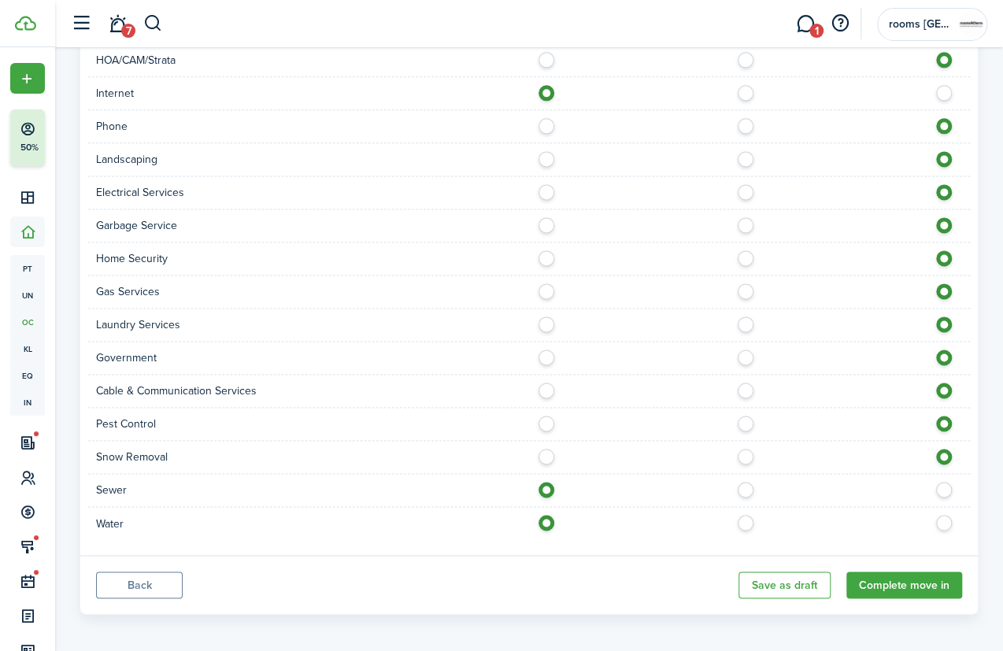
scroll to position [888, 0]
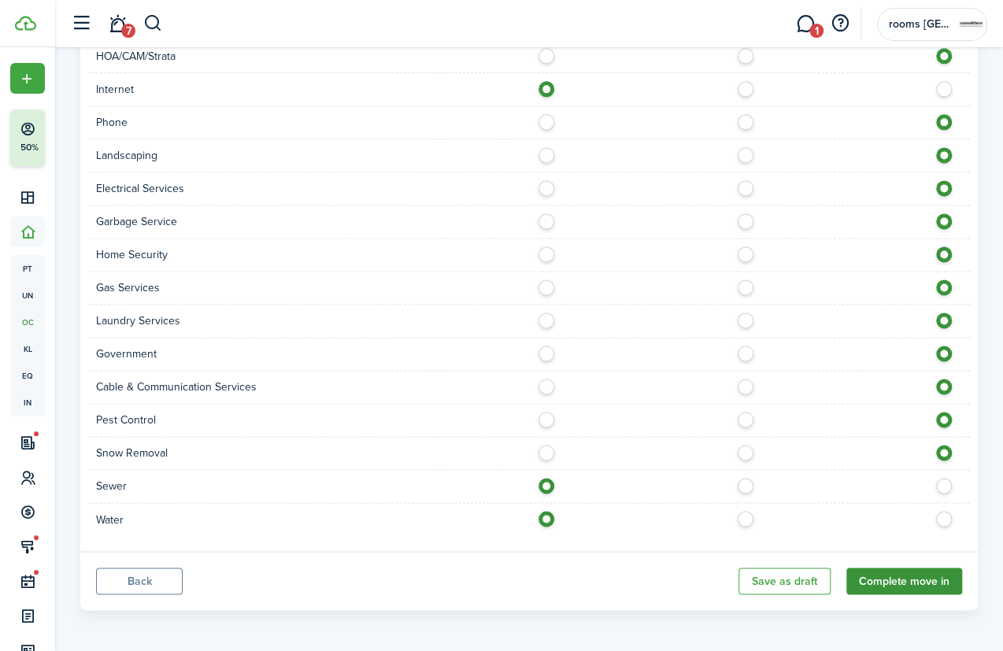
click at [914, 585] on button "Complete move in" at bounding box center [905, 581] width 116 height 27
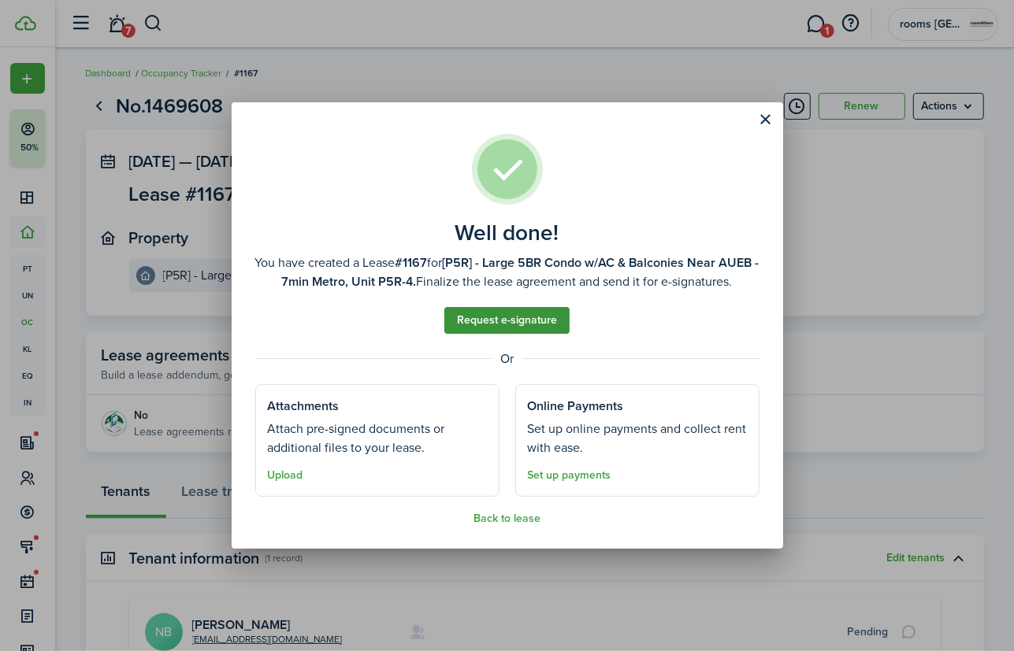
click at [542, 330] on link "Request e-signature" at bounding box center [506, 320] width 125 height 27
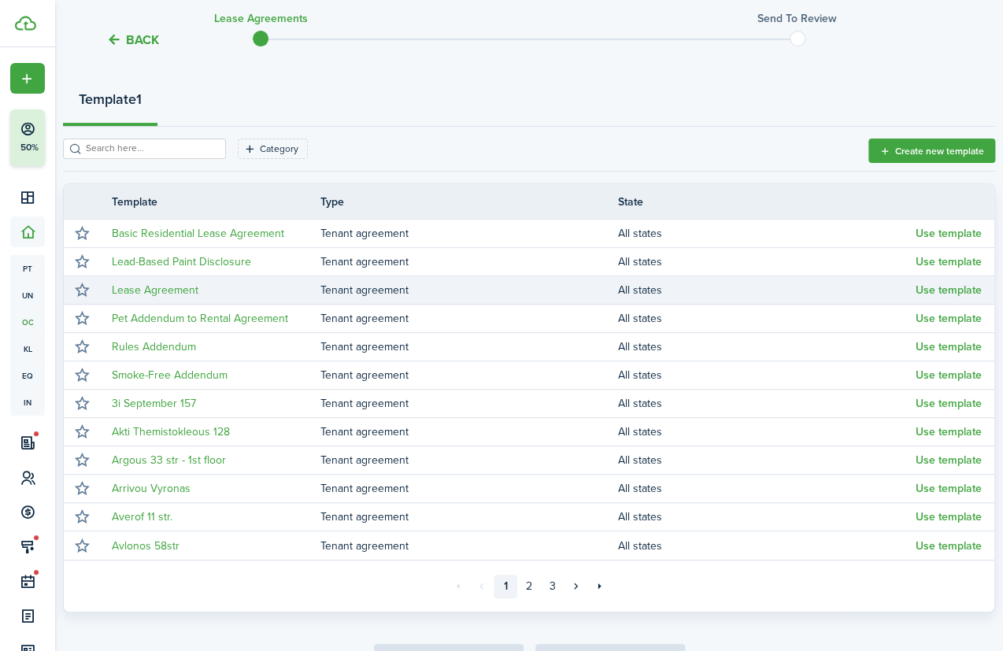
scroll to position [170, 0]
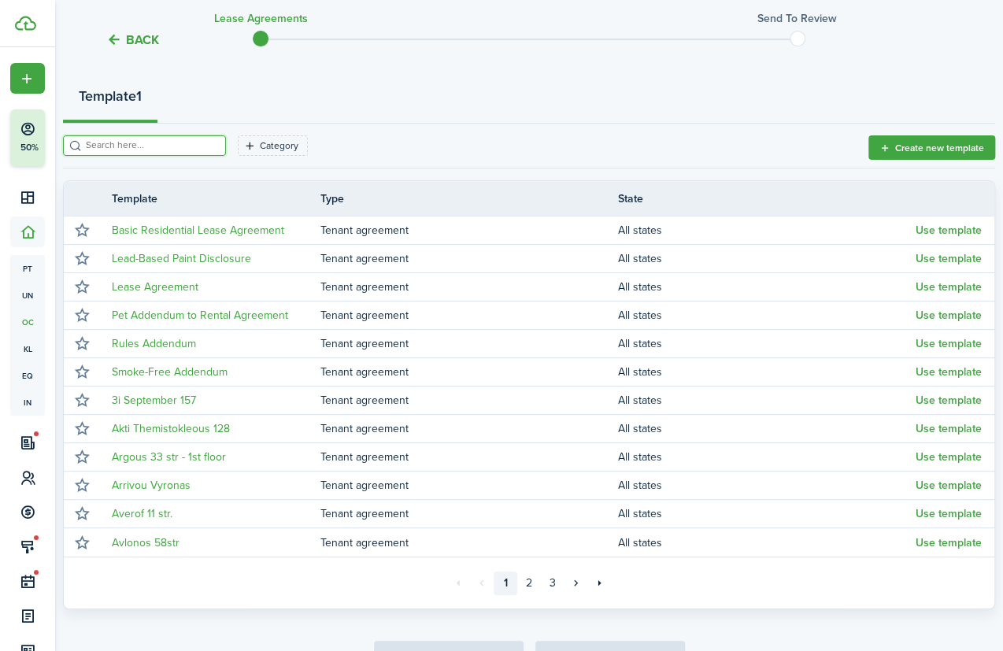
click at [189, 141] on input "search" at bounding box center [151, 145] width 139 height 15
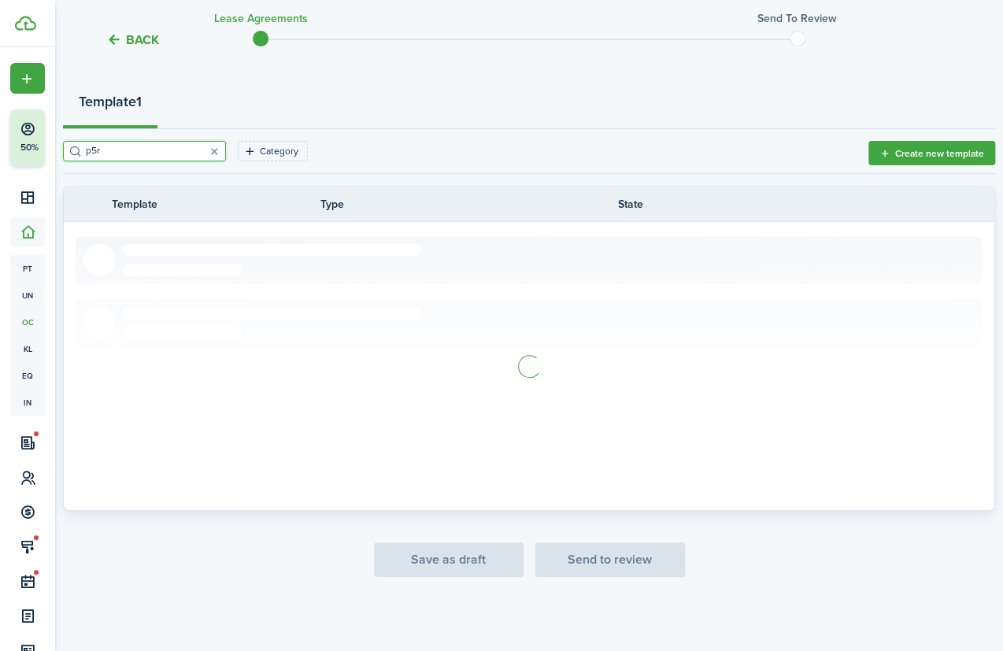
scroll to position [0, 0]
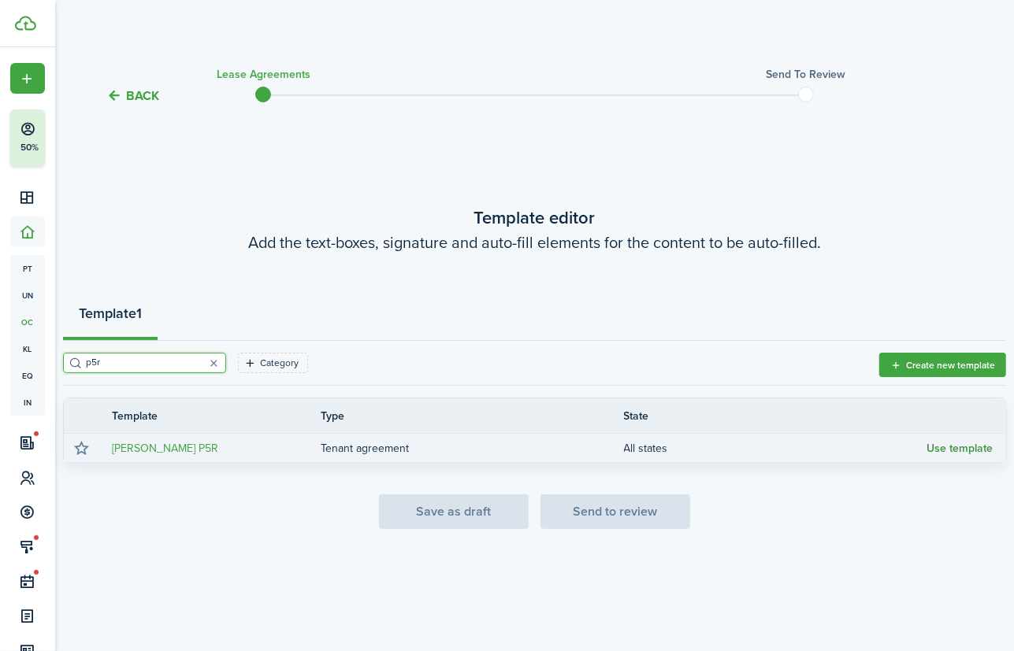
type input "p5r"
click at [961, 449] on button "Use template" at bounding box center [959, 449] width 66 height 13
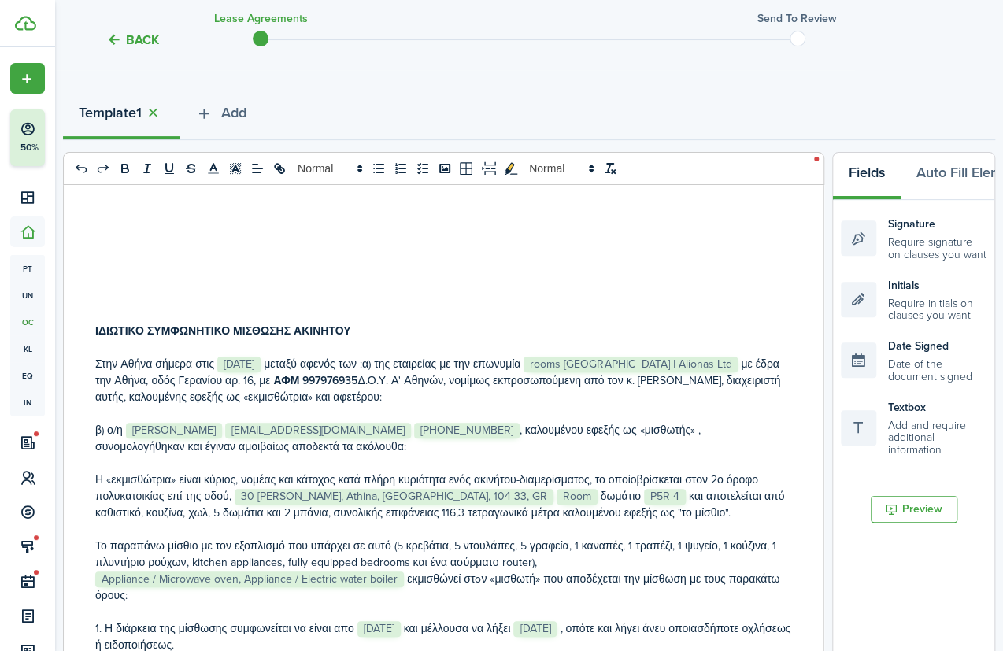
scroll to position [171, 0]
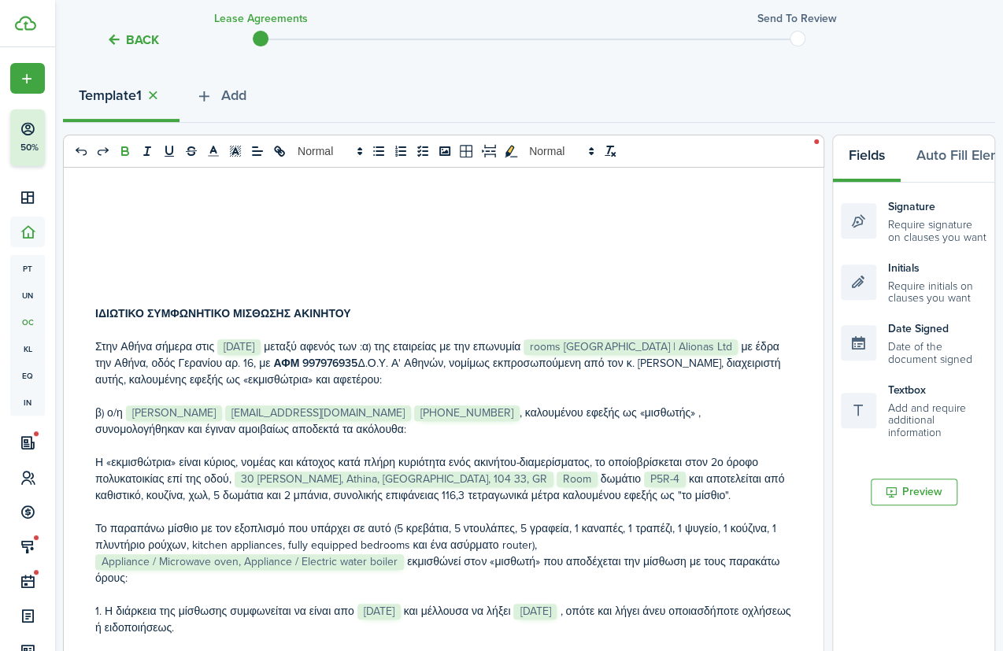
drag, startPoint x: 377, startPoint y: 315, endPoint x: 71, endPoint y: 308, distance: 306.5
click at [71, 308] on div "ΙΔΙΩΤΙΚΟ ΣΥΜΦΩΝΗΤΙΚΟ ΜΙΣΘΩΣΗΣ ΑΚΙΝΗΤΟΥ Στην [GEOGRAPHIC_DATA] σήμερα στις ﻿ [DA…" at bounding box center [444, 477] width 760 height 618
click at [258, 155] on line at bounding box center [257, 155] width 8 height 0
click at [259, 188] on icon at bounding box center [256, 190] width 13 height 13
click at [339, 225] on p "To enrich screen reader interactions, please activate Accessibility in Grammarl…" at bounding box center [443, 231] width 697 height 17
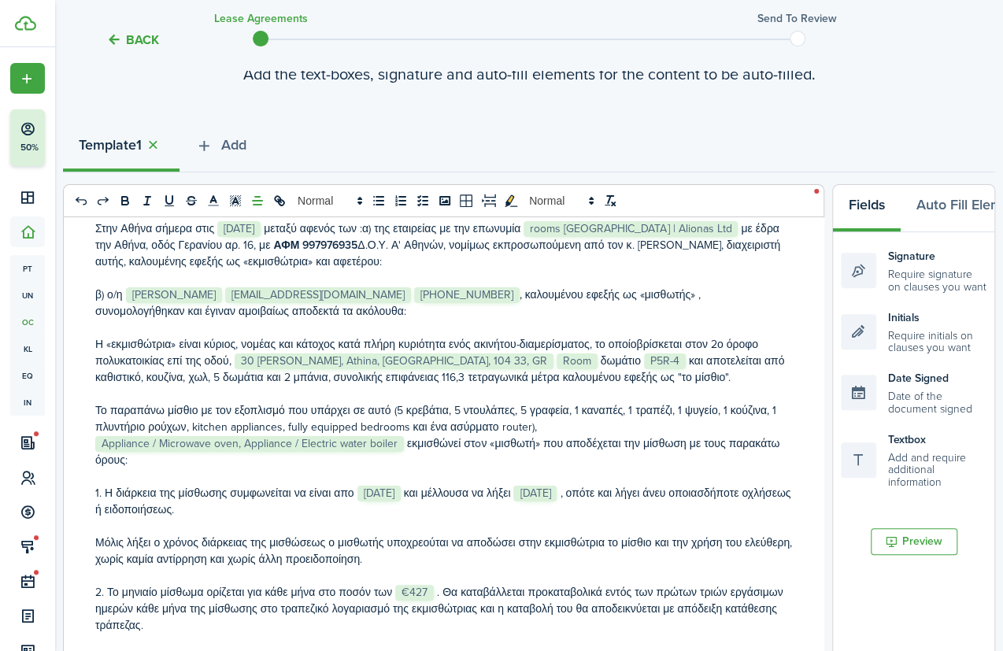
scroll to position [140, 0]
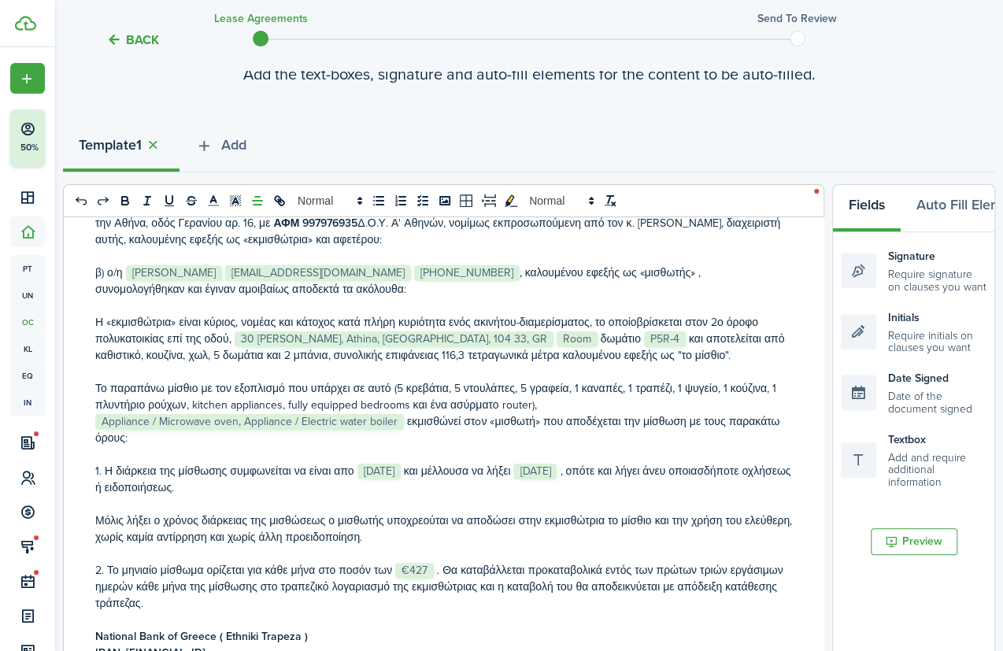
click at [118, 272] on p "β) ο/η ﻿ [PERSON_NAME] ﻿ ﻿ [EMAIL_ADDRESS][DOMAIN_NAME] ﻿ ﻿ [PHONE_NUMBER] ﻿, κ…" at bounding box center [443, 281] width 697 height 33
click at [492, 273] on p "β) η ﻿ [PERSON_NAME] ﻿ ﻿ [EMAIL_ADDRESS][DOMAIN_NAME] ﻿ ﻿ [PHONE_NUMBER] ﻿, καλ…" at bounding box center [443, 281] width 697 height 33
click at [946, 208] on button "Auto Fill Elements" at bounding box center [973, 208] width 144 height 47
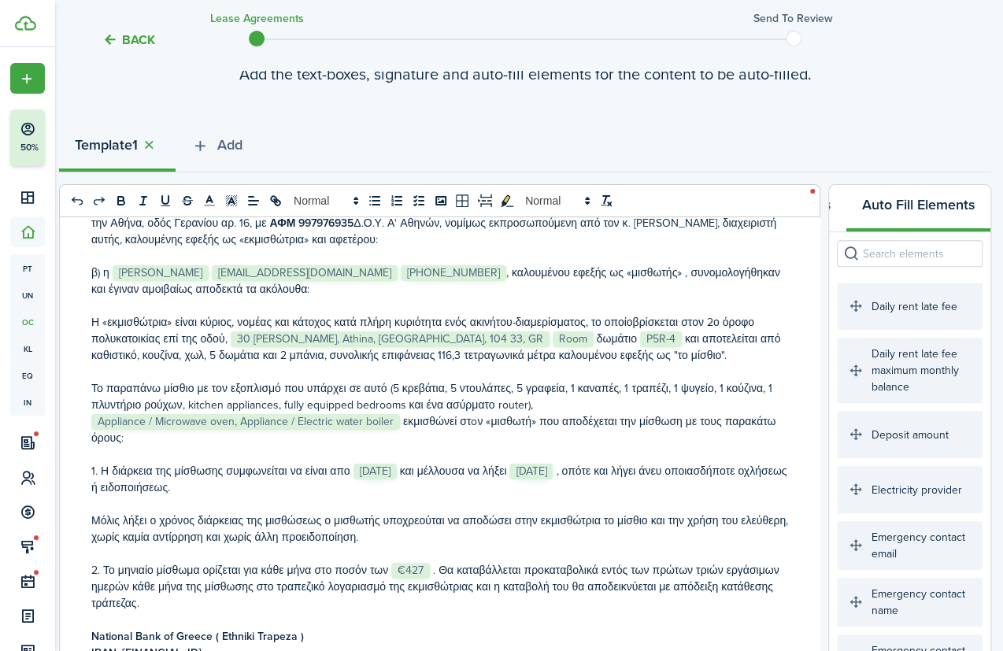
scroll to position [0, 51]
click at [905, 259] on input "search" at bounding box center [910, 253] width 146 height 27
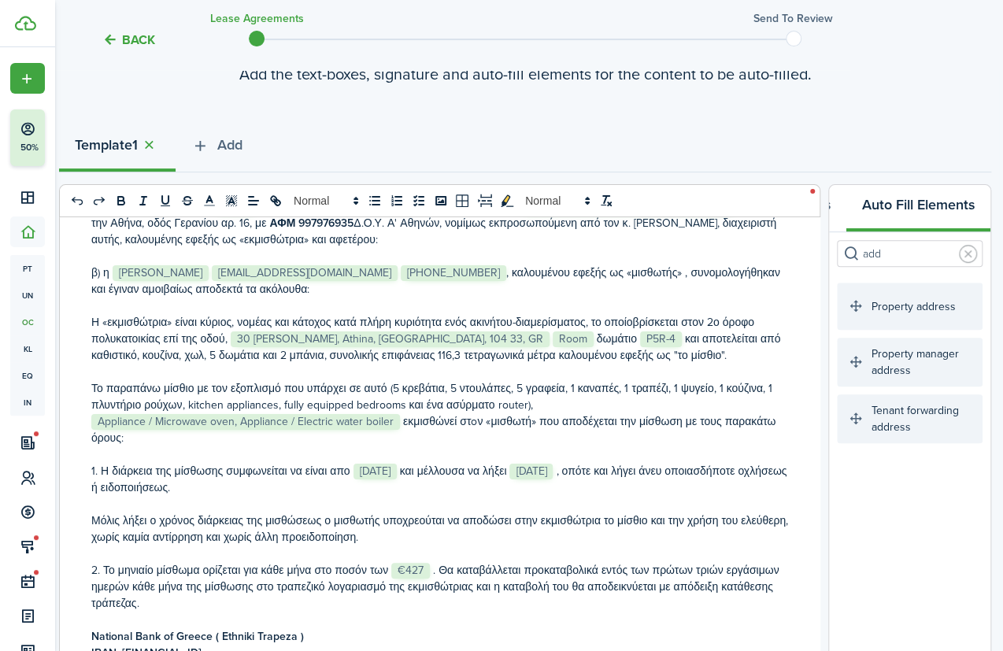
type input "add"
click at [760, 275] on p "β) η ﻿ [PERSON_NAME] ﻿ ﻿ [EMAIL_ADDRESS][DOMAIN_NAME] ﻿ ﻿ [PHONE_NUMBER] ﻿, ﻿ […" at bounding box center [439, 281] width 697 height 33
click at [108, 289] on p "β) η ﻿ [PERSON_NAME] ﻿ ﻿ [EMAIL_ADDRESS][DOMAIN_NAME] ﻿ ﻿ [PHONE_NUMBER] ﻿, ﻿ […" at bounding box center [439, 281] width 697 height 33
drag, startPoint x: 180, startPoint y: 288, endPoint x: 109, endPoint y: 288, distance: 70.1
click at [109, 288] on p "β) η ﻿ [PERSON_NAME] ﻿ ﻿ [EMAIL_ADDRESS][DOMAIN_NAME] ﻿ ﻿ [PHONE_NUMBER] ﻿, ﻿ […" at bounding box center [439, 281] width 697 height 33
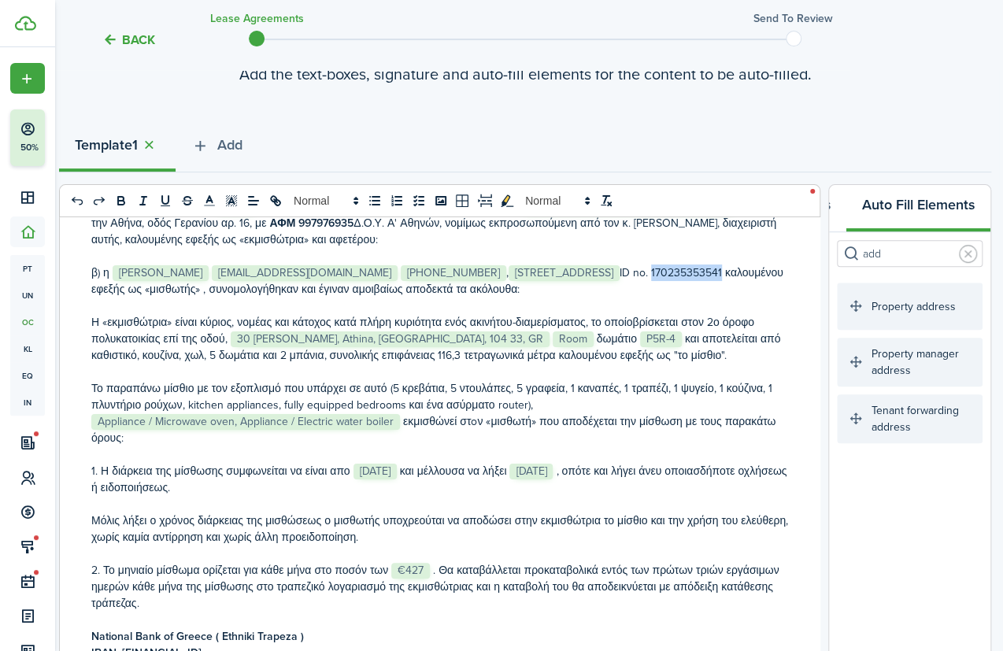
copy p "170235353541"
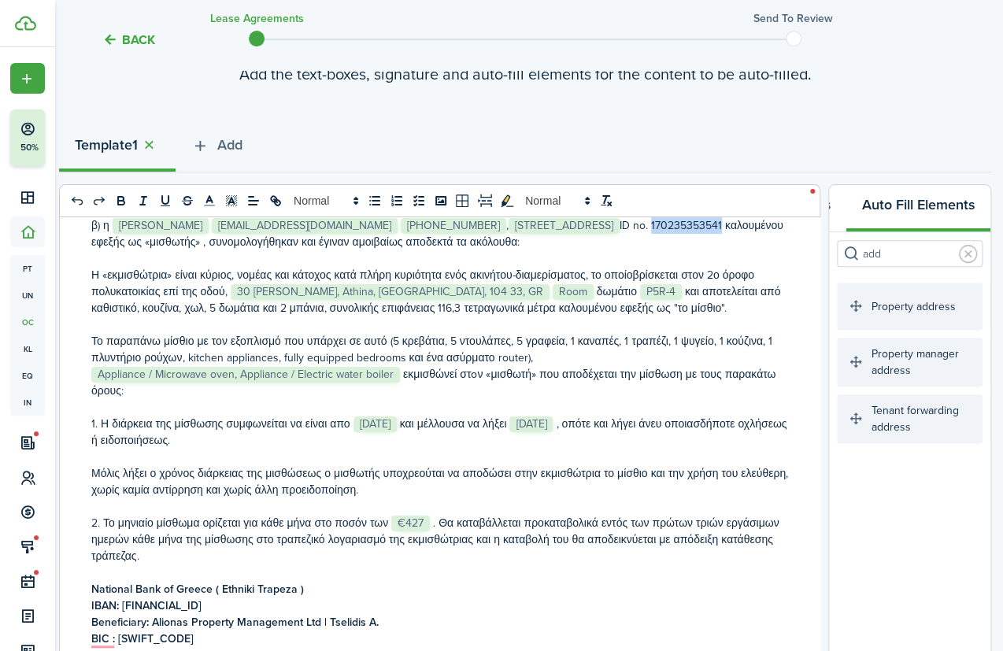
scroll to position [191, 0]
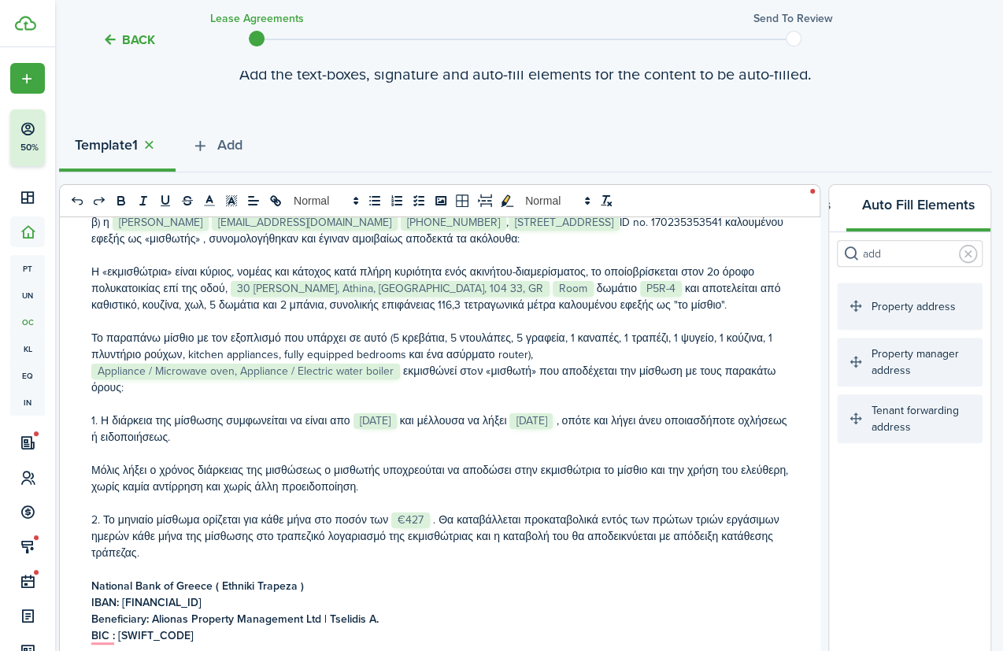
click at [533, 349] on p "Το παραπάνω μίσθιο με τον εξοπλισμό που υπάρχει σε αυτό (5 κρεβάτια, 5 ντουλάπε…" at bounding box center [439, 363] width 697 height 66
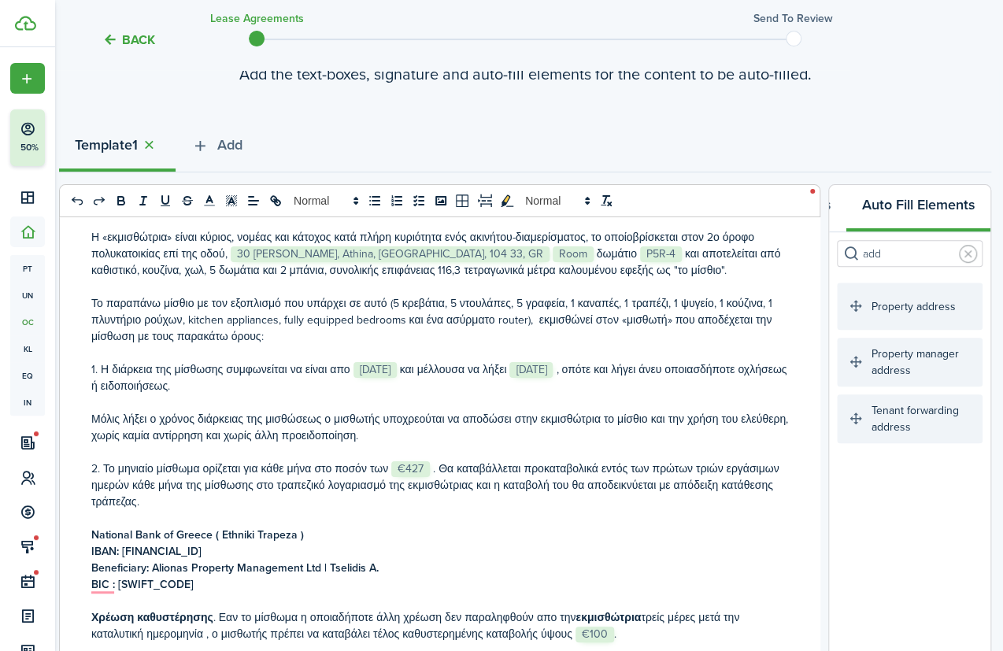
scroll to position [234, 0]
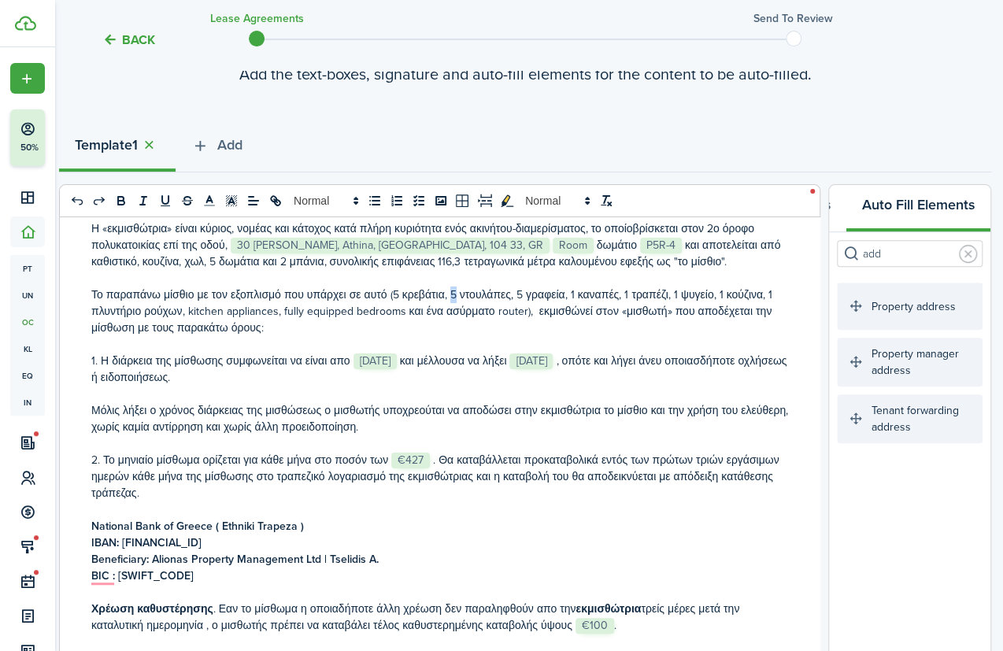
click at [449, 295] on p "Το παραπάνω μίσθιο με τον εξοπλισμό που υπάρχει σε αυτό (5 κρεβάτια, 5 ντουλάπε…" at bounding box center [439, 312] width 697 height 50
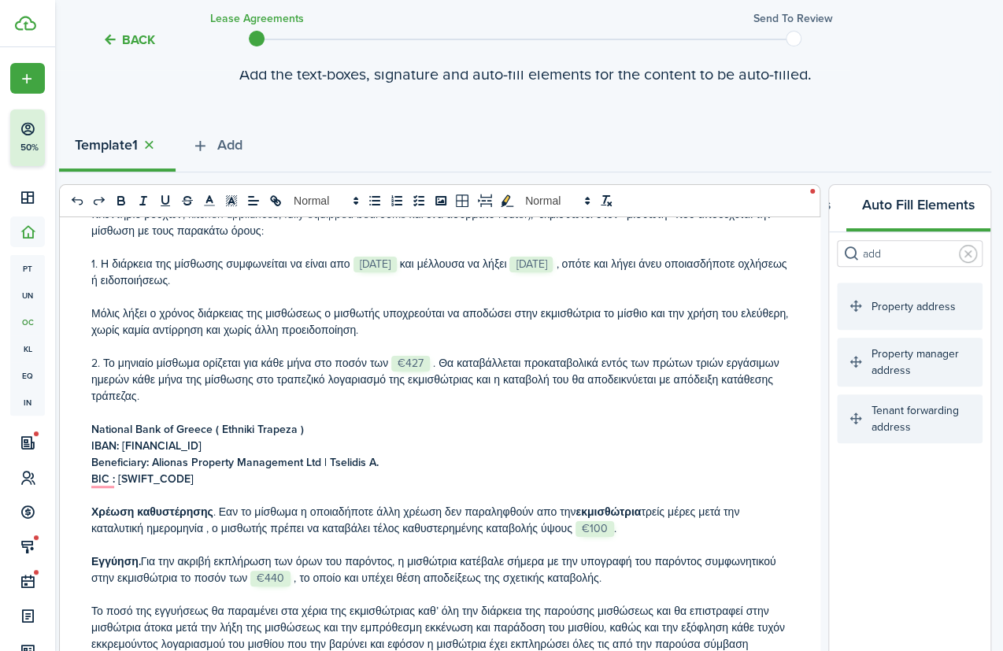
scroll to position [0, 0]
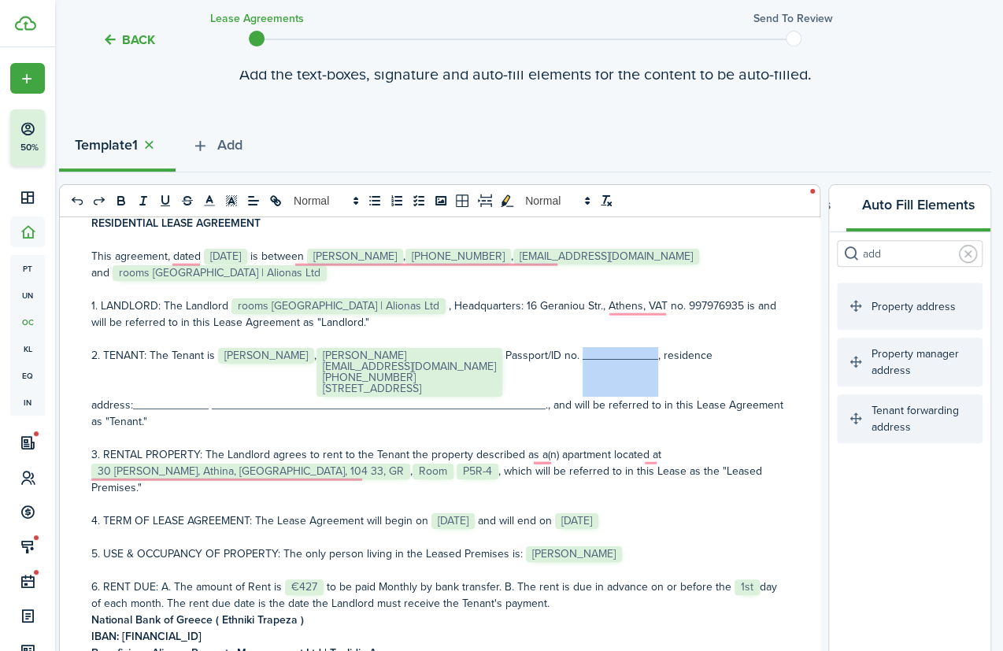
drag, startPoint x: 755, startPoint y: 356, endPoint x: 681, endPoint y: 354, distance: 74.8
click at [681, 354] on p "2. TENANT: The Tenant is ﻿ [PERSON_NAME] ﻿ , ﻿ [PERSON_NAME] [EMAIL_ADDRESS][DO…" at bounding box center [439, 388] width 697 height 83
click at [328, 356] on p "2. TENANT: The Tenant is ﻿ [PERSON_NAME] ﻿ , ﻿ [PERSON_NAME] [EMAIL_ADDRESS][DO…" at bounding box center [439, 388] width 697 height 83
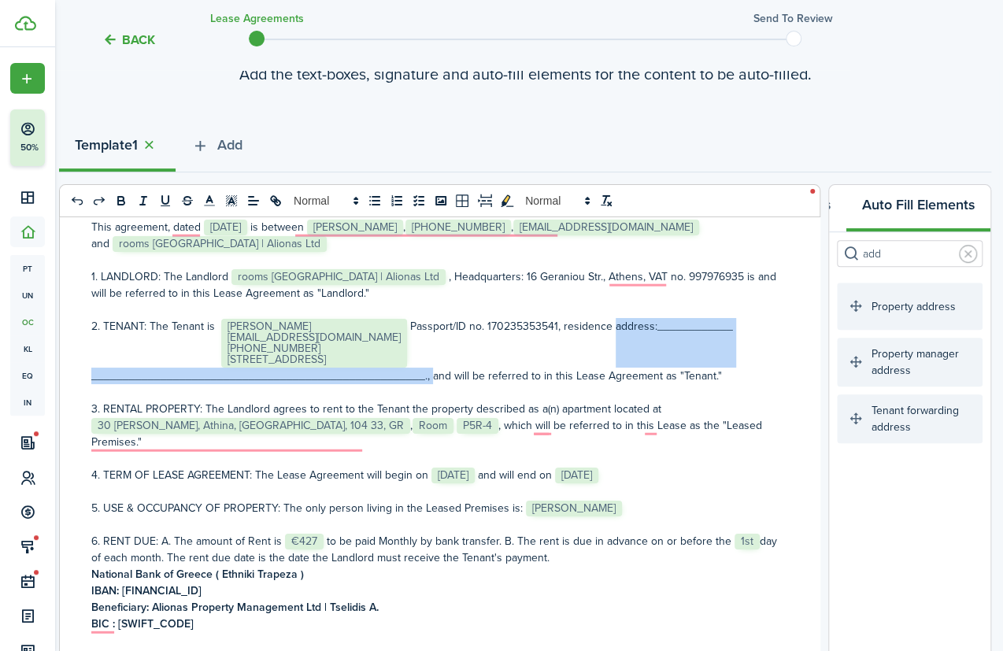
drag, startPoint x: 547, startPoint y: 377, endPoint x: 78, endPoint y: 373, distance: 468.7
click at [87, 376] on div "ΙΔΙΩΤΙΚΟ ΣΥΜΦΩΝΗΤΙΚΟ ΜΙΣΘΩΣΗΣ ΑΚΙΝΗΤΟΥ Στην [GEOGRAPHIC_DATA] σήμερα στις ﻿ [DA…" at bounding box center [440, 526] width 760 height 618
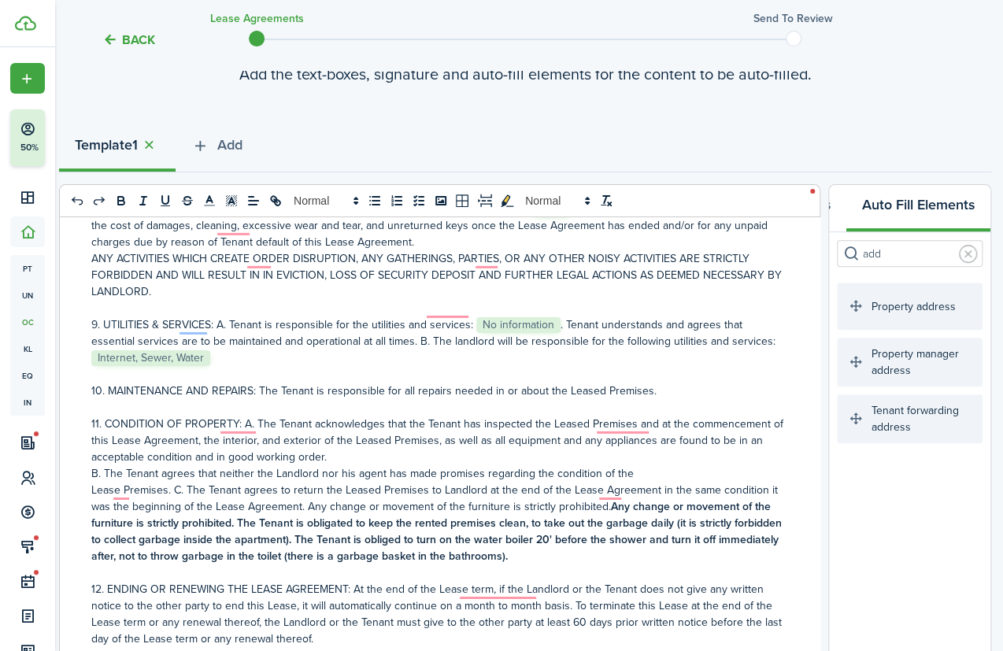
click at [244, 347] on p "9. UTILITIES & SERVICES: A. Tenant is responsible for the utilities and service…" at bounding box center [439, 342] width 697 height 50
drag, startPoint x: 277, startPoint y: 338, endPoint x: 216, endPoint y: 341, distance: 61.5
click at [216, 341] on p "9. UTILITIES & SERVICES: A. Tenant is responsible for the utilities and service…" at bounding box center [439, 342] width 697 height 50
click at [262, 340] on p "9. UTILITIES & SERVICES: A. Tenant is responsible for the utilities and service…" at bounding box center [439, 342] width 697 height 50
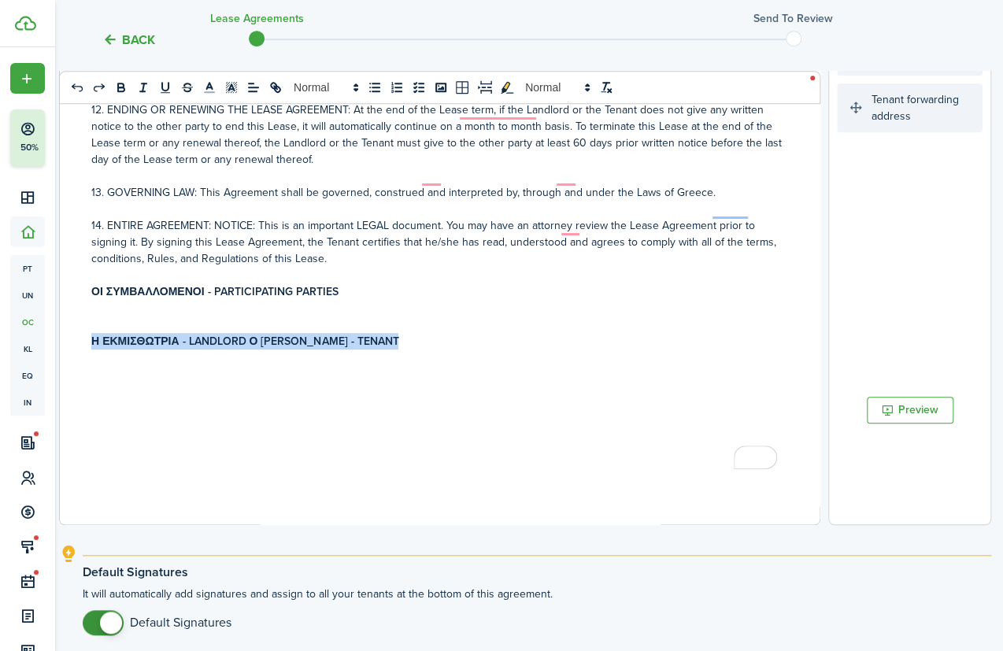
drag, startPoint x: 479, startPoint y: 365, endPoint x: 81, endPoint y: 325, distance: 399.8
click at [81, 325] on div "ΙΔΙΩΤΙΚΟ ΣΥΜΦΩΝΗΤΙΚΟ ΜΙΣΘΩΣΗΣ ΑΚΙΝΗΤΟΥ Στην [GEOGRAPHIC_DATA] σήμερα στις ﻿ [DA…" at bounding box center [440, 215] width 760 height 618
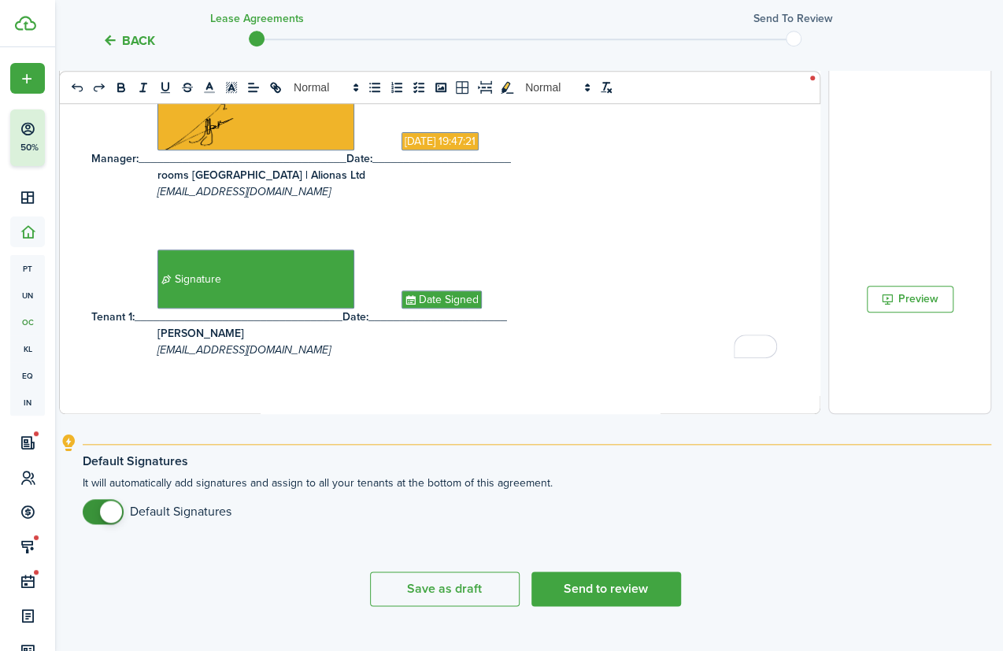
scroll to position [583, 4]
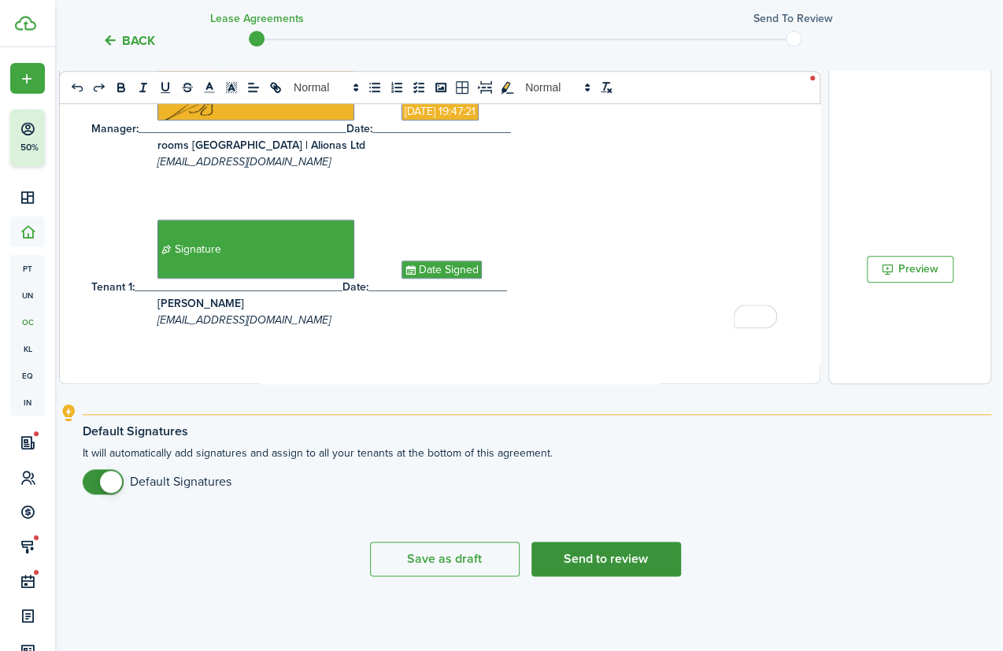
click at [662, 553] on button "Send to review" at bounding box center [607, 559] width 150 height 35
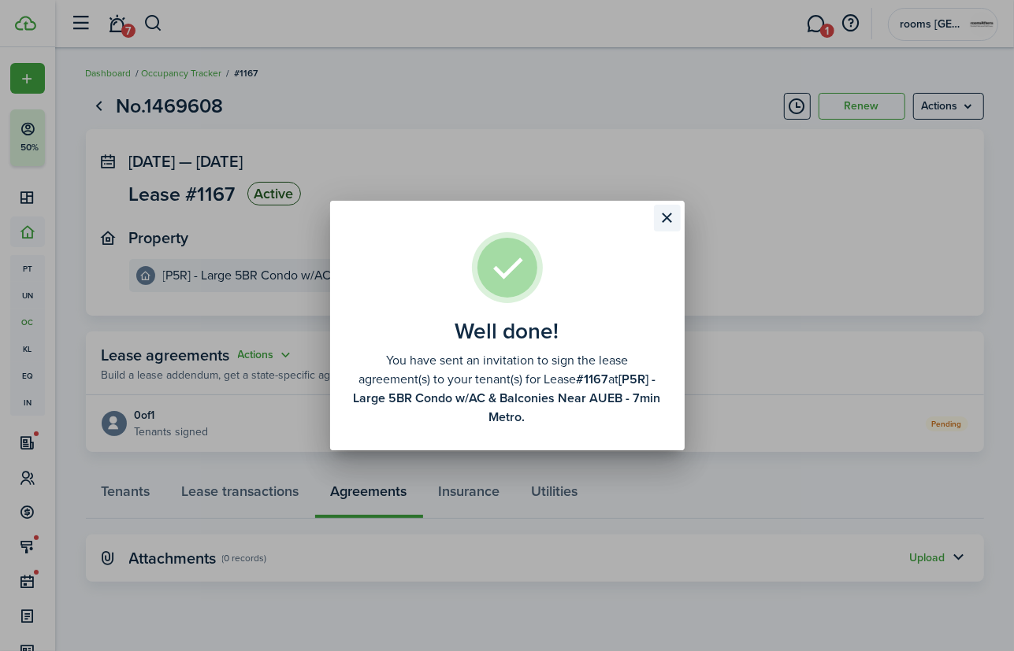
click at [665, 222] on button "Close modal" at bounding box center [667, 218] width 27 height 27
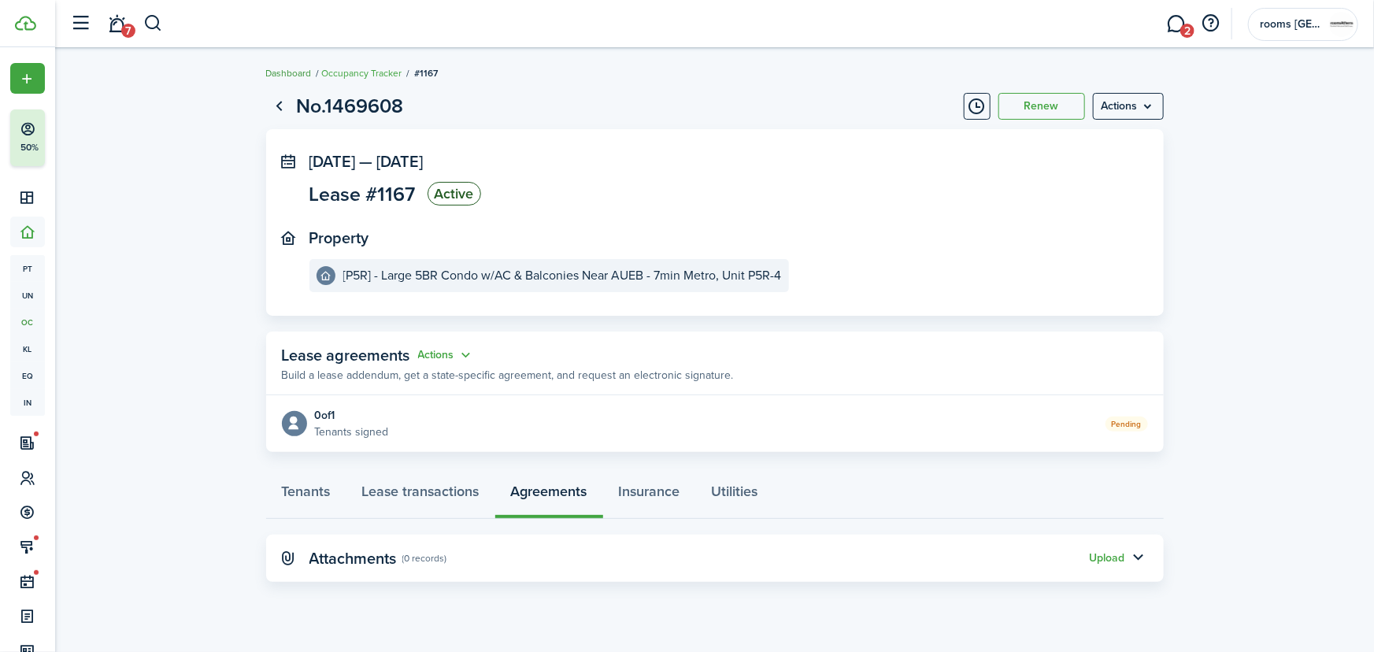
click at [302, 71] on link "Dashboard" at bounding box center [289, 73] width 46 height 14
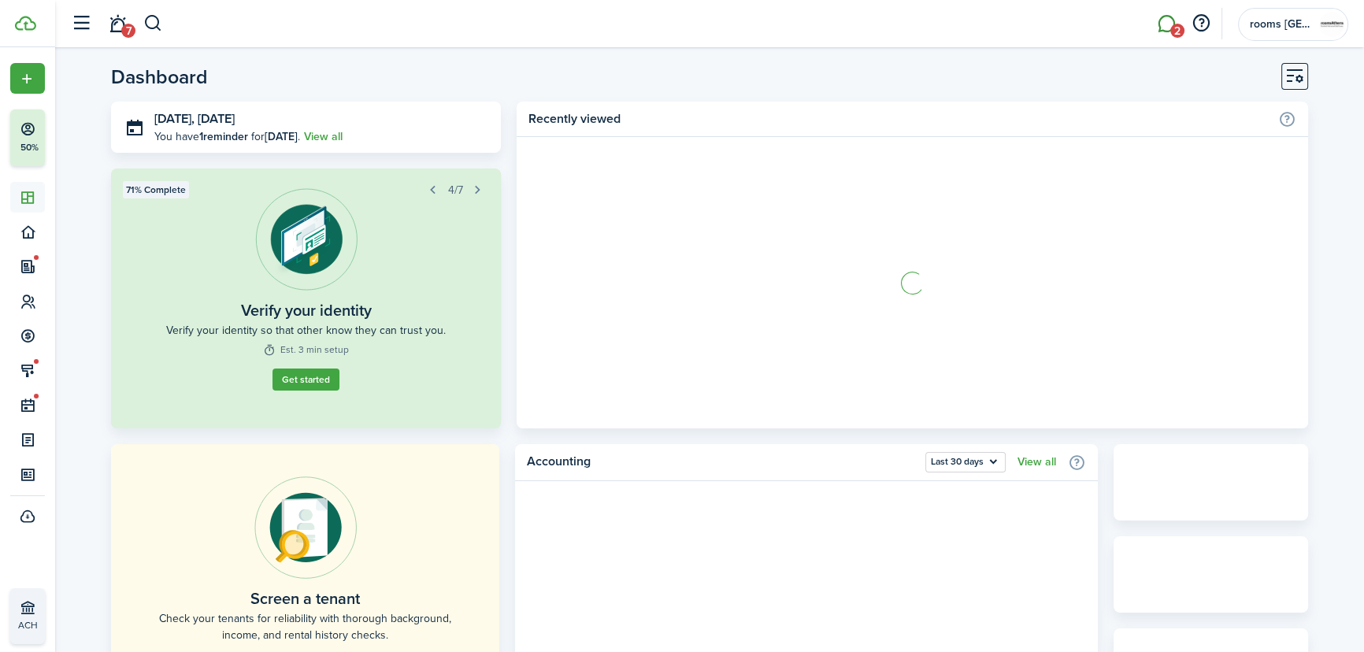
click at [1013, 24] on link "2" at bounding box center [1167, 24] width 30 height 40
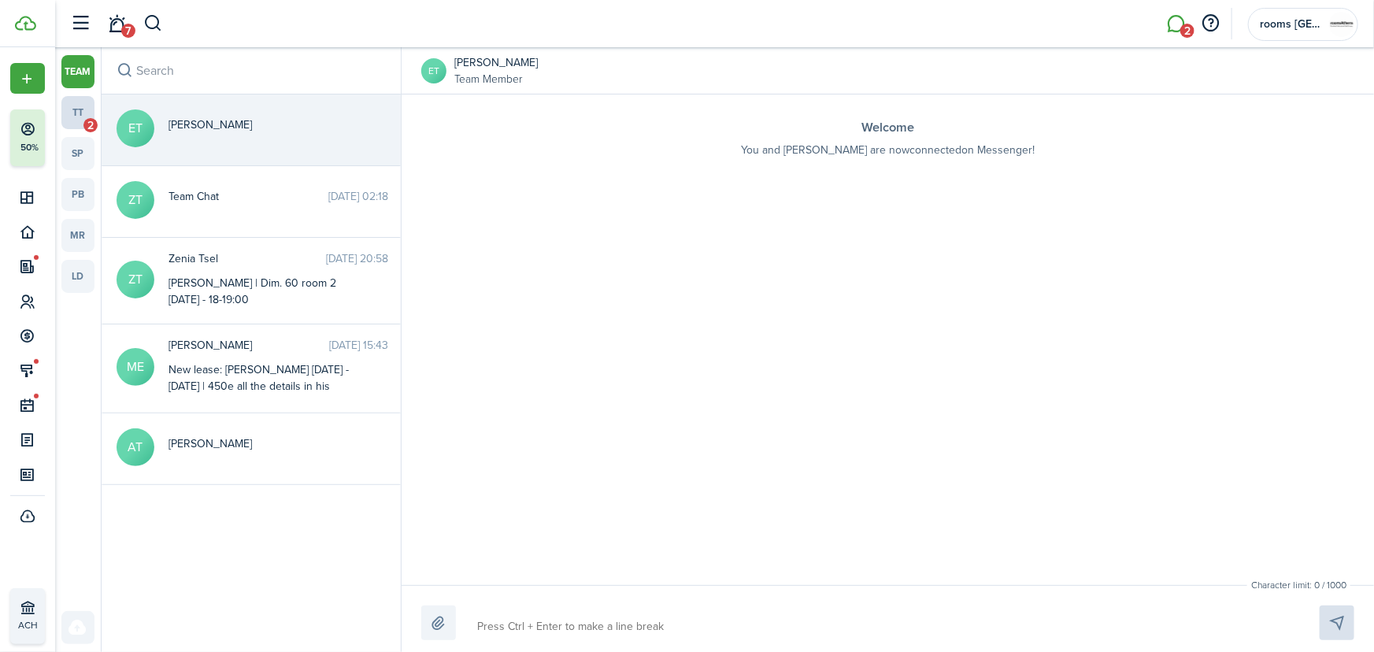
click at [83, 106] on link "tt 2" at bounding box center [77, 112] width 33 height 33
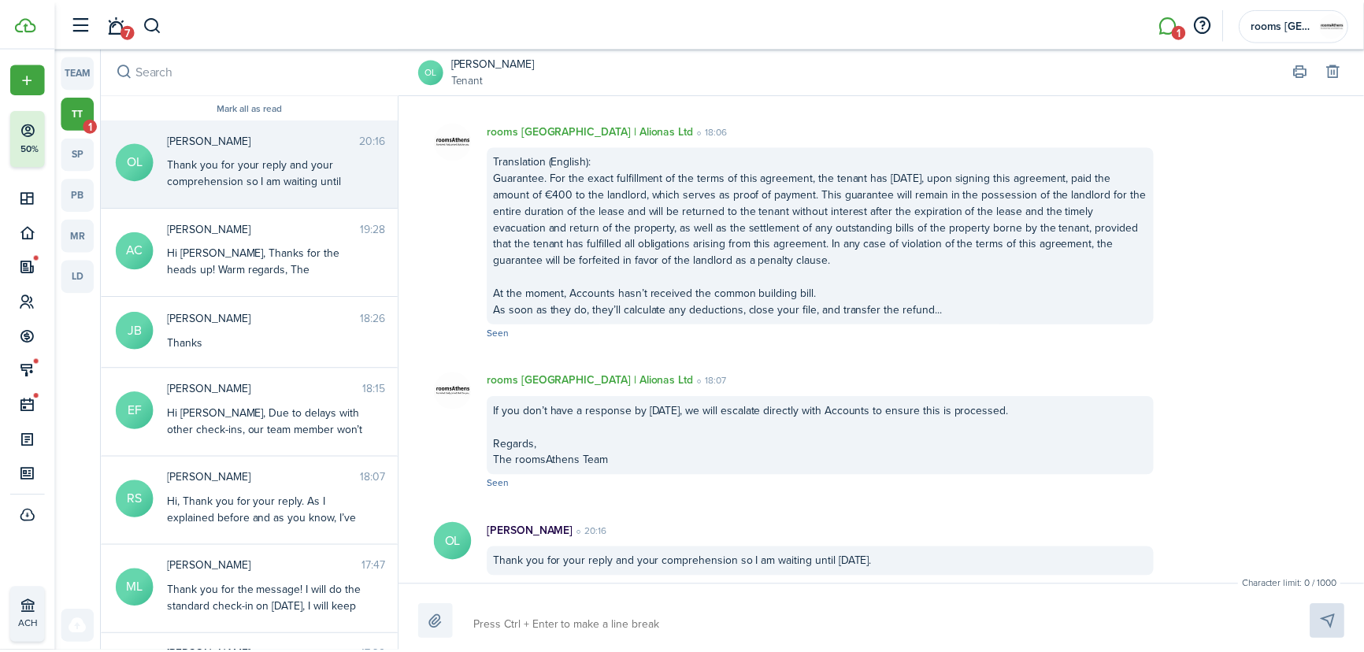
scroll to position [3996, 0]
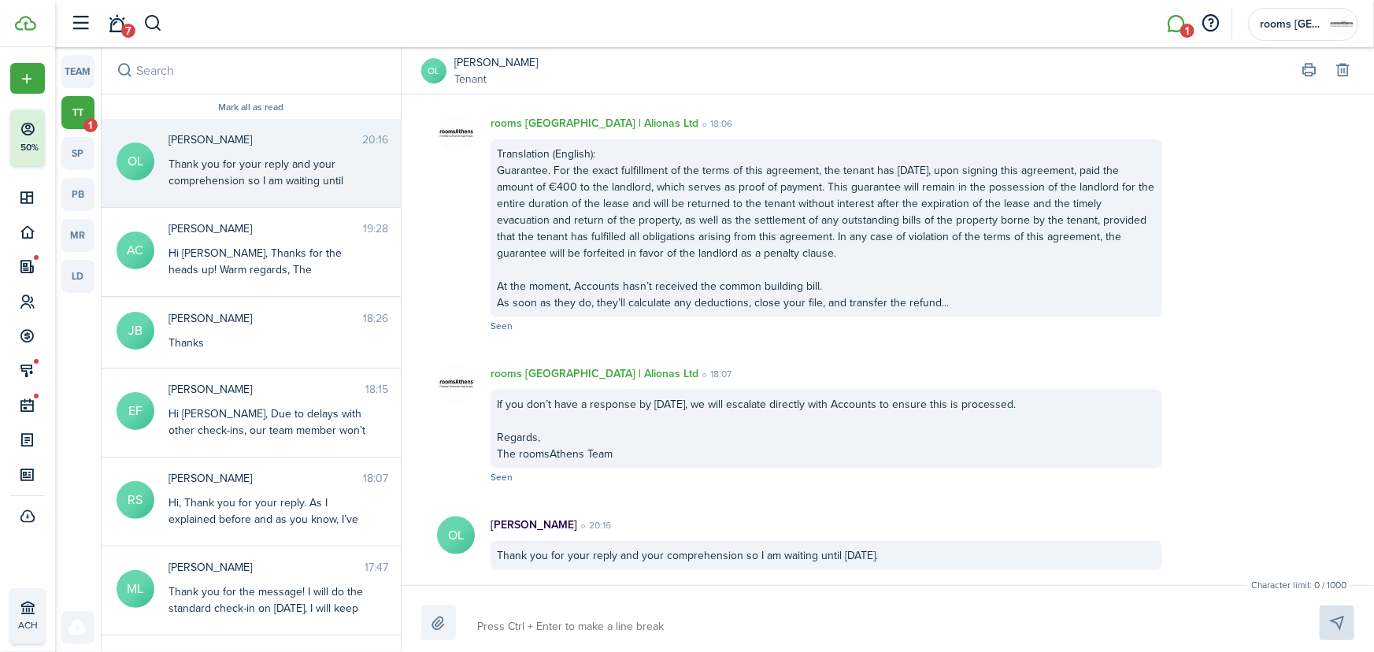
click at [240, 148] on div "[PERSON_NAME] 20:16 Thank you for your reply and your comprehension so I am wai…" at bounding box center [278, 162] width 243 height 60
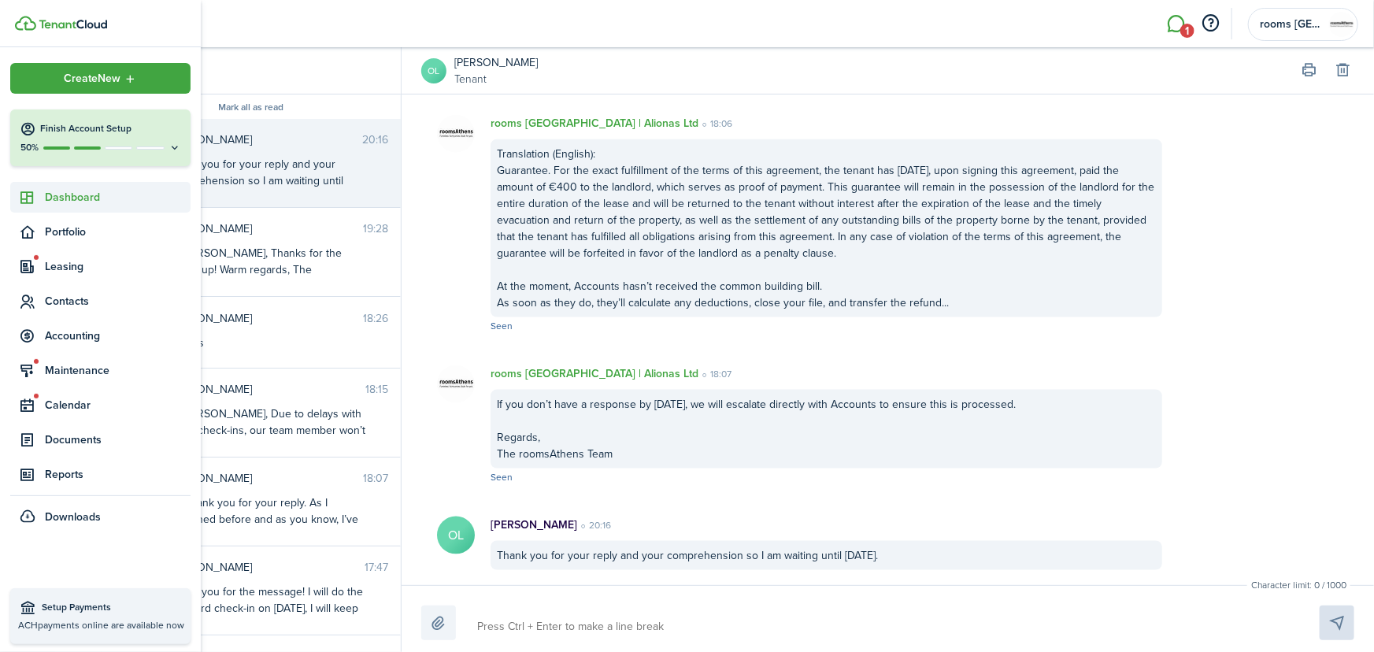
click at [58, 194] on span "Dashboard" at bounding box center [118, 197] width 146 height 17
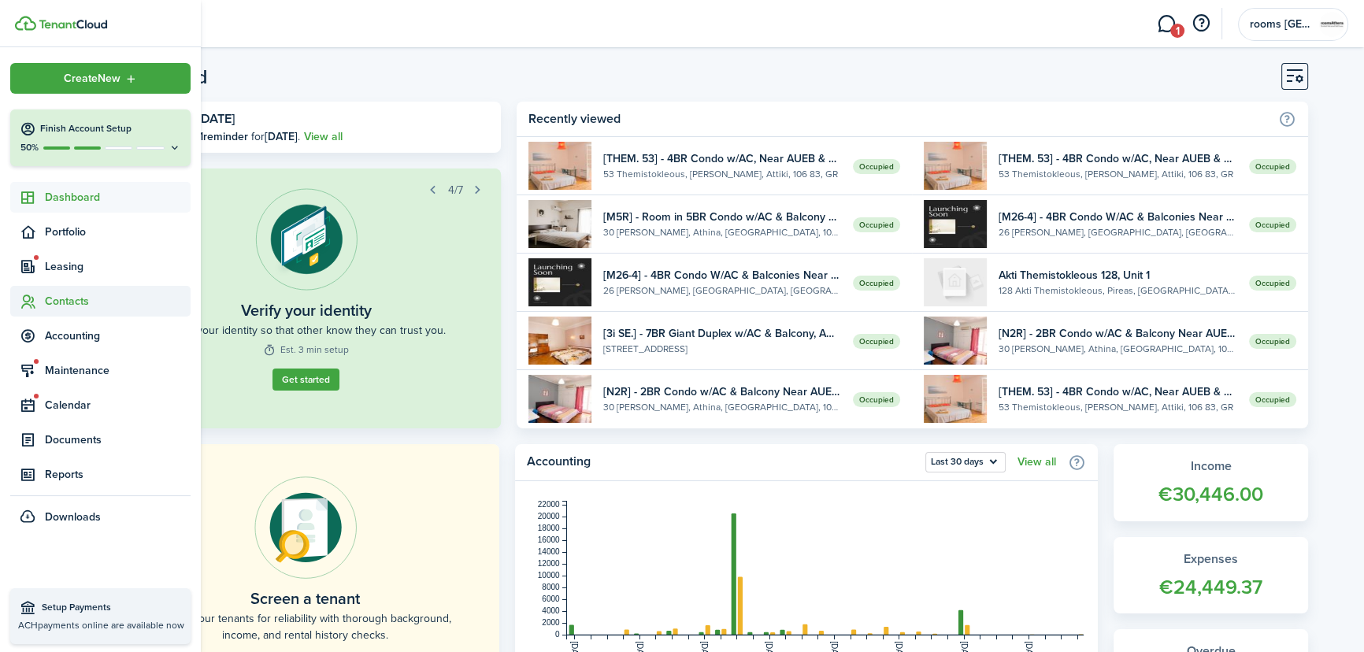
click at [46, 302] on span "Contacts" at bounding box center [118, 301] width 146 height 17
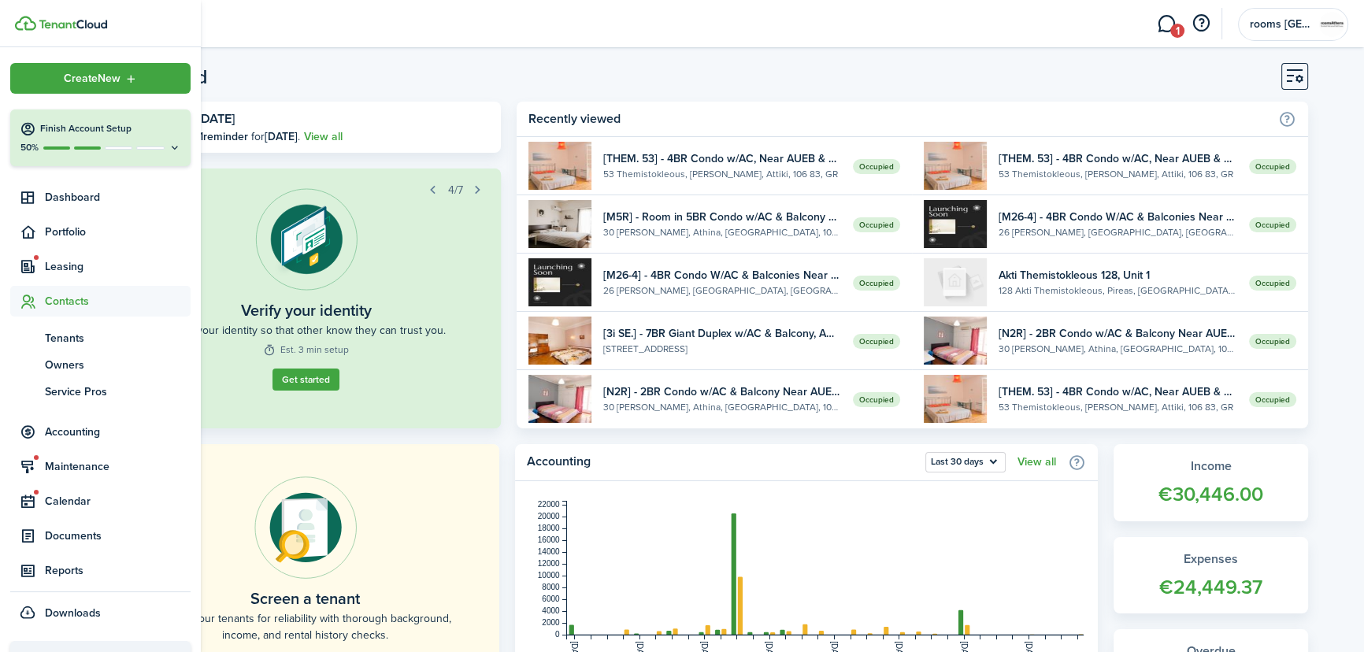
drag, startPoint x: 58, startPoint y: 332, endPoint x: 121, endPoint y: 310, distance: 67.8
click at [58, 332] on span "Tenants" at bounding box center [118, 338] width 146 height 17
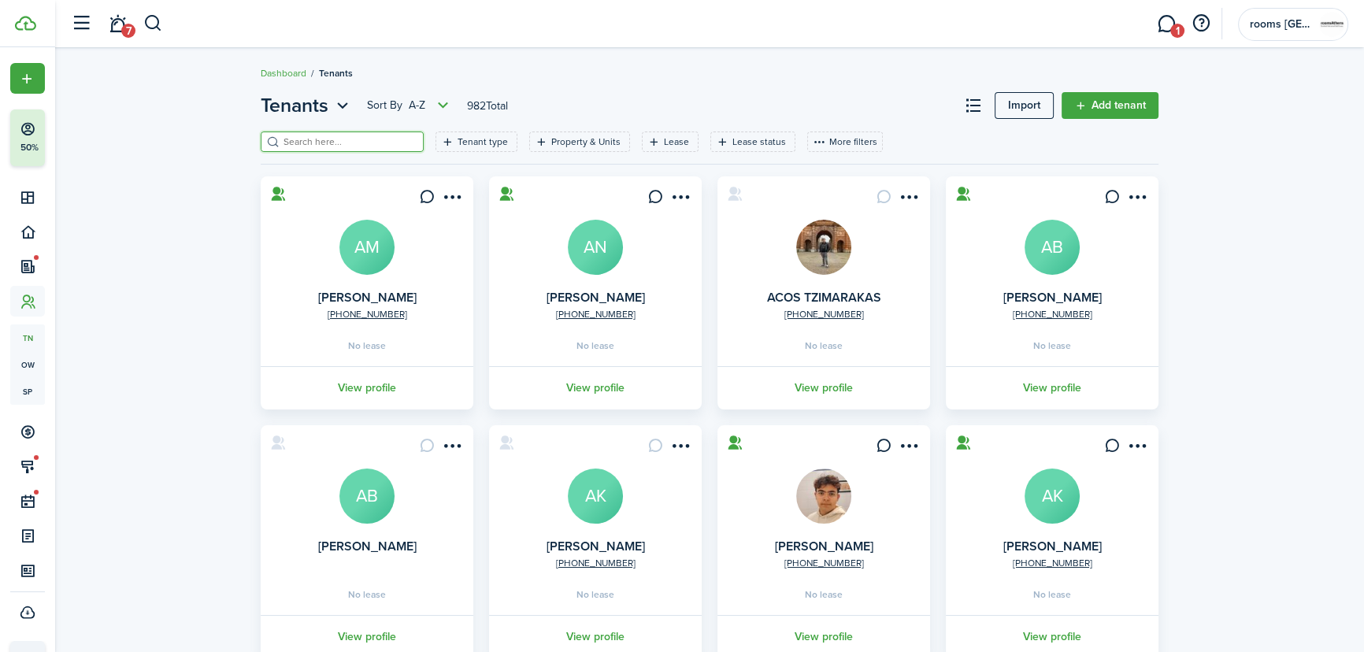
click at [331, 139] on input "search" at bounding box center [349, 142] width 139 height 15
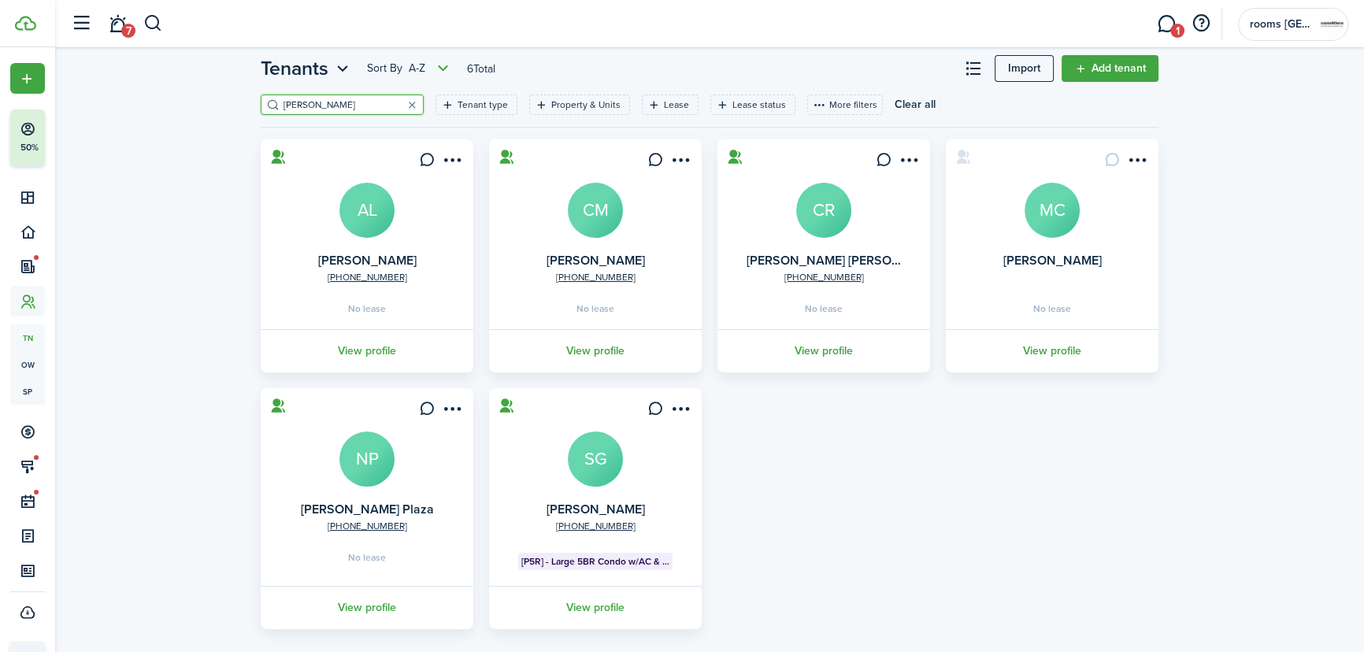
scroll to position [57, 0]
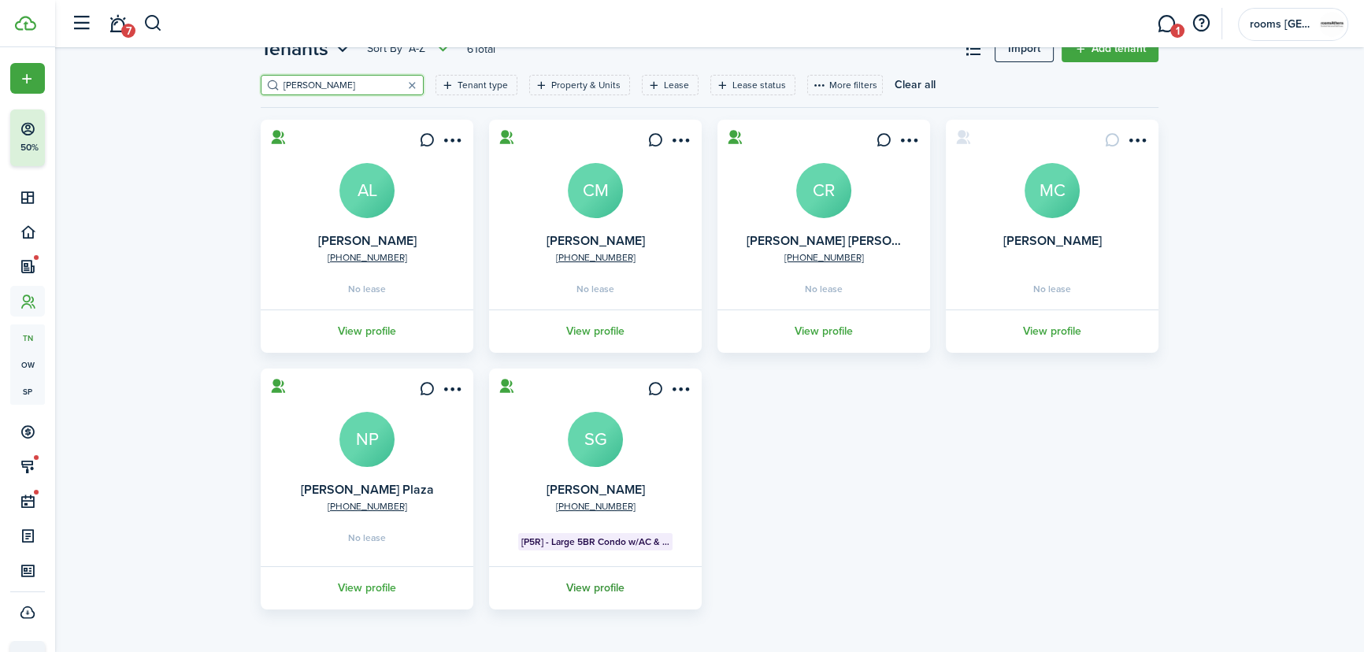
type input "[PERSON_NAME]"
click at [603, 586] on link "View profile" at bounding box center [595, 587] width 217 height 43
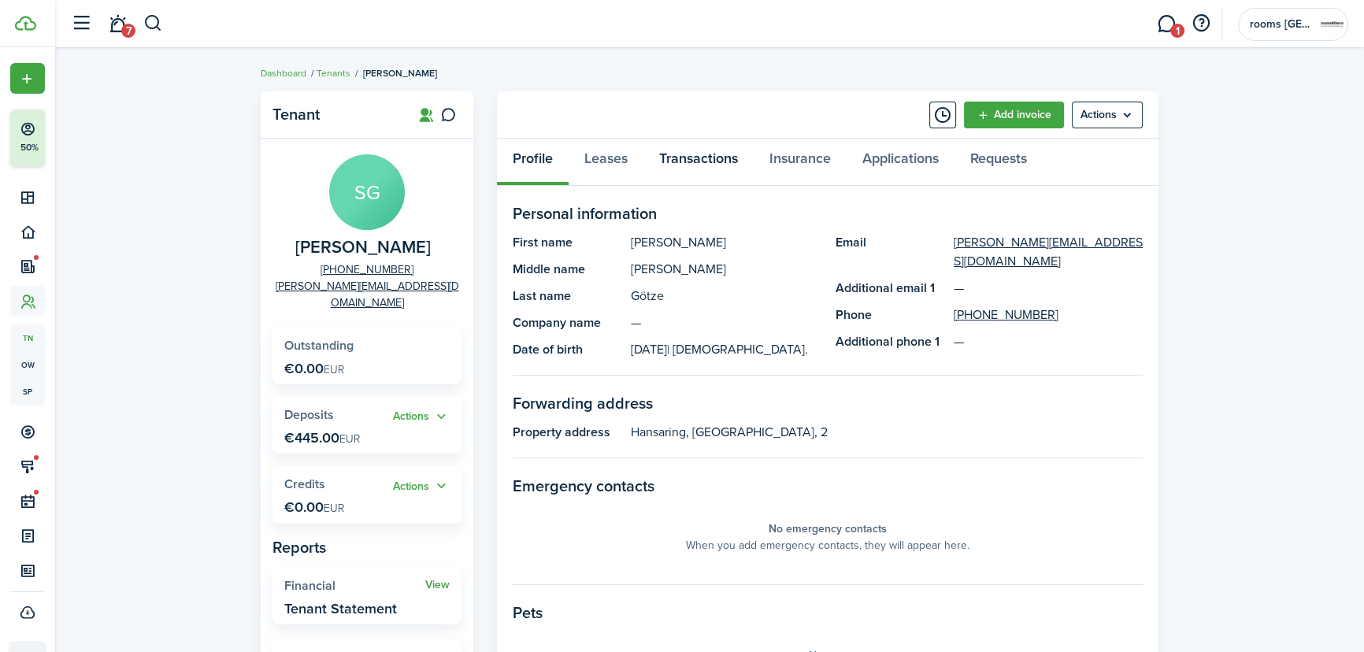
click at [701, 154] on link "Transactions" at bounding box center [699, 162] width 110 height 47
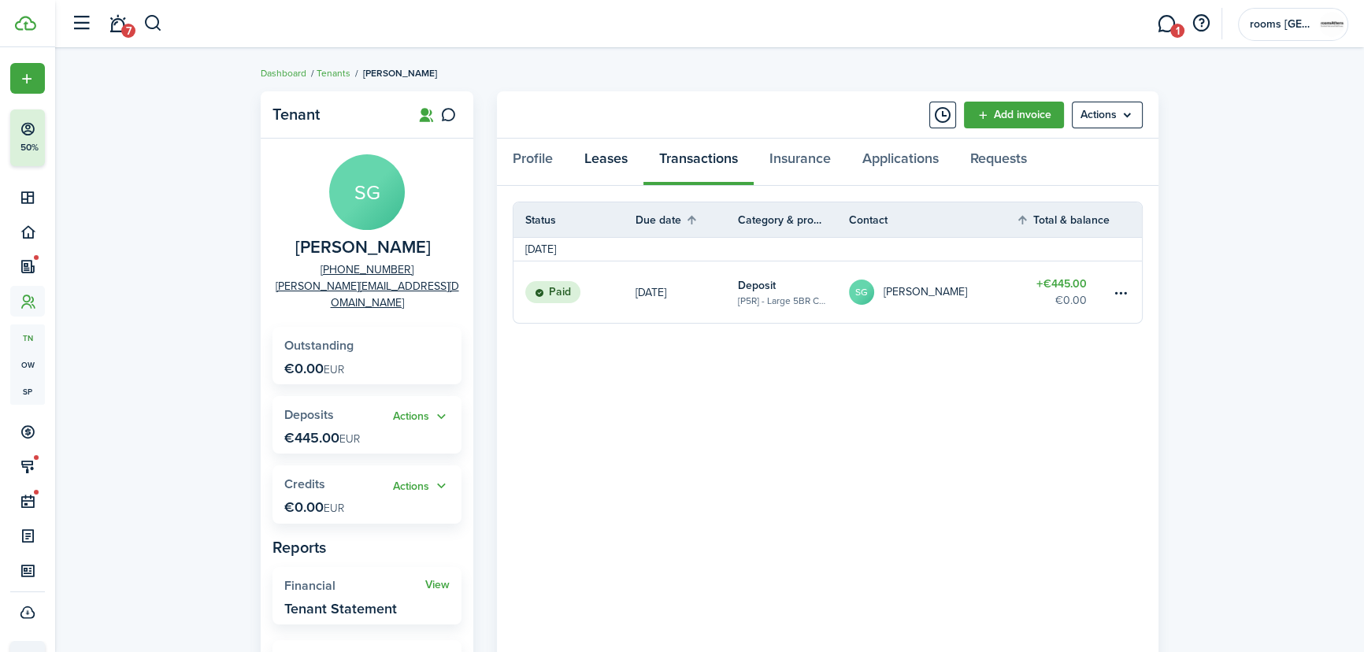
drag, startPoint x: 612, startPoint y: 164, endPoint x: 477, endPoint y: 185, distance: 136.4
click at [611, 163] on link "Leases" at bounding box center [606, 162] width 75 height 47
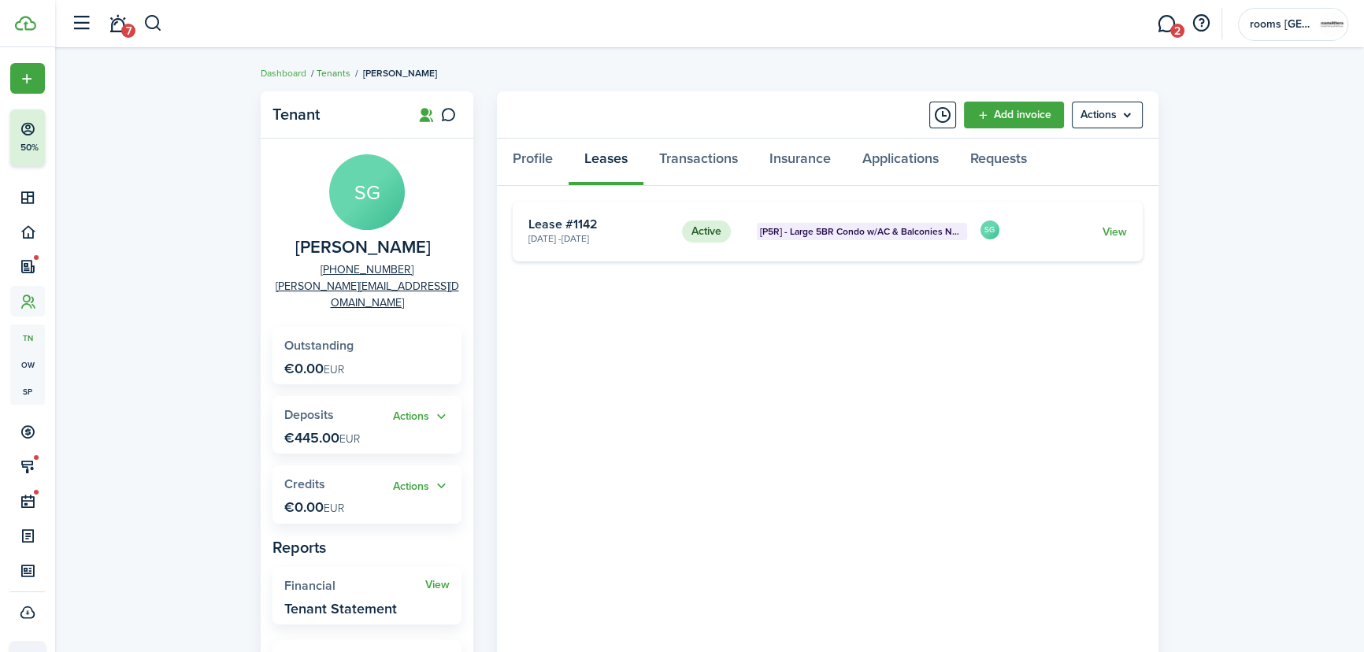
click at [334, 74] on link "Tenants" at bounding box center [334, 73] width 34 height 14
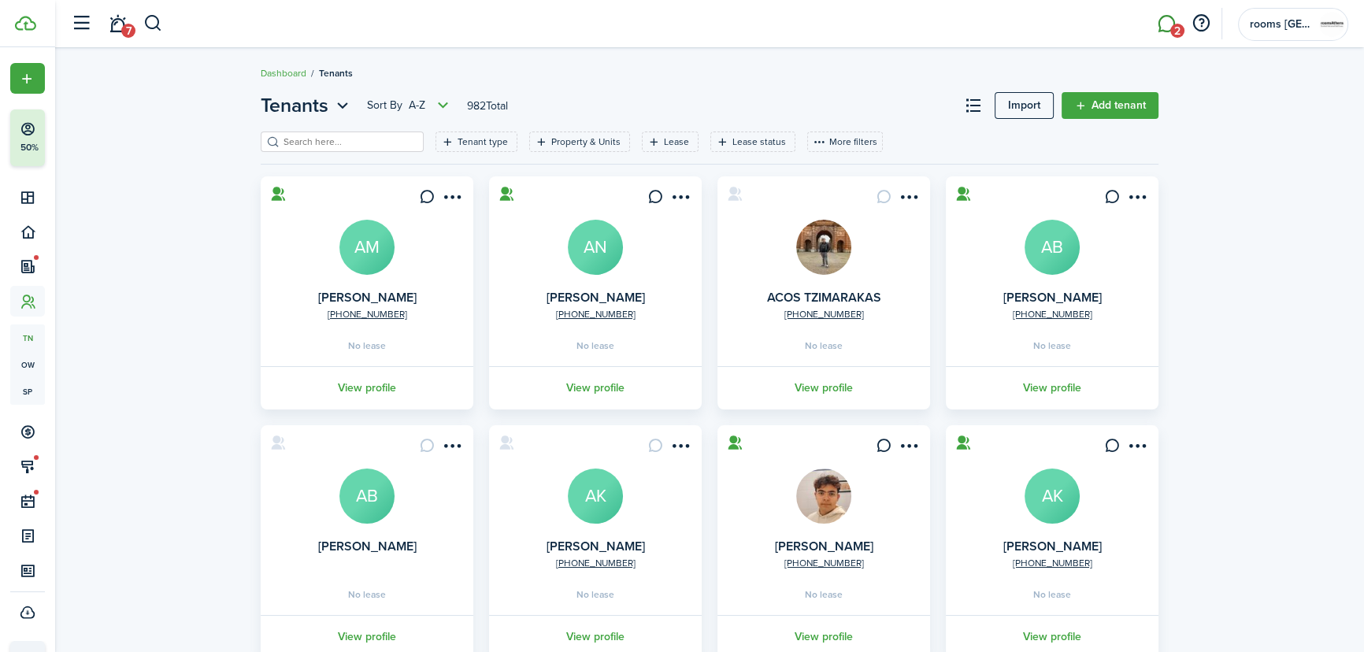
click at [1013, 24] on link "2" at bounding box center [1167, 24] width 30 height 40
